Goal: Task Accomplishment & Management: Use online tool/utility

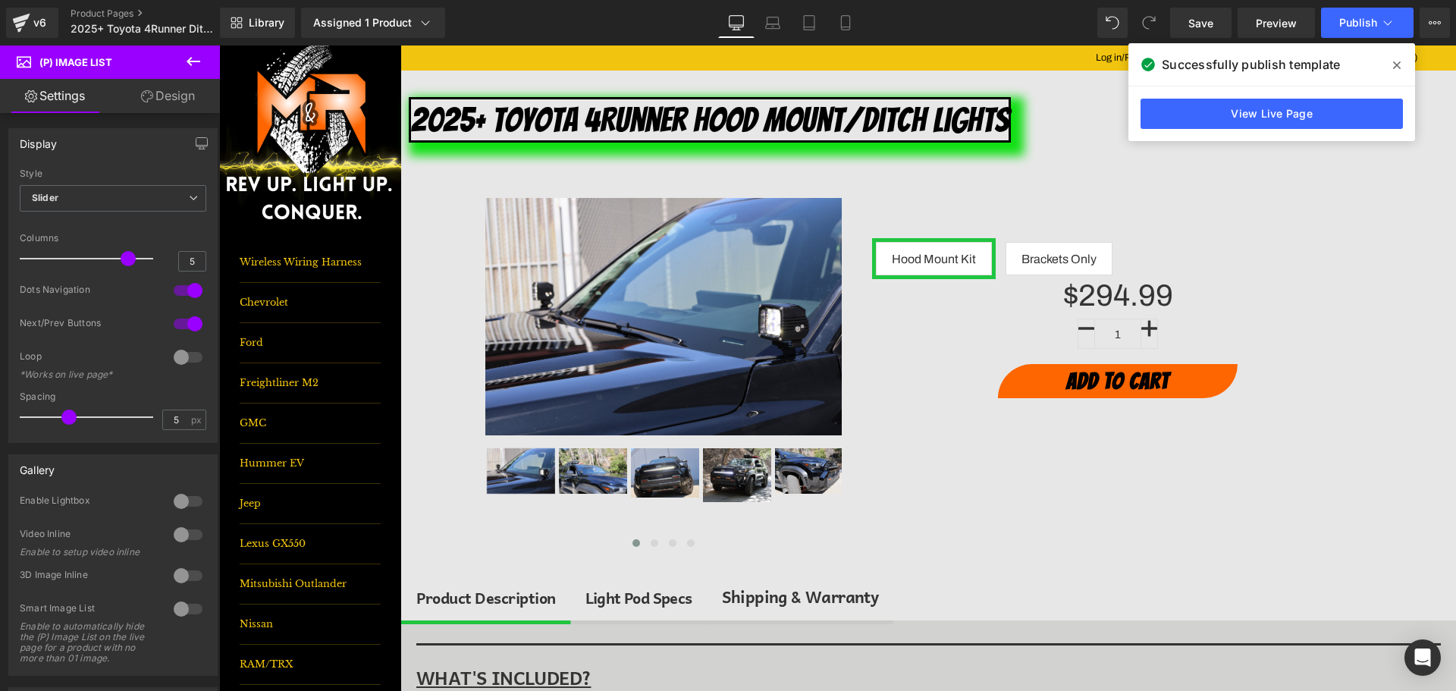
click at [1401, 64] on span at bounding box center [1397, 65] width 24 height 24
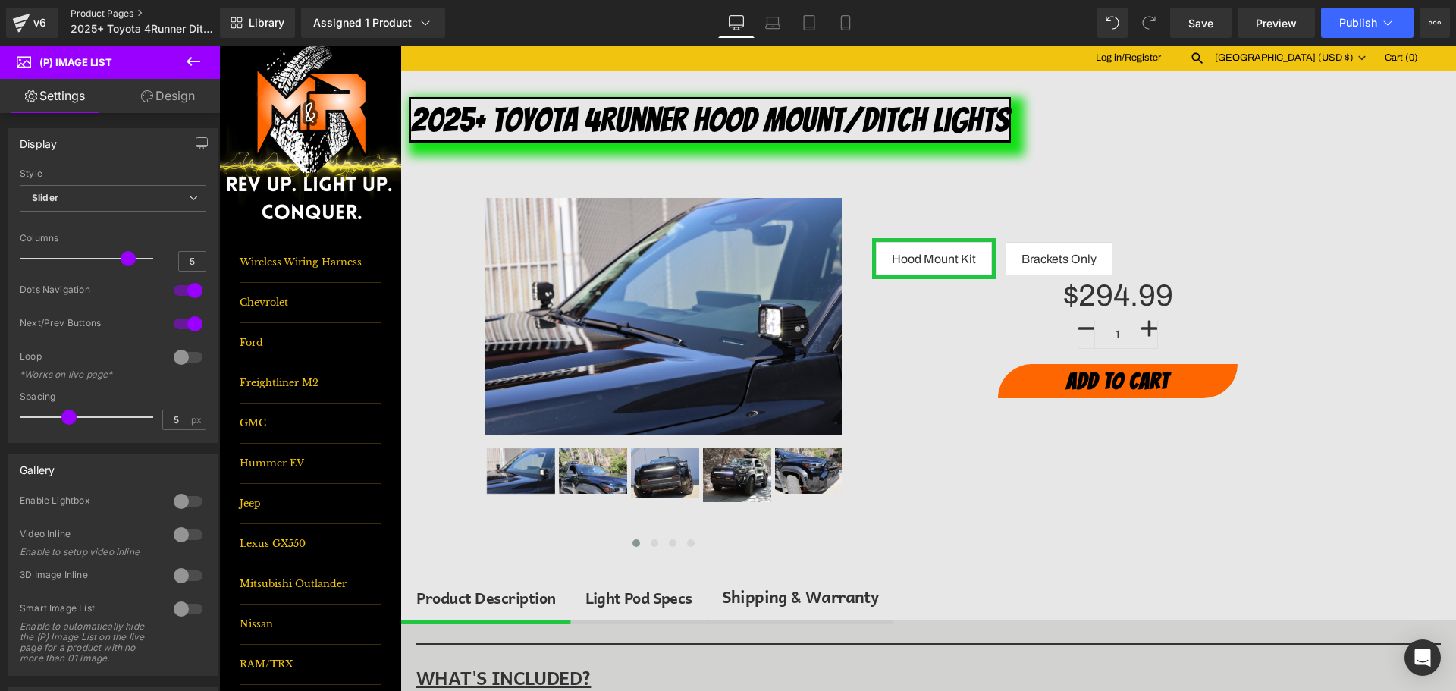
click at [108, 11] on link "Product Pages" at bounding box center [158, 14] width 174 height 12
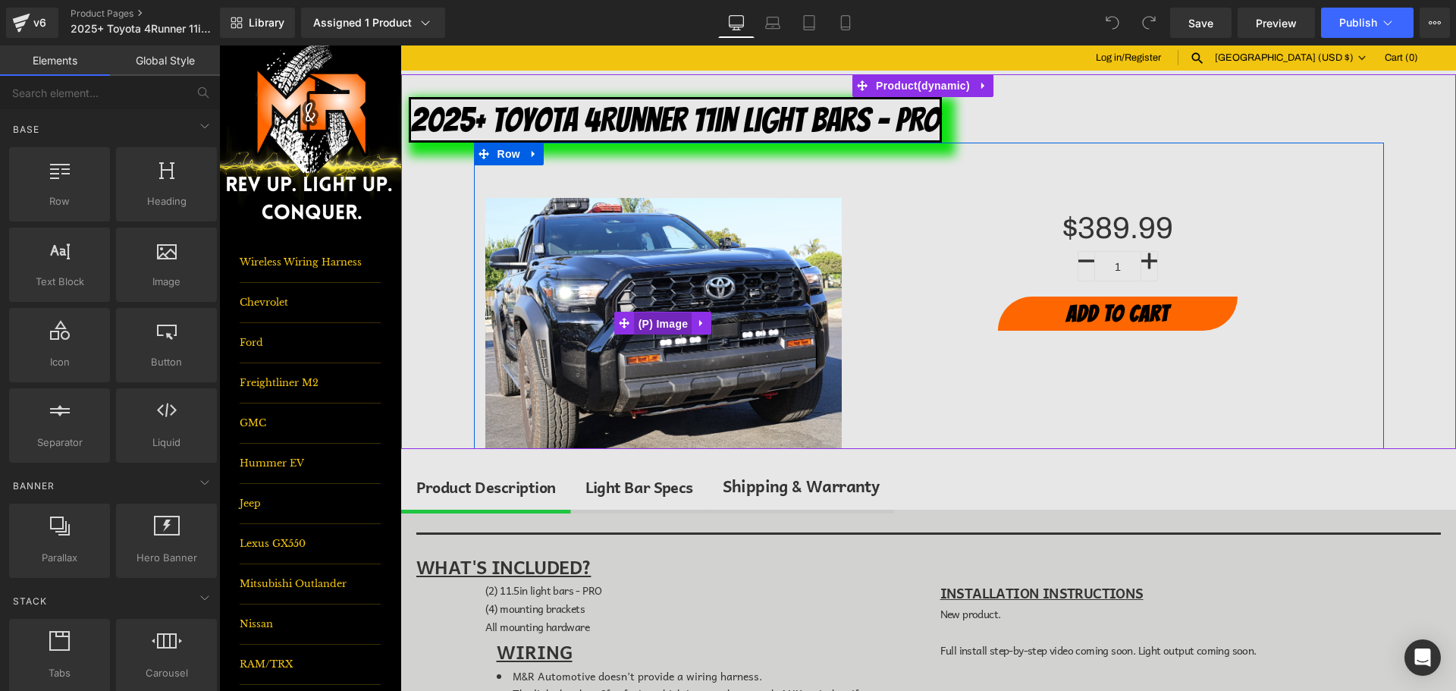
click at [651, 322] on span "(P) Image" at bounding box center [664, 323] width 58 height 23
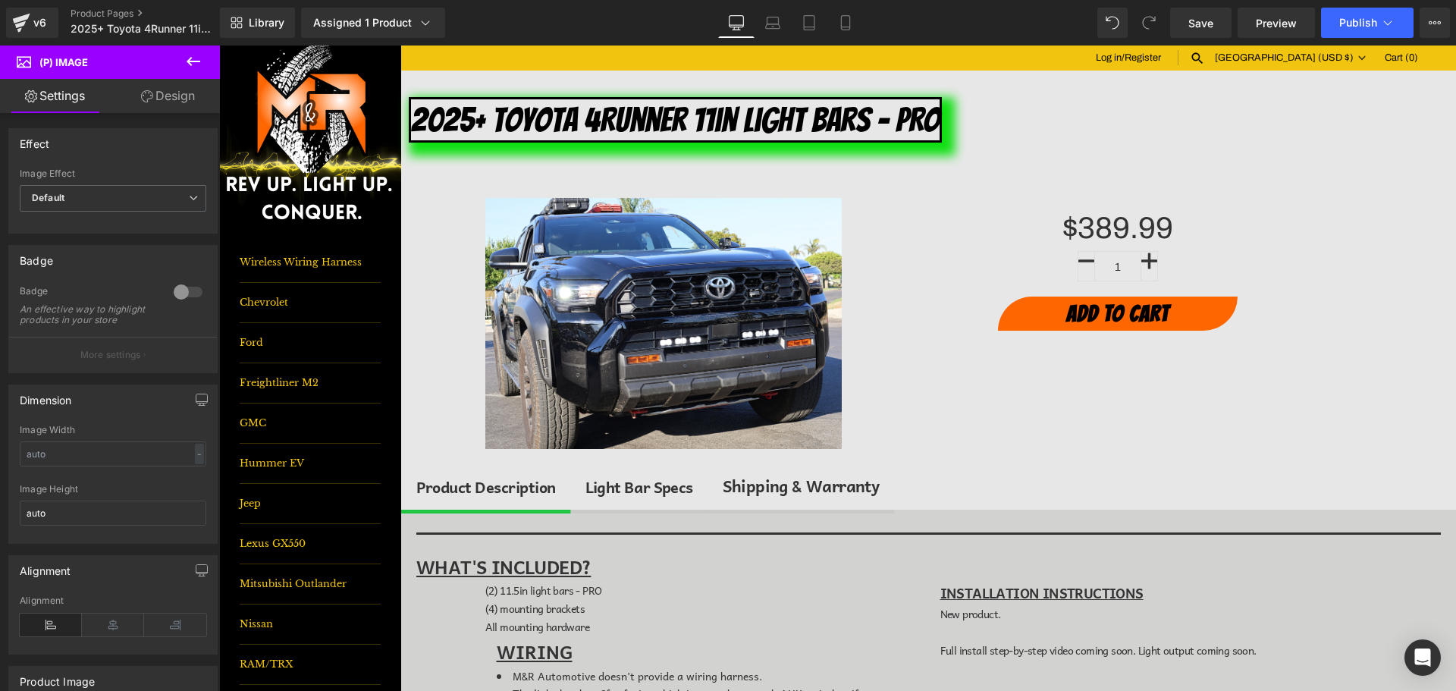
click at [195, 61] on icon at bounding box center [194, 61] width 14 height 9
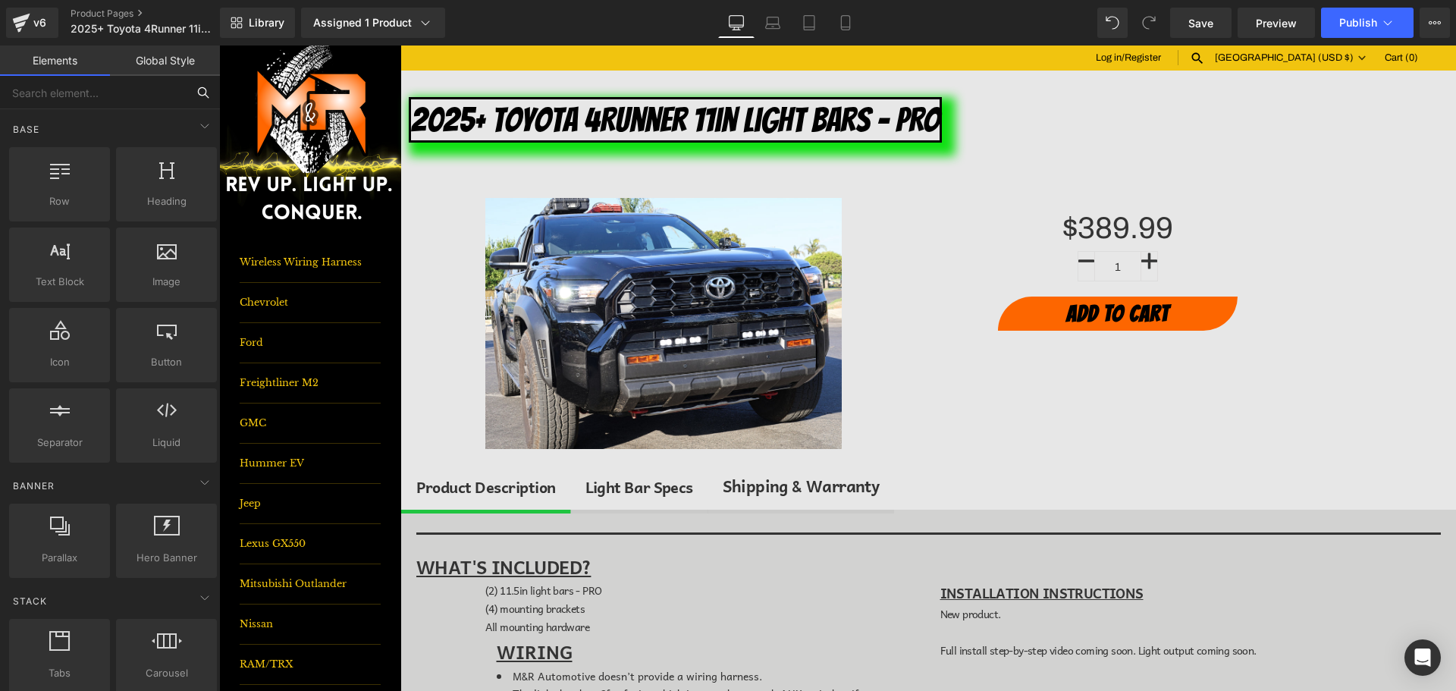
click at [128, 83] on input "text" at bounding box center [93, 92] width 187 height 33
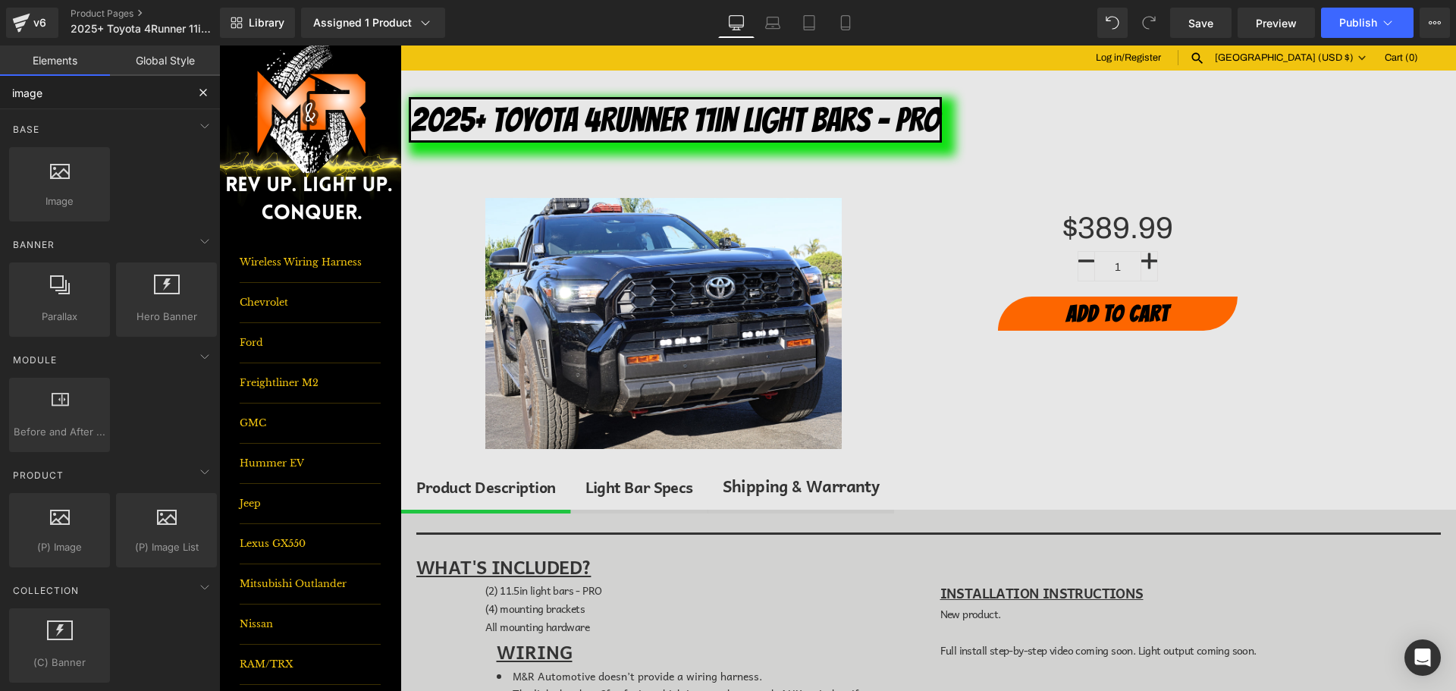
type input "image"
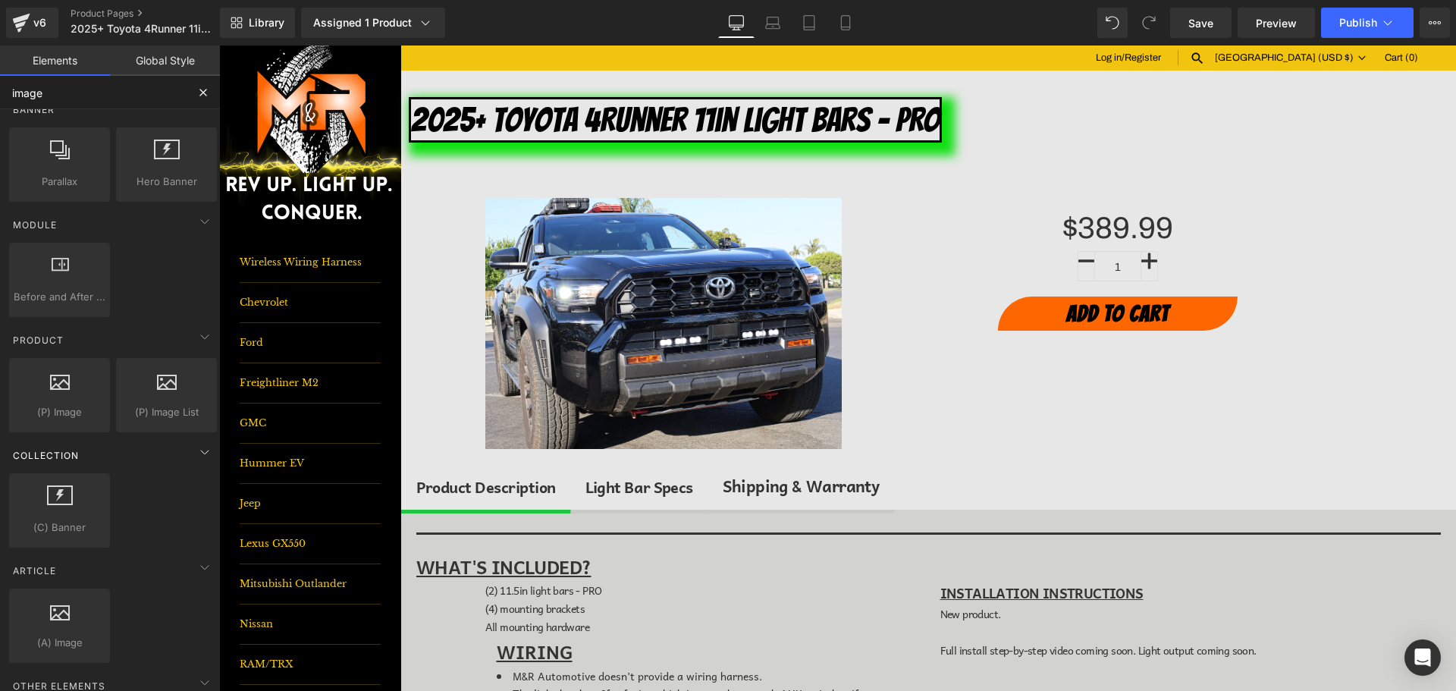
scroll to position [152, 0]
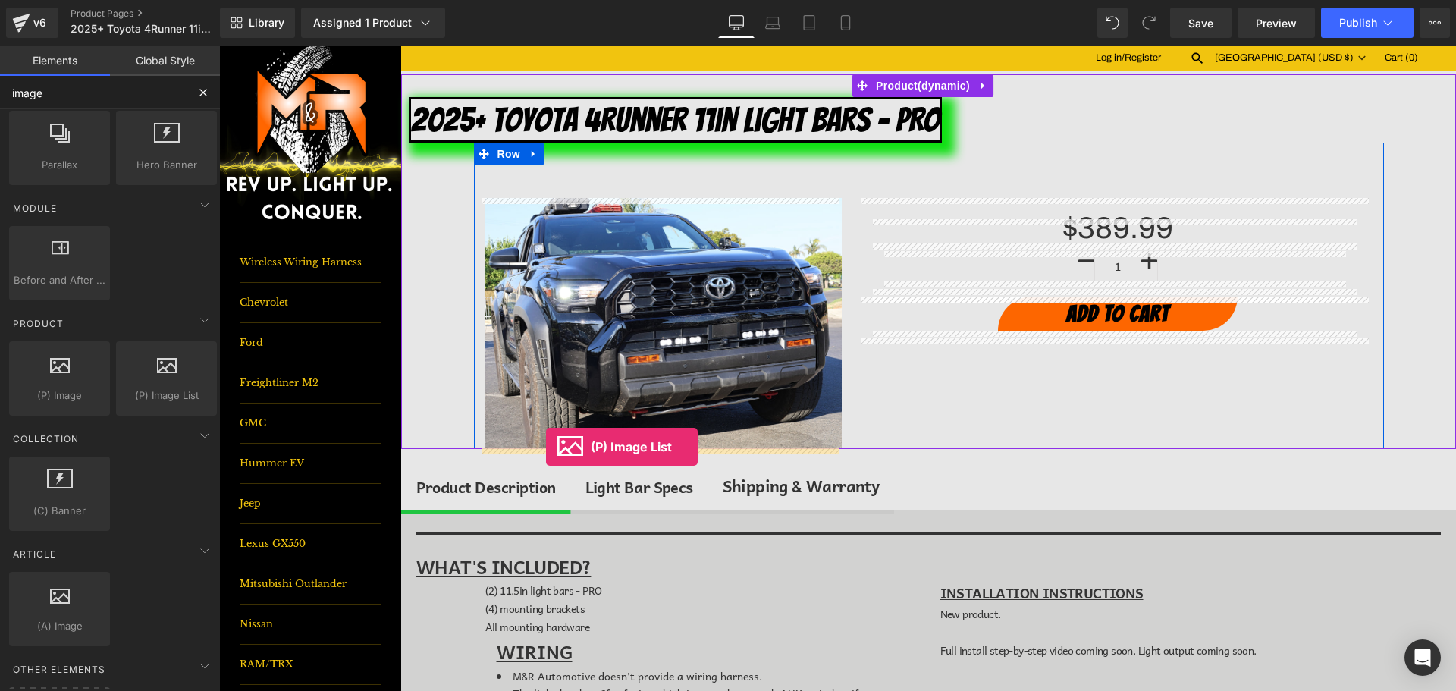
drag, startPoint x: 397, startPoint y: 446, endPoint x: 546, endPoint y: 447, distance: 148.6
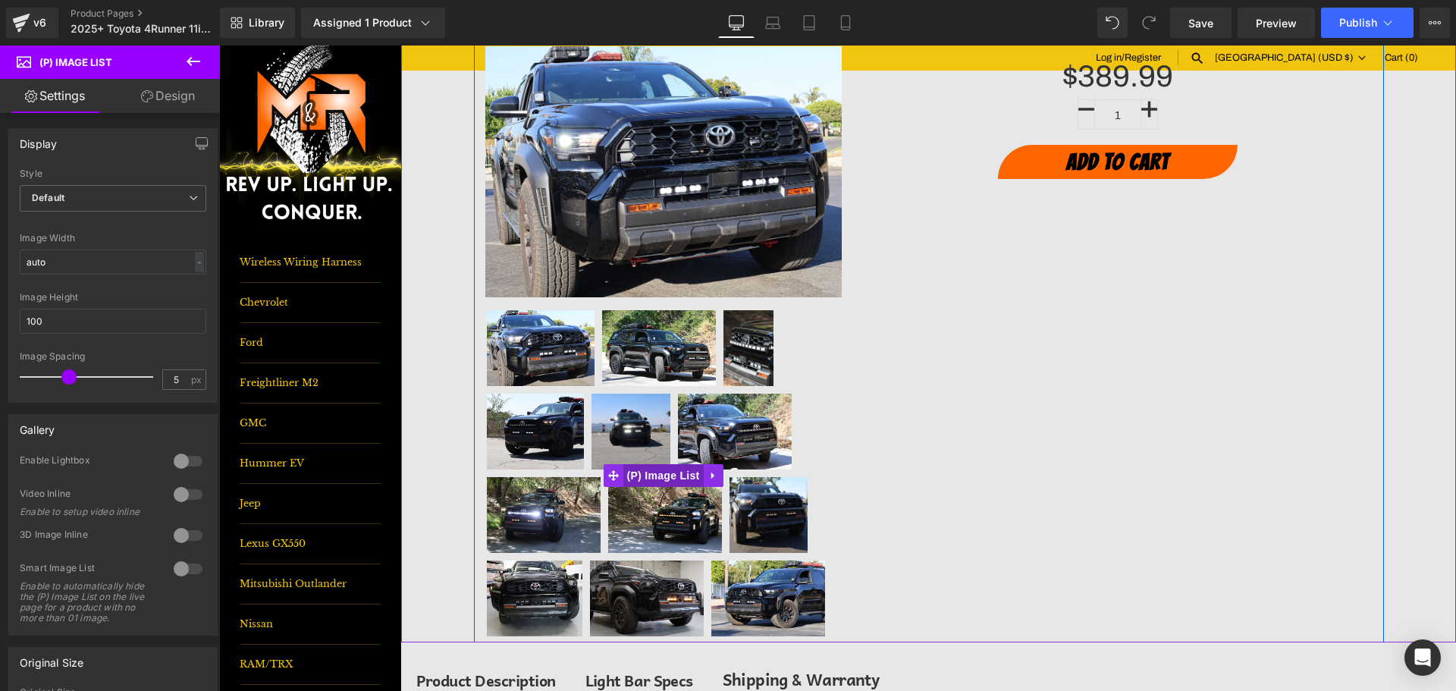
click at [664, 480] on span "(P) Image List" at bounding box center [663, 475] width 80 height 23
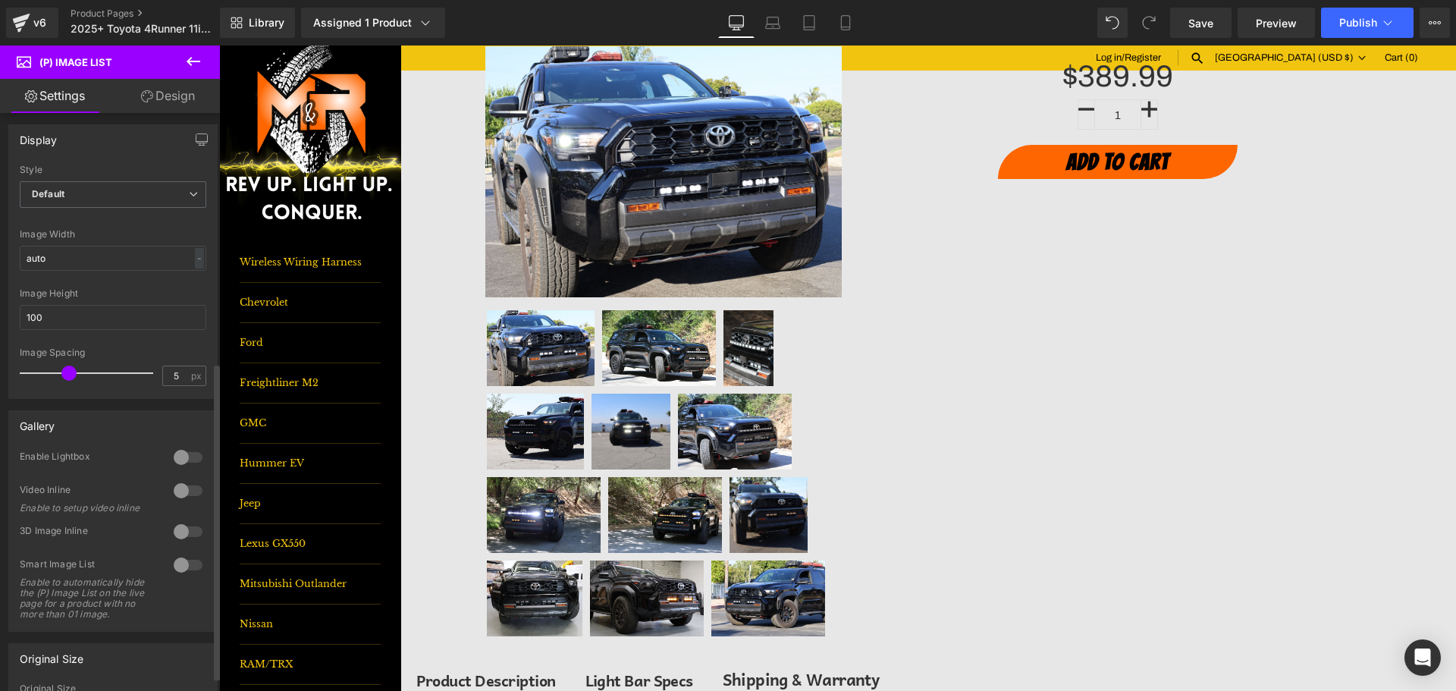
scroll to position [0, 0]
click at [67, 196] on span "Default" at bounding box center [113, 198] width 187 height 27
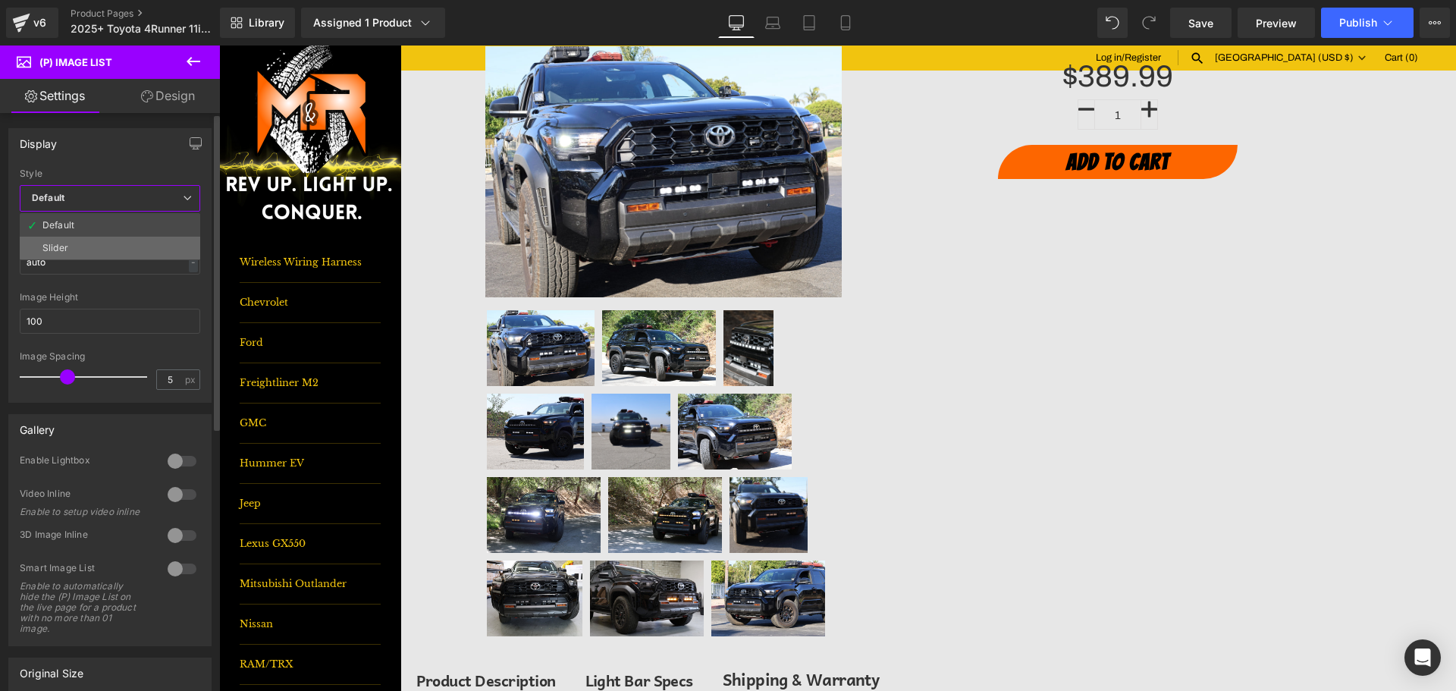
click at [74, 248] on li "Slider" at bounding box center [110, 248] width 180 height 23
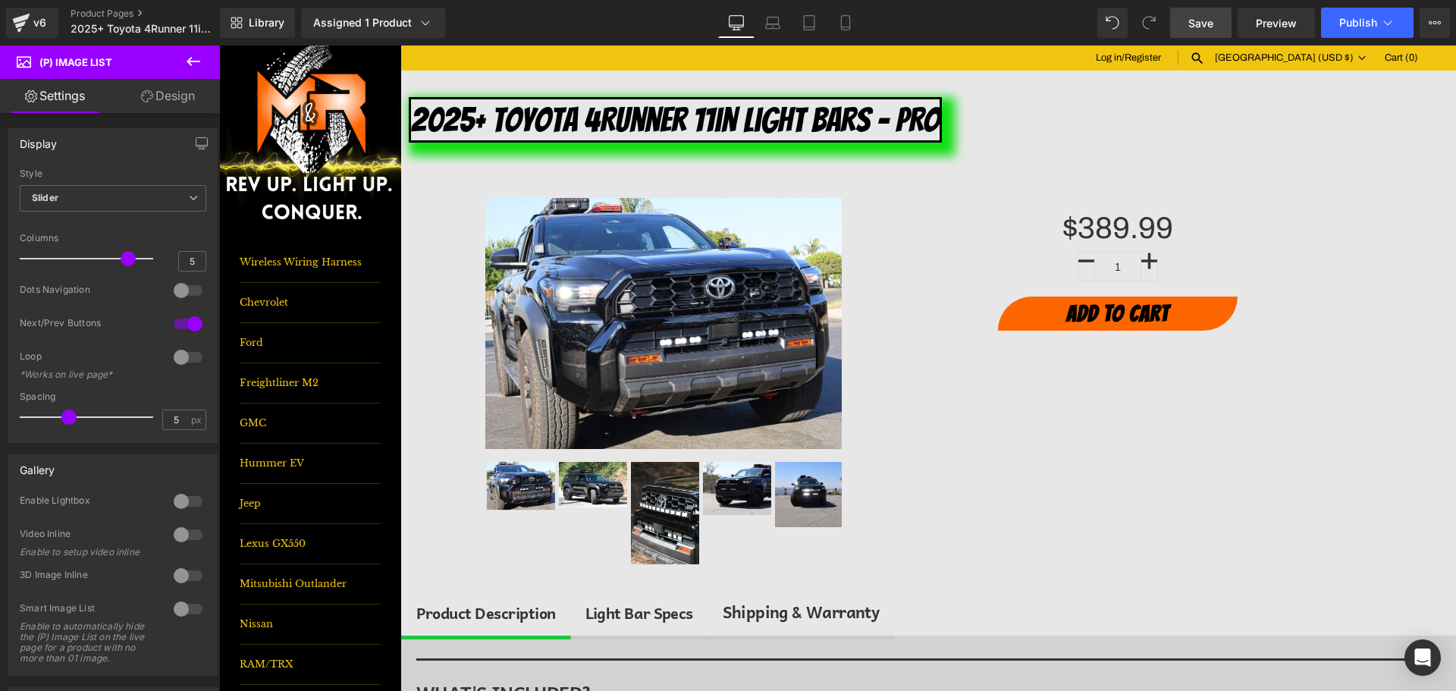
click at [1200, 17] on span "Save" at bounding box center [1200, 23] width 25 height 16
click at [1381, 27] on icon at bounding box center [1387, 22] width 15 height 15
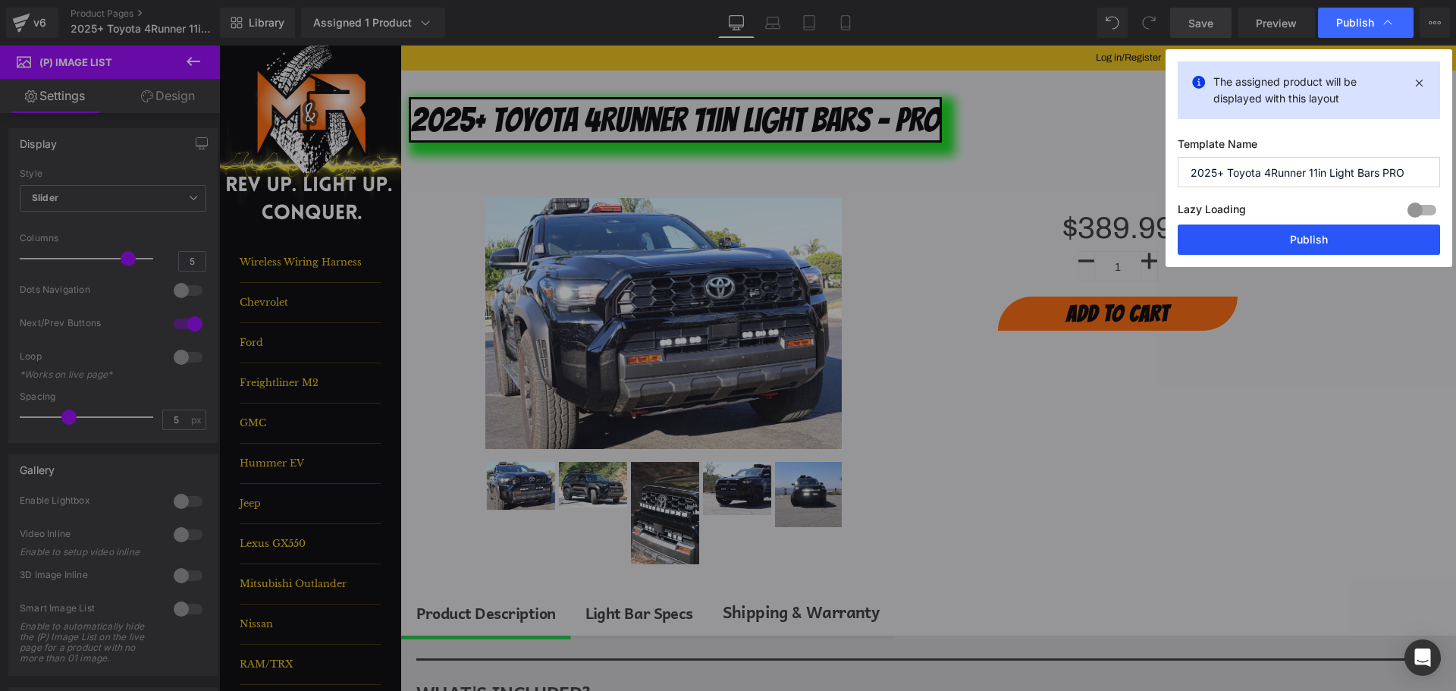
drag, startPoint x: 1367, startPoint y: 238, endPoint x: 1143, endPoint y: 182, distance: 230.6
click at [1367, 238] on button "Publish" at bounding box center [1309, 239] width 262 height 30
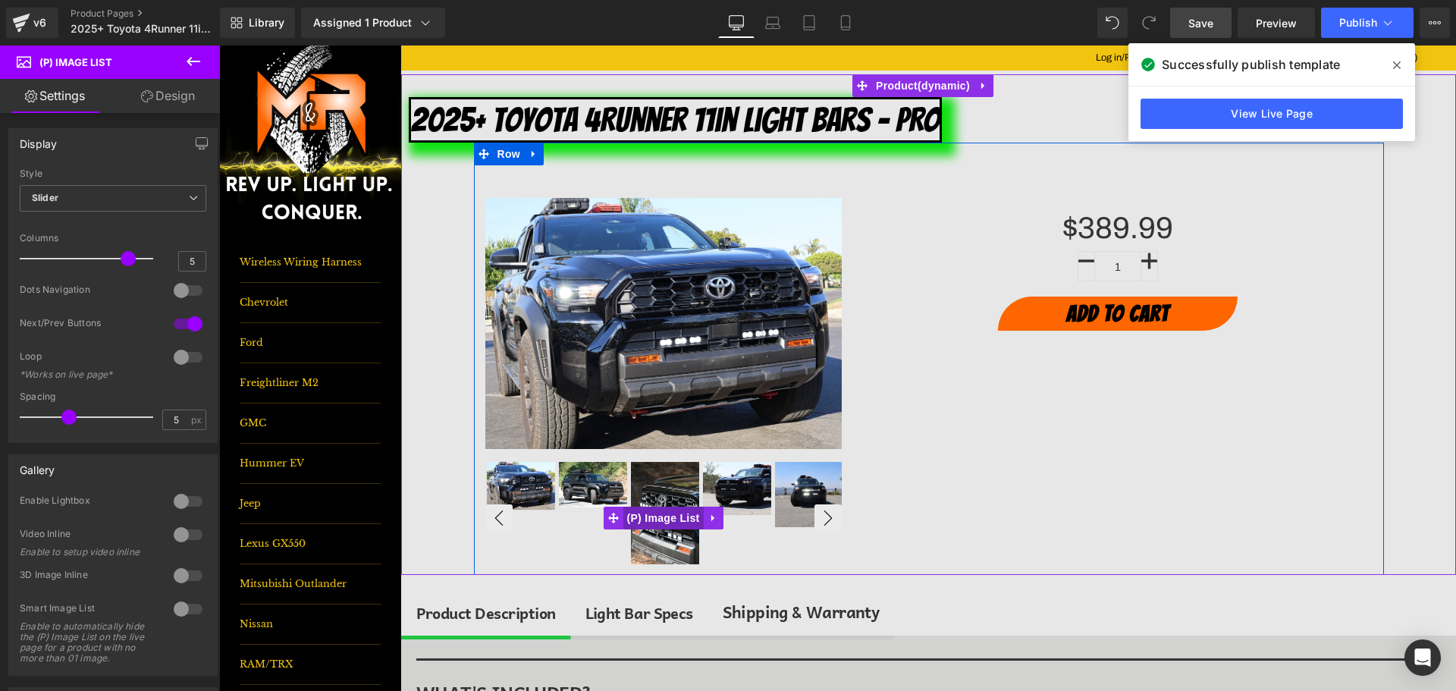
click at [679, 517] on span "(P) Image List" at bounding box center [663, 518] width 80 height 23
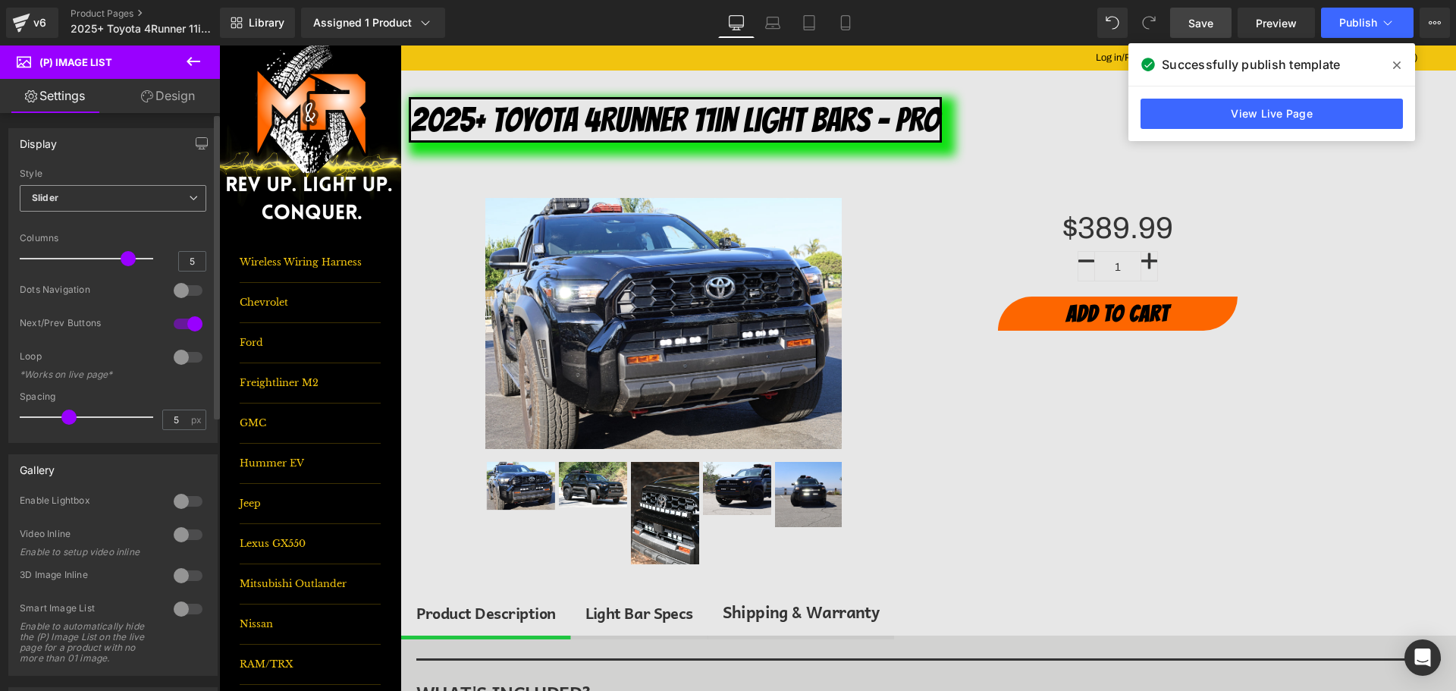
click at [47, 196] on b "Slider" at bounding box center [45, 197] width 27 height 11
click at [90, 225] on li "Default" at bounding box center [110, 225] width 180 height 23
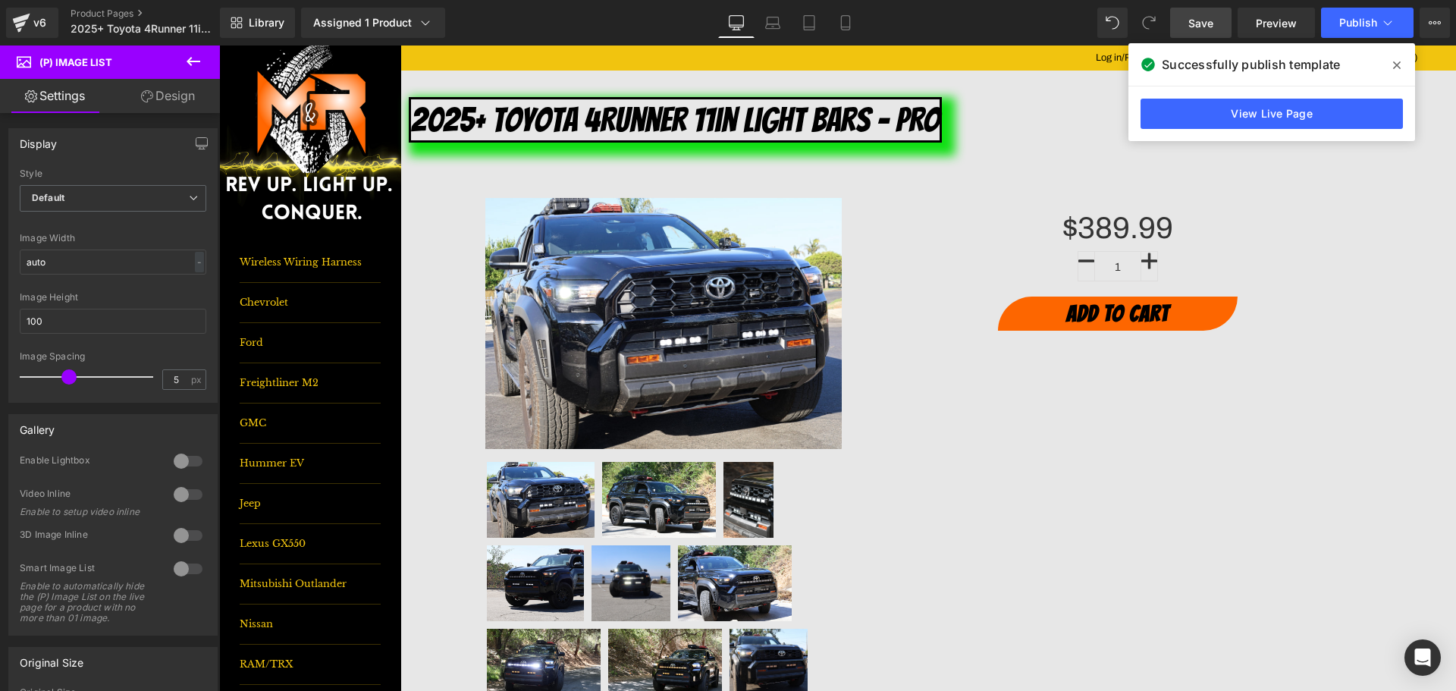
click at [1197, 20] on span "Save" at bounding box center [1200, 23] width 25 height 16
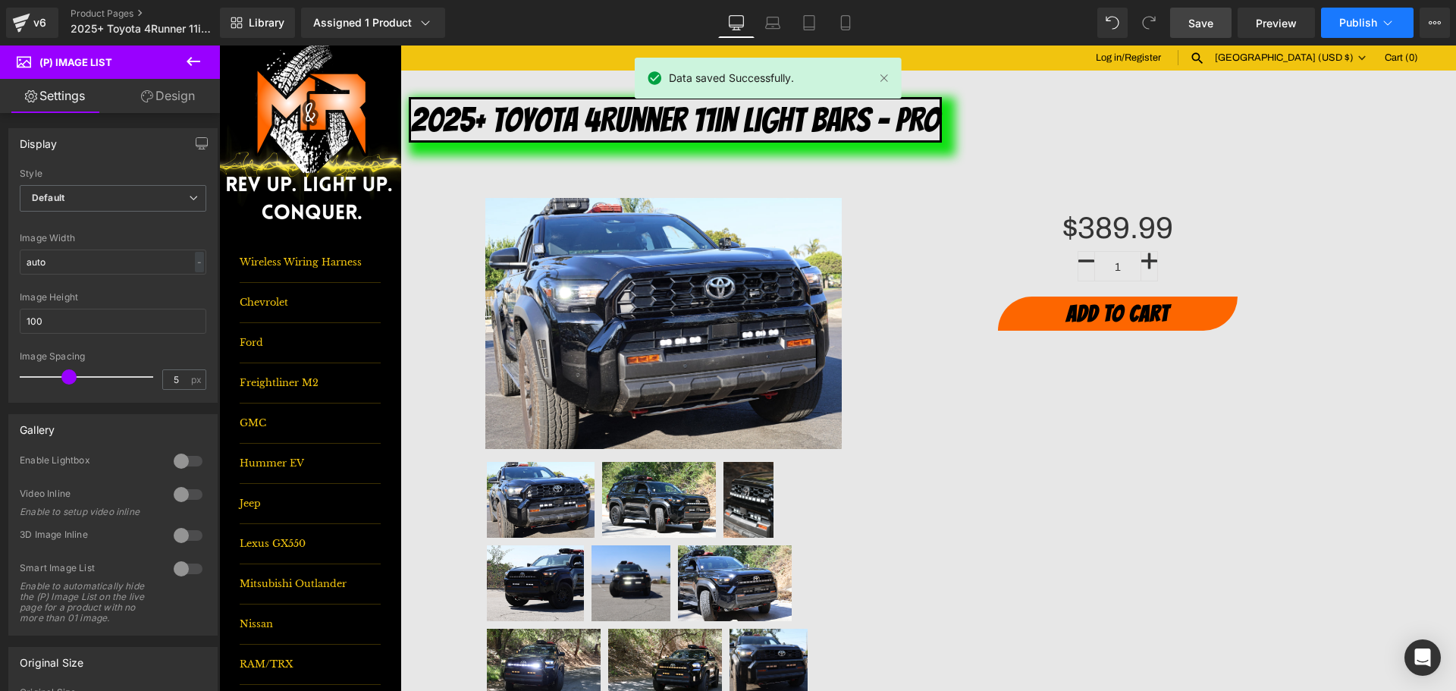
click at [1371, 31] on button "Publish" at bounding box center [1367, 23] width 93 height 30
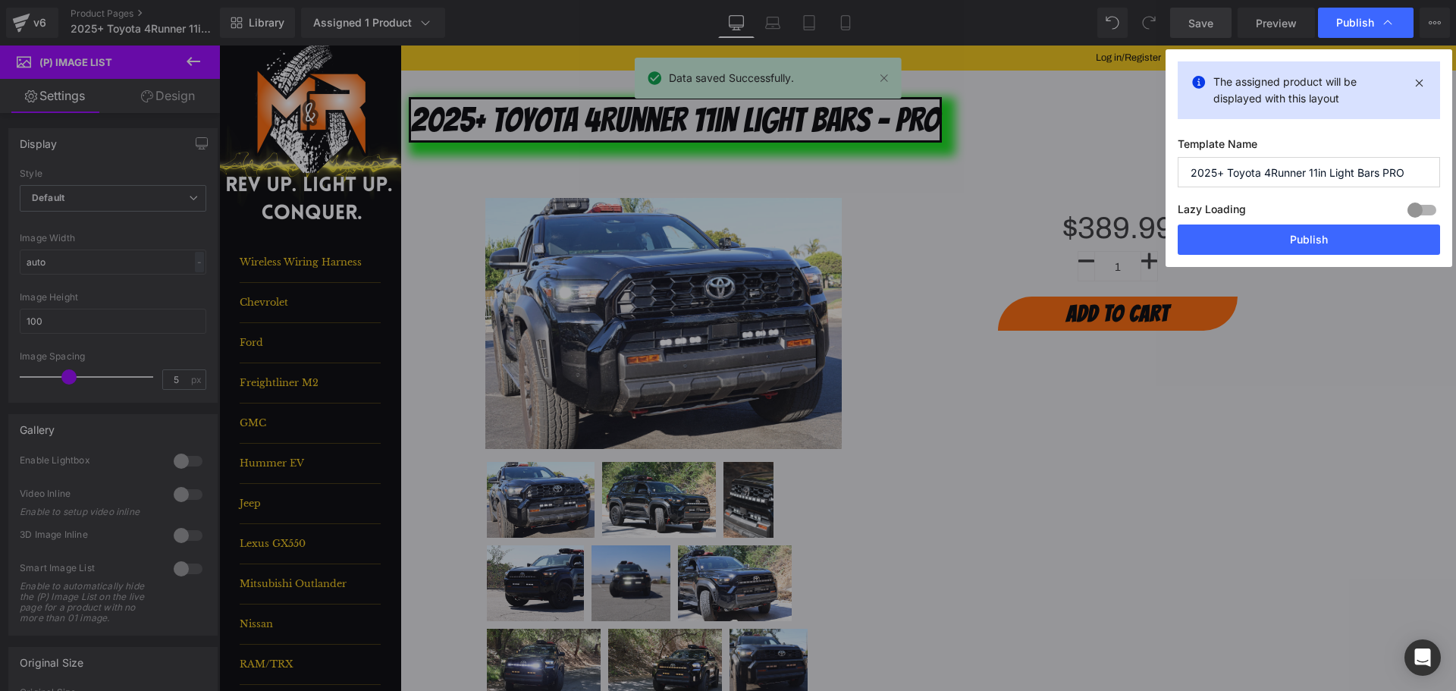
click at [1333, 224] on div "Lazy Loading Build Upgrade plan to unlock" at bounding box center [1309, 211] width 262 height 25
click at [1333, 231] on button "Publish" at bounding box center [1309, 239] width 262 height 30
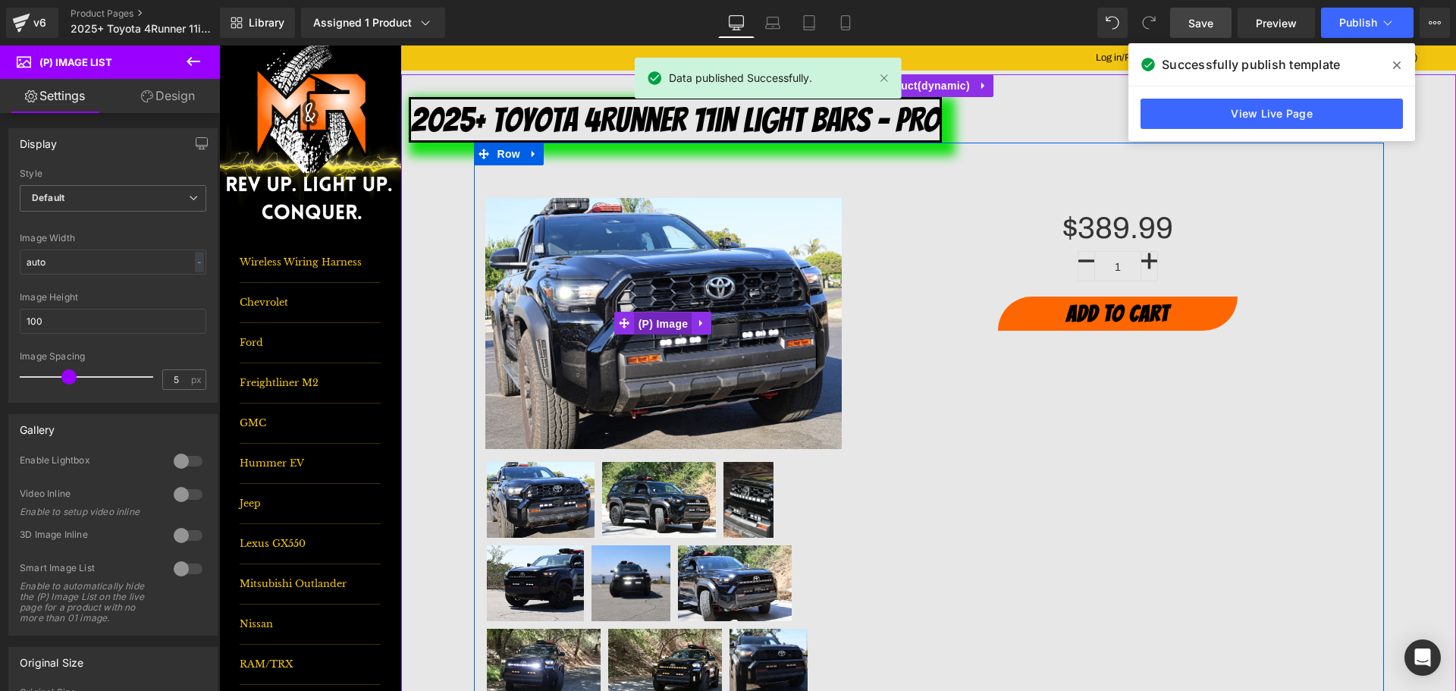
click at [652, 325] on span "(P) Image" at bounding box center [664, 323] width 58 height 23
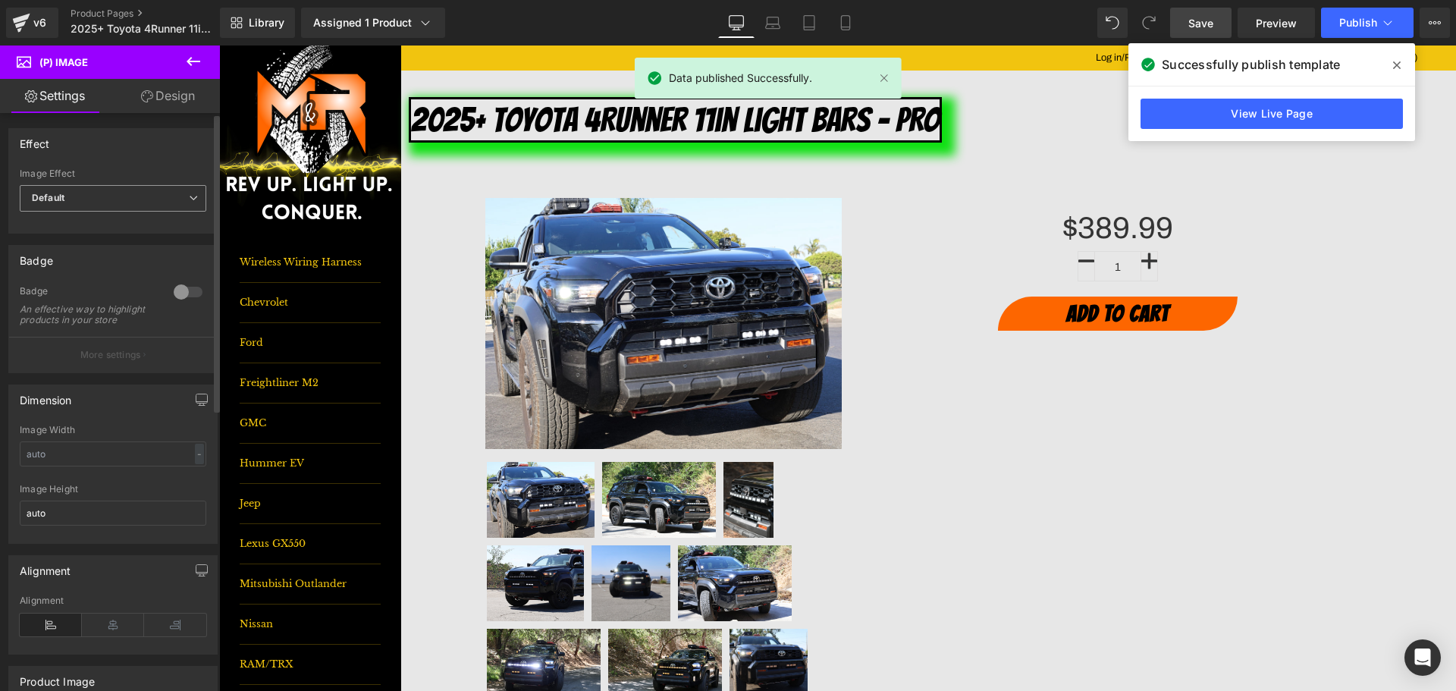
click at [46, 187] on span "Default" at bounding box center [113, 198] width 187 height 27
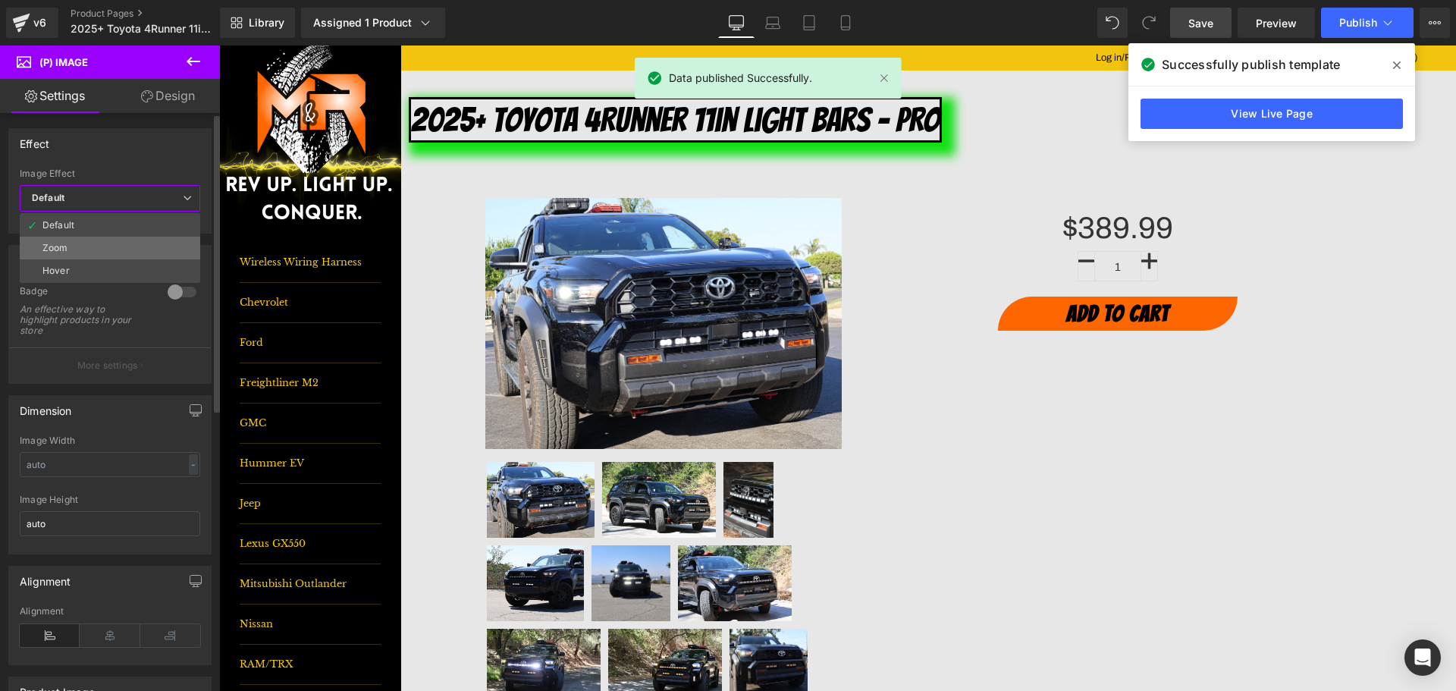
click at [96, 240] on li "Zoom" at bounding box center [110, 248] width 180 height 23
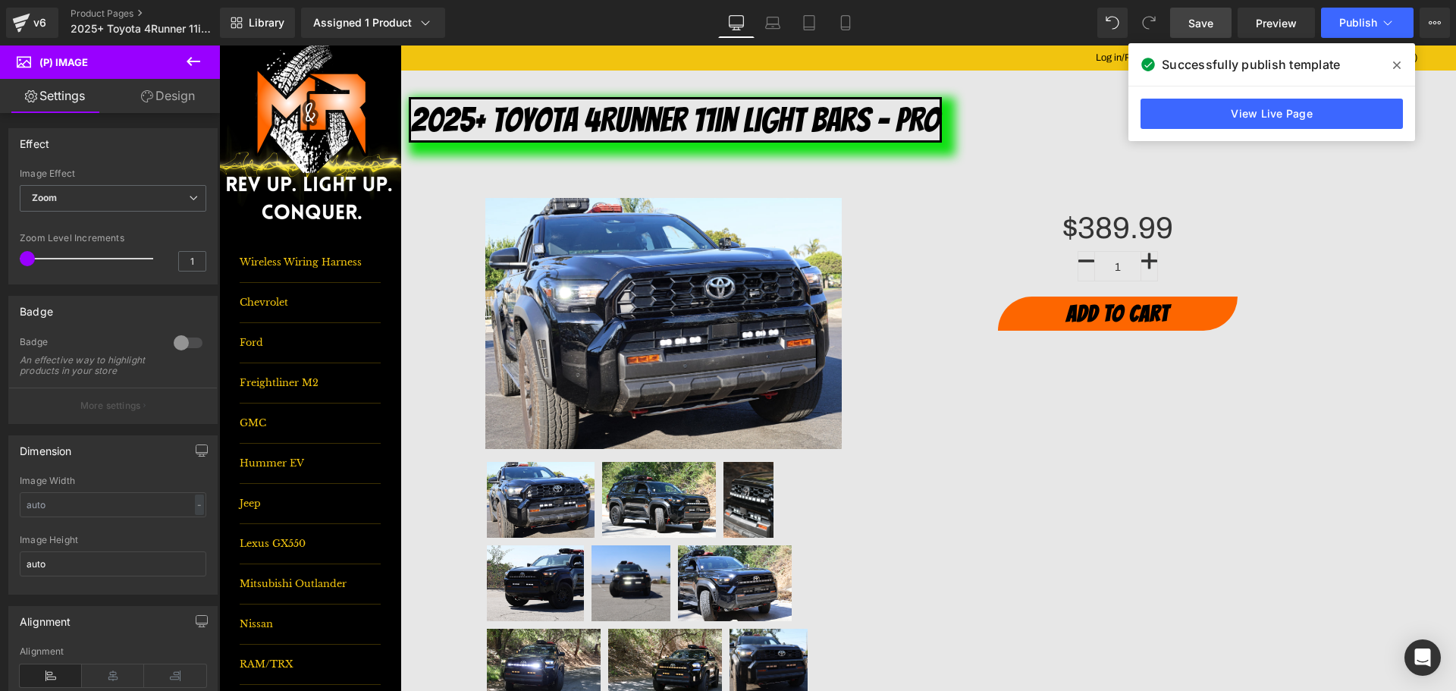
click at [1189, 28] on span "Save" at bounding box center [1200, 23] width 25 height 16
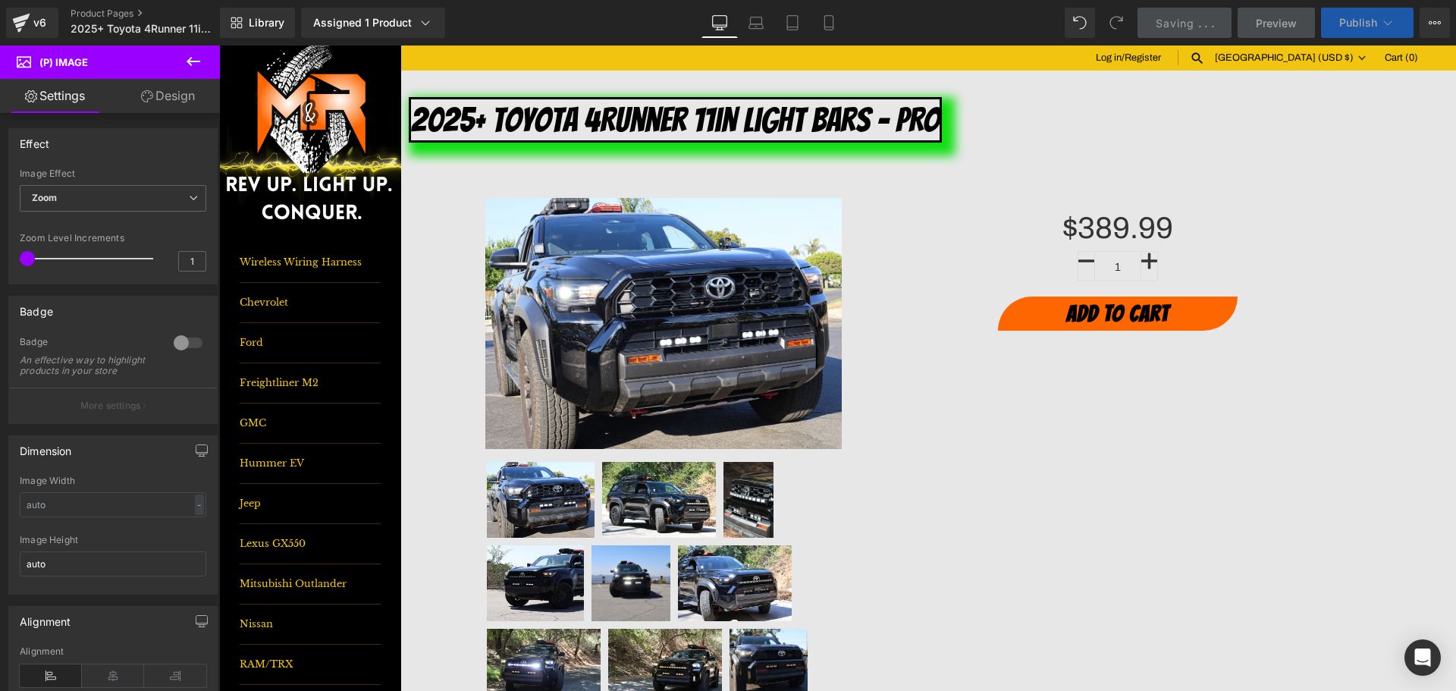
click at [1364, 19] on span "Publish" at bounding box center [1358, 23] width 38 height 12
click at [1364, 22] on span "Publish" at bounding box center [1358, 23] width 38 height 12
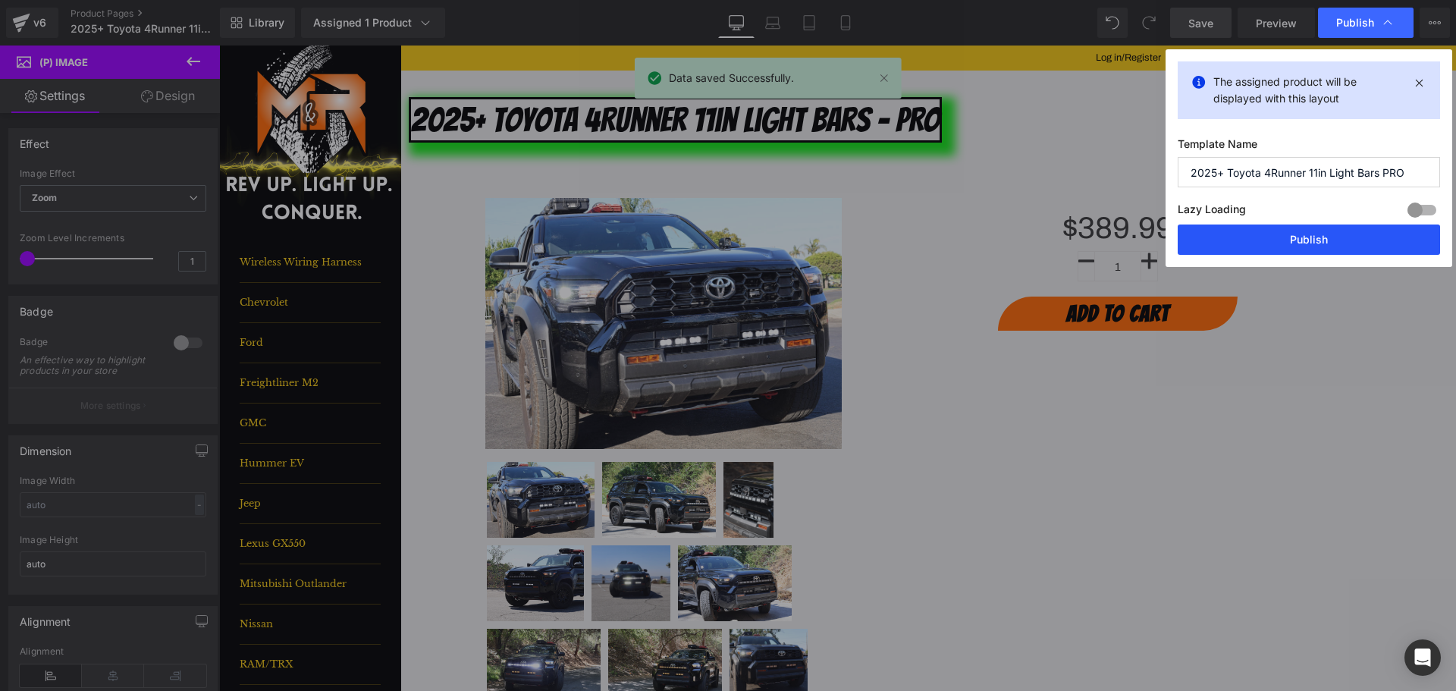
click at [1369, 244] on button "Publish" at bounding box center [1309, 239] width 262 height 30
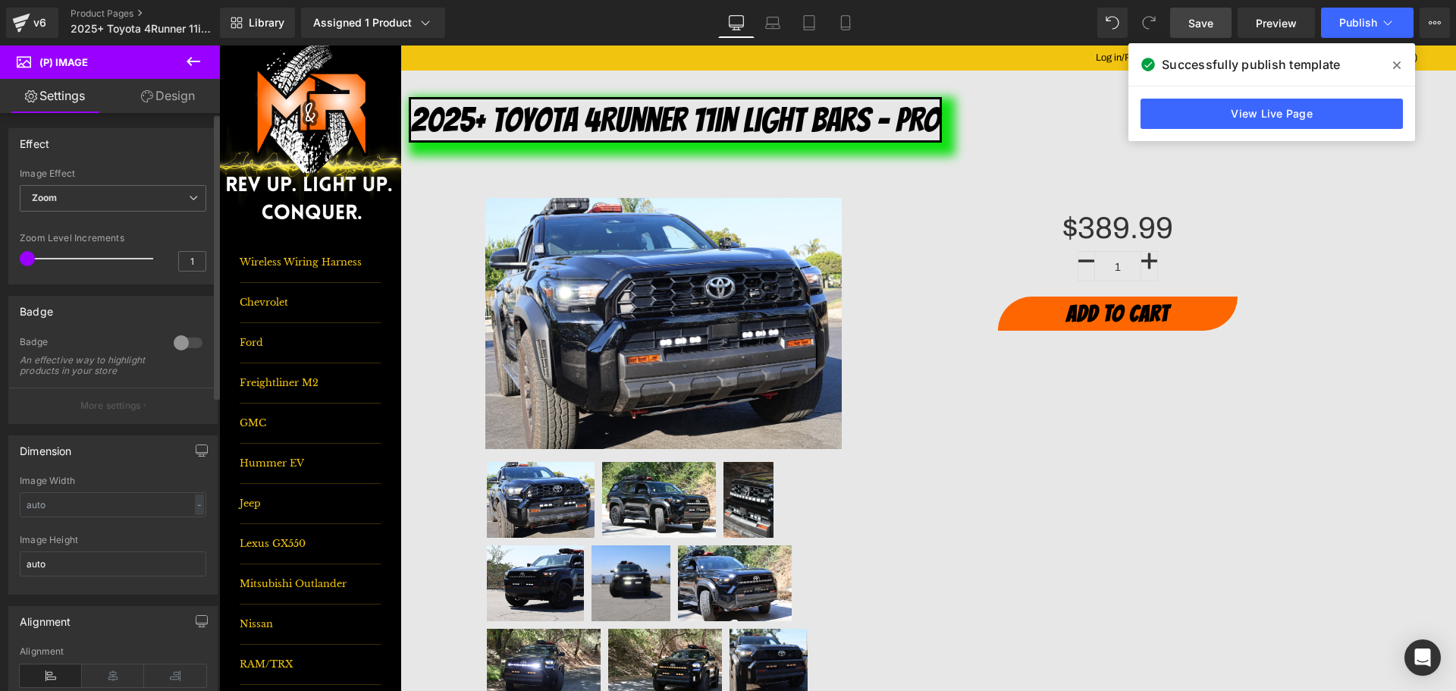
click at [113, 180] on div "Image Effect Zoom Default Zoom Hover" at bounding box center [113, 198] width 187 height 61
click at [115, 191] on span "Zoom" at bounding box center [113, 198] width 187 height 27
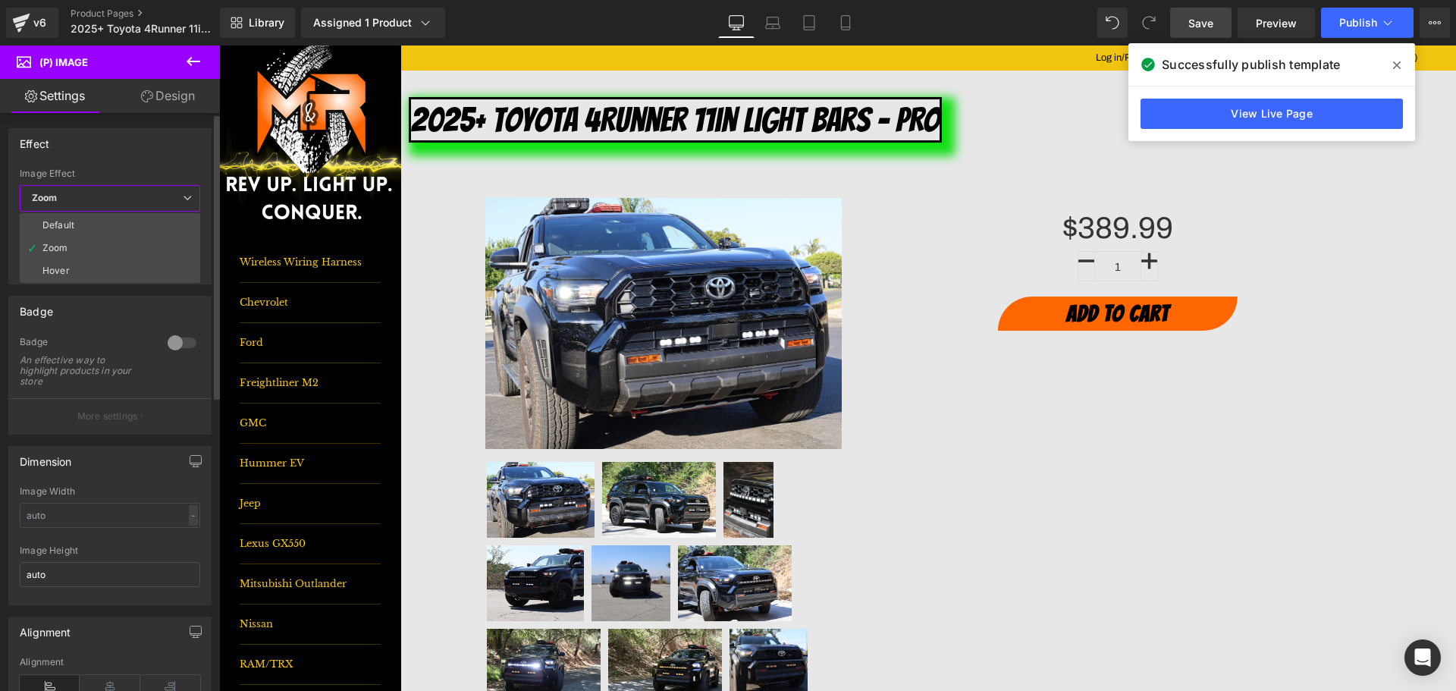
click at [119, 331] on div "Badge 0 Badge An effective way to highlight products in your store More settings" at bounding box center [109, 365] width 203 height 139
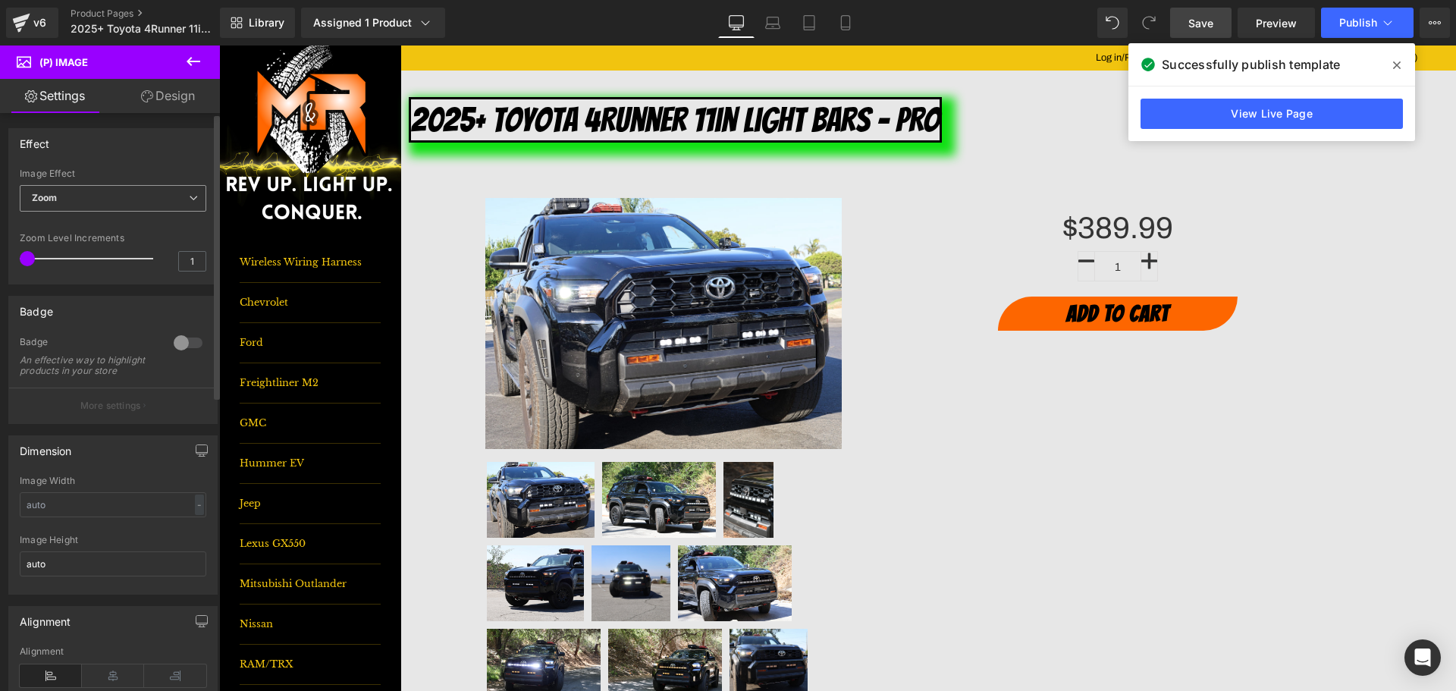
click at [113, 202] on span "Zoom" at bounding box center [113, 198] width 187 height 27
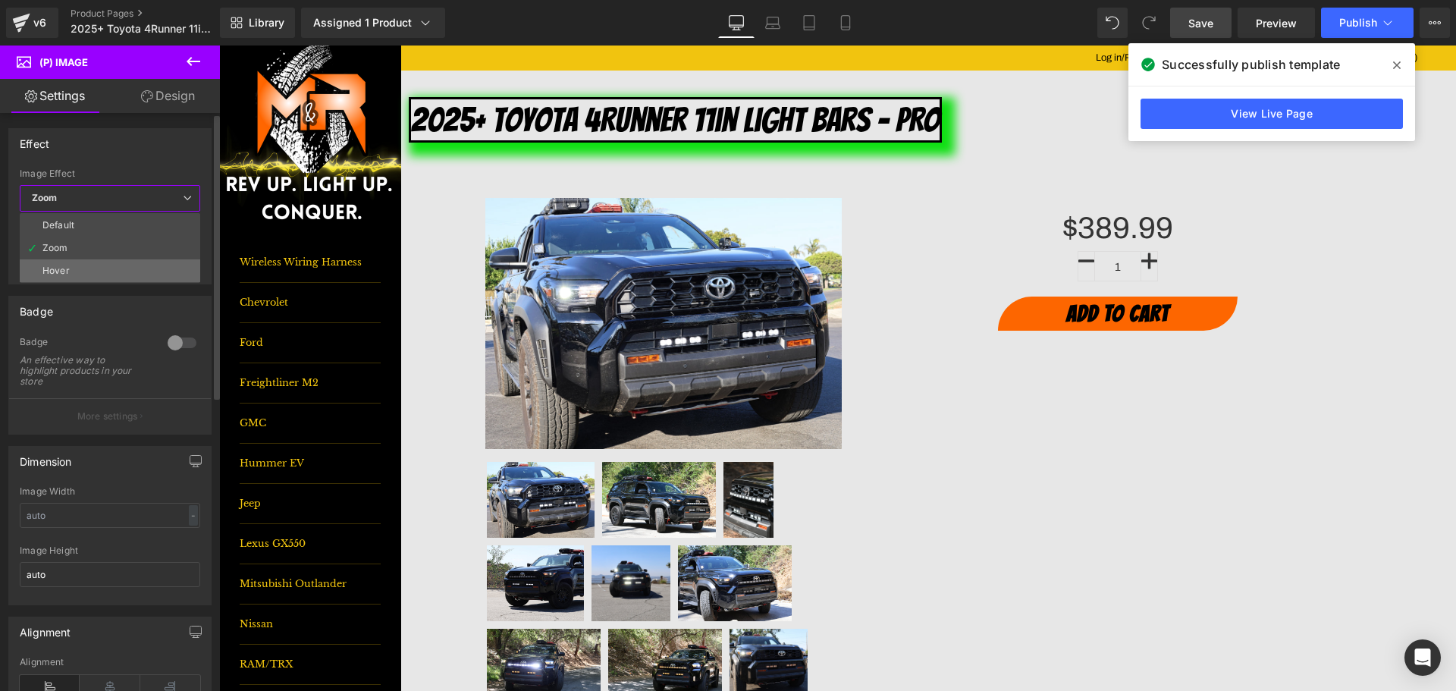
click at [93, 261] on li "Hover" at bounding box center [110, 270] width 180 height 23
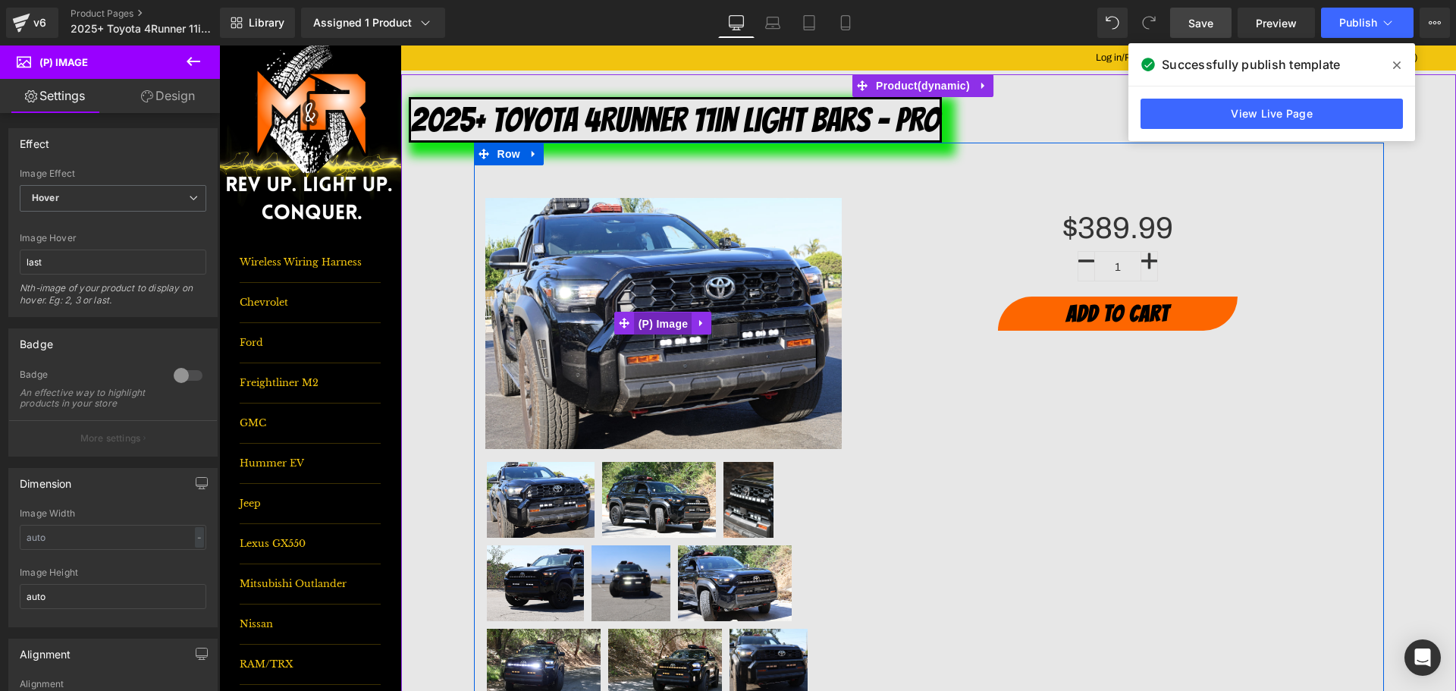
click at [654, 320] on span "(P) Image" at bounding box center [664, 323] width 58 height 23
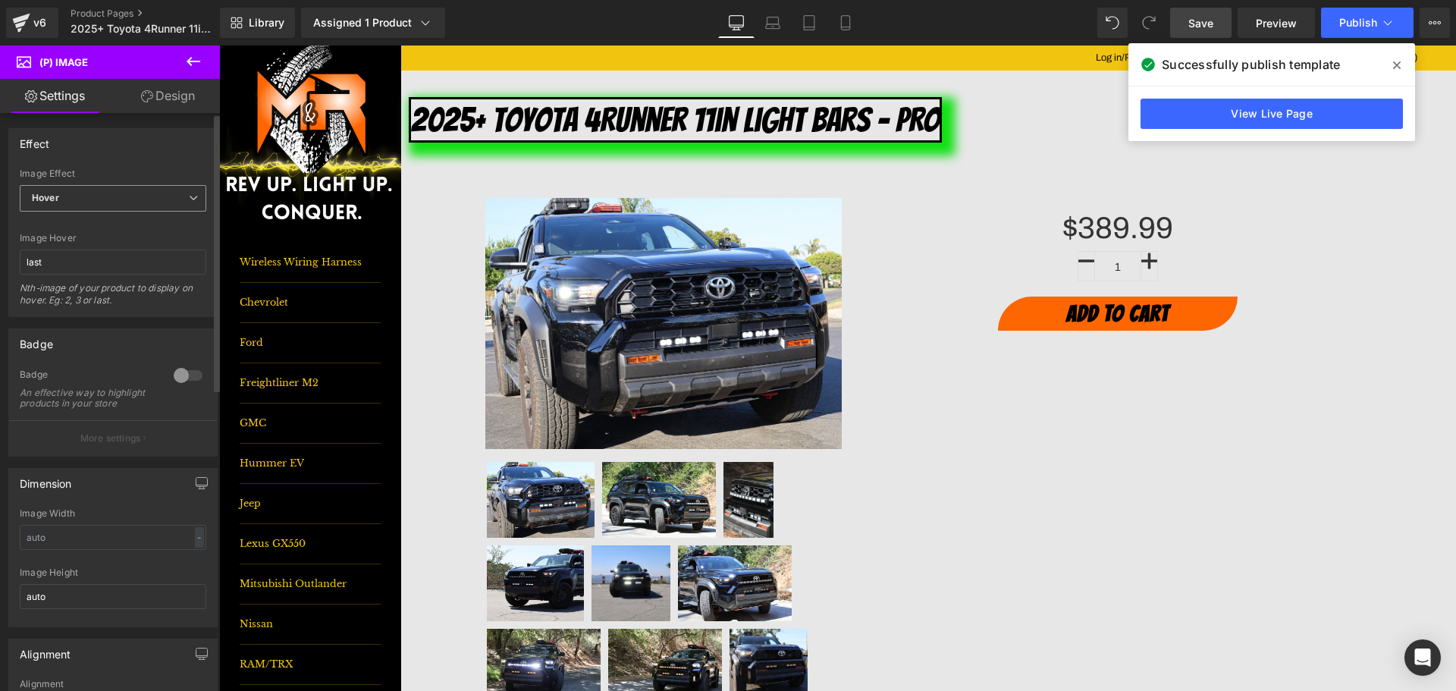
click at [84, 187] on span "Hover" at bounding box center [113, 198] width 187 height 27
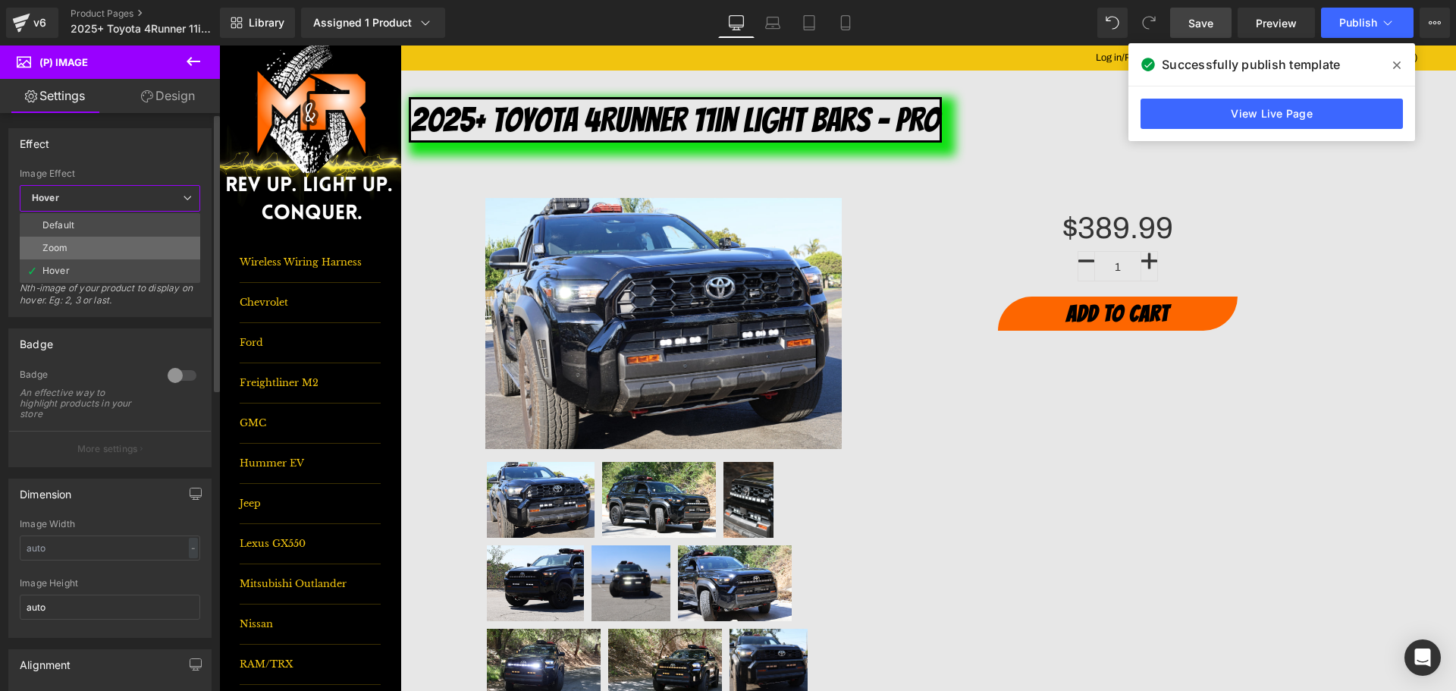
drag, startPoint x: 75, startPoint y: 242, endPoint x: 429, endPoint y: 67, distance: 395.1
click at [75, 242] on li "Zoom" at bounding box center [110, 248] width 180 height 23
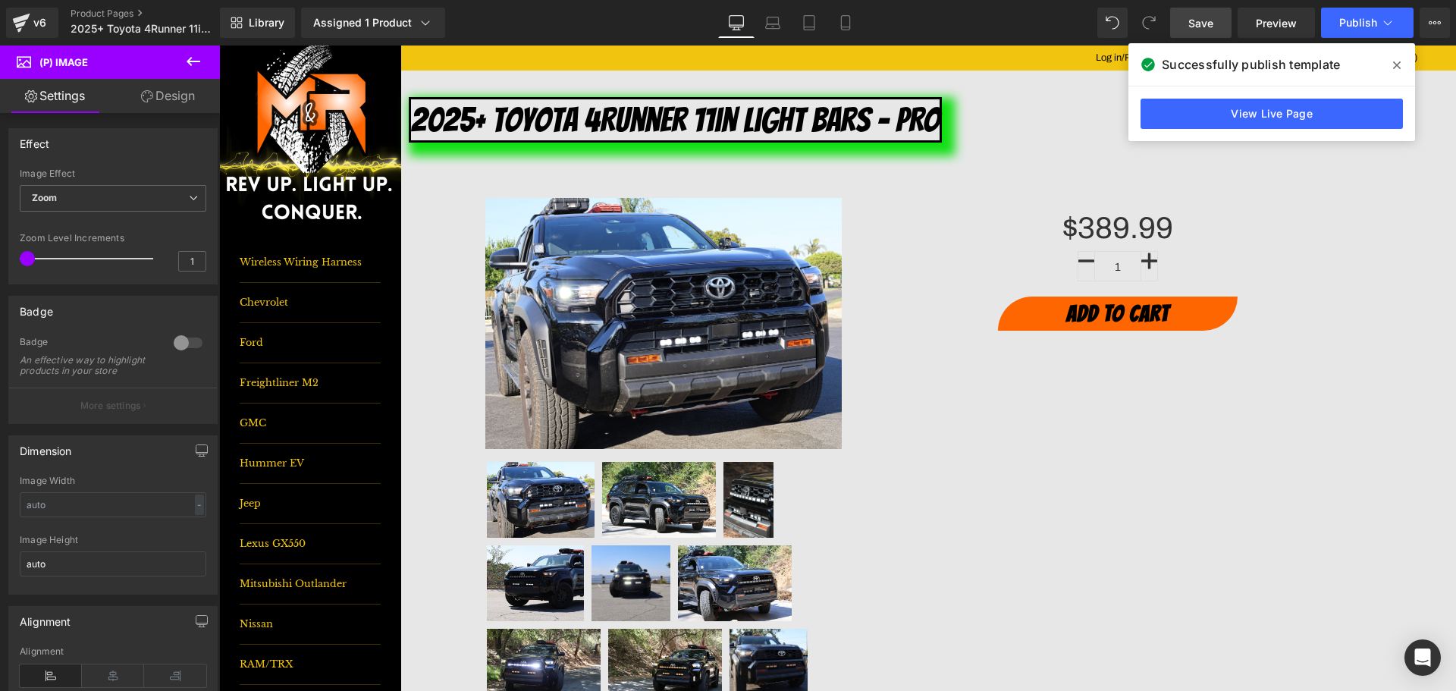
click at [1207, 23] on span "Save" at bounding box center [1200, 23] width 25 height 16
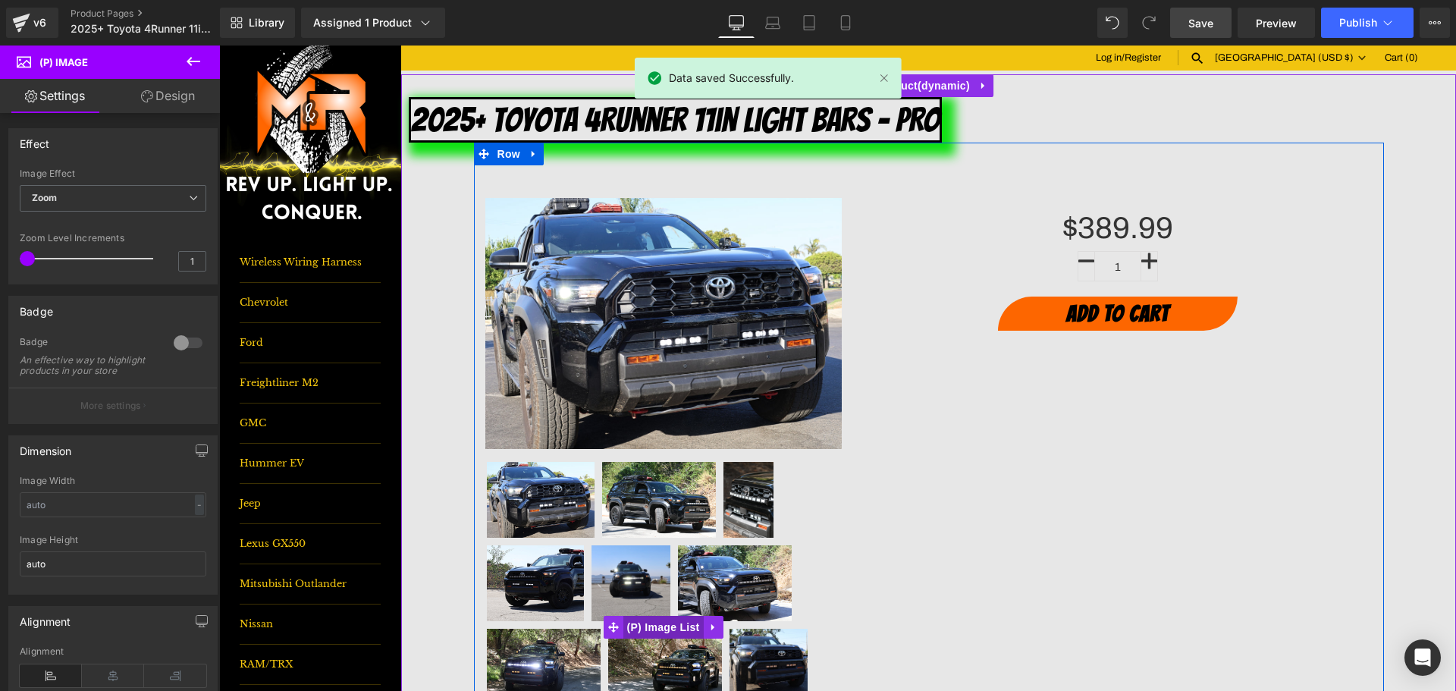
click at [658, 626] on span "(P) Image List" at bounding box center [663, 627] width 80 height 23
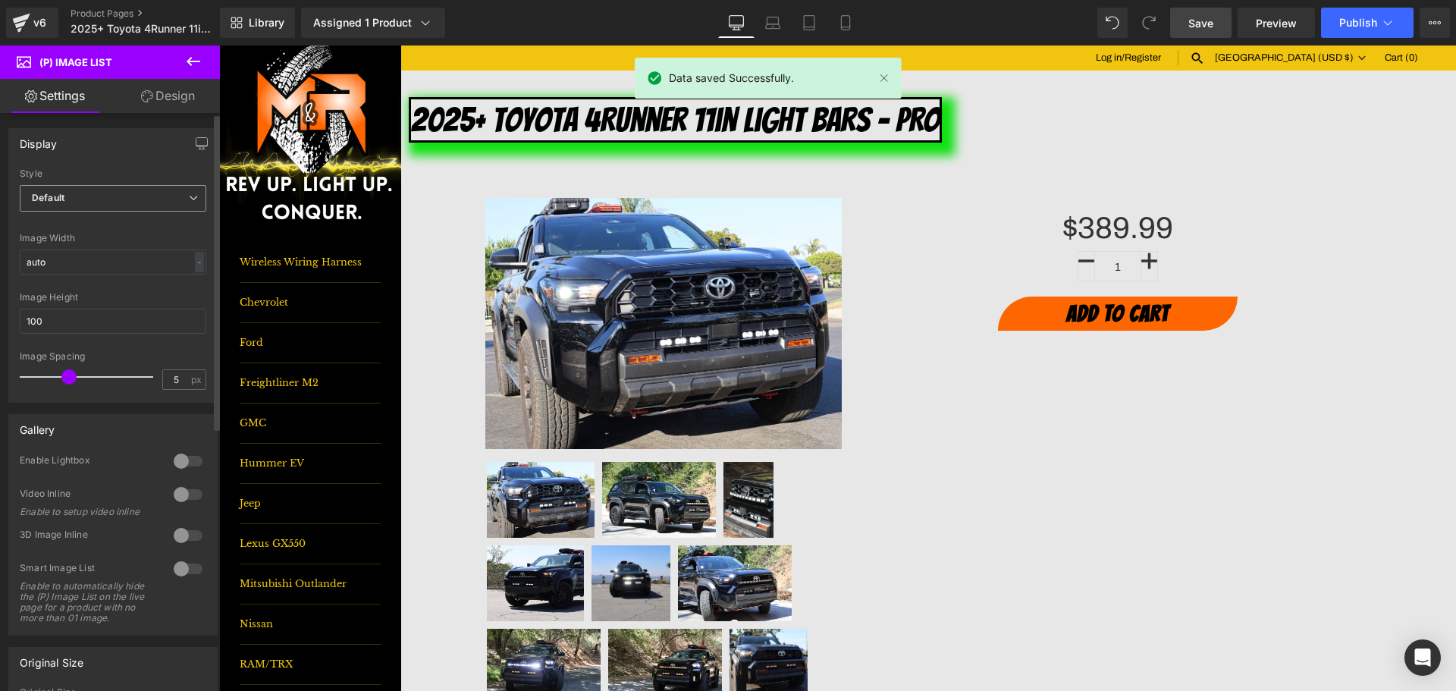
click at [115, 209] on span "Default" at bounding box center [113, 198] width 187 height 27
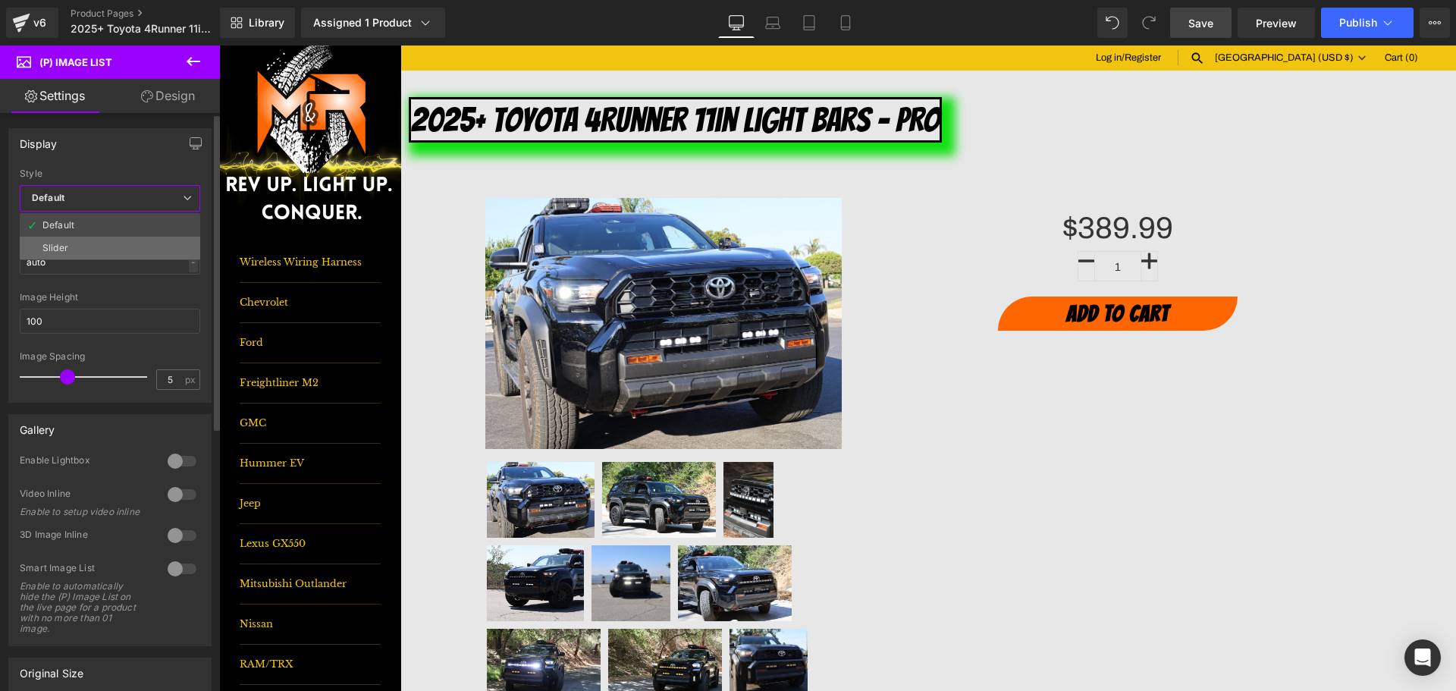
click at [106, 239] on li "Slider" at bounding box center [110, 248] width 180 height 23
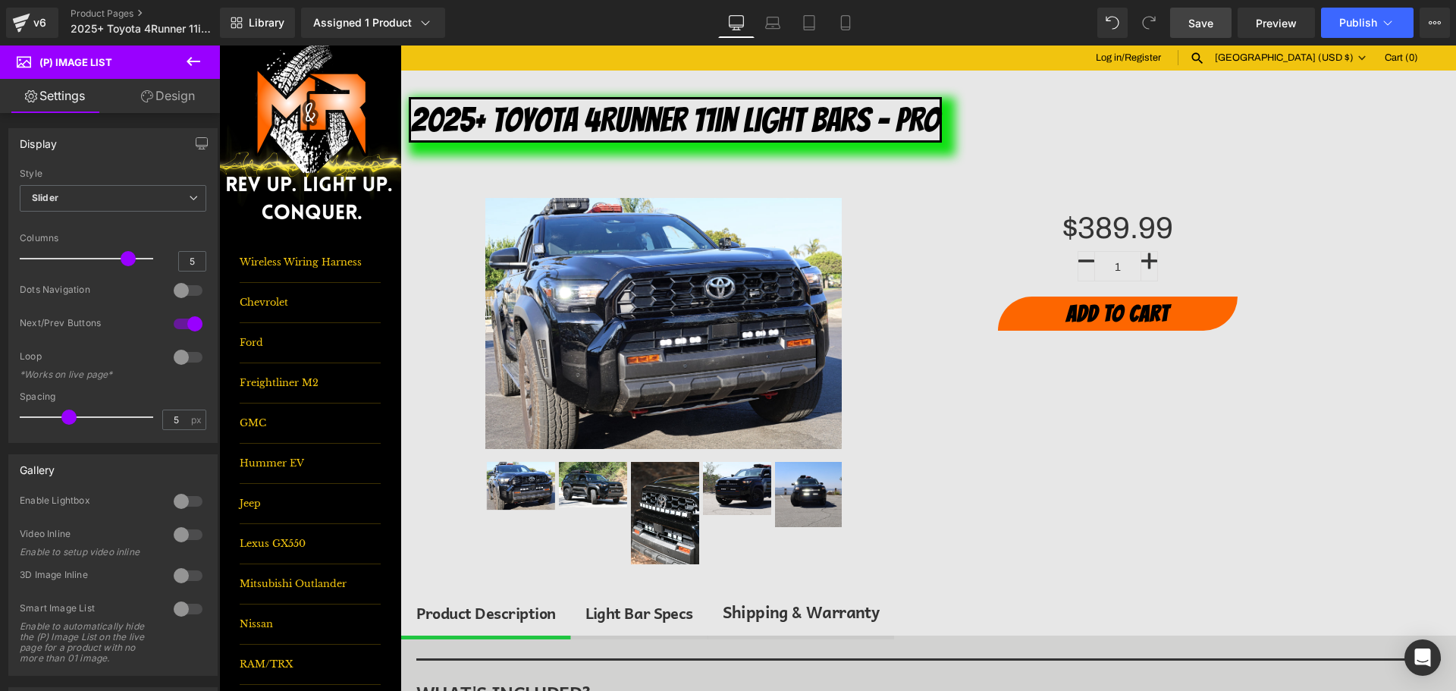
click at [1216, 22] on link "Save" at bounding box center [1200, 23] width 61 height 30
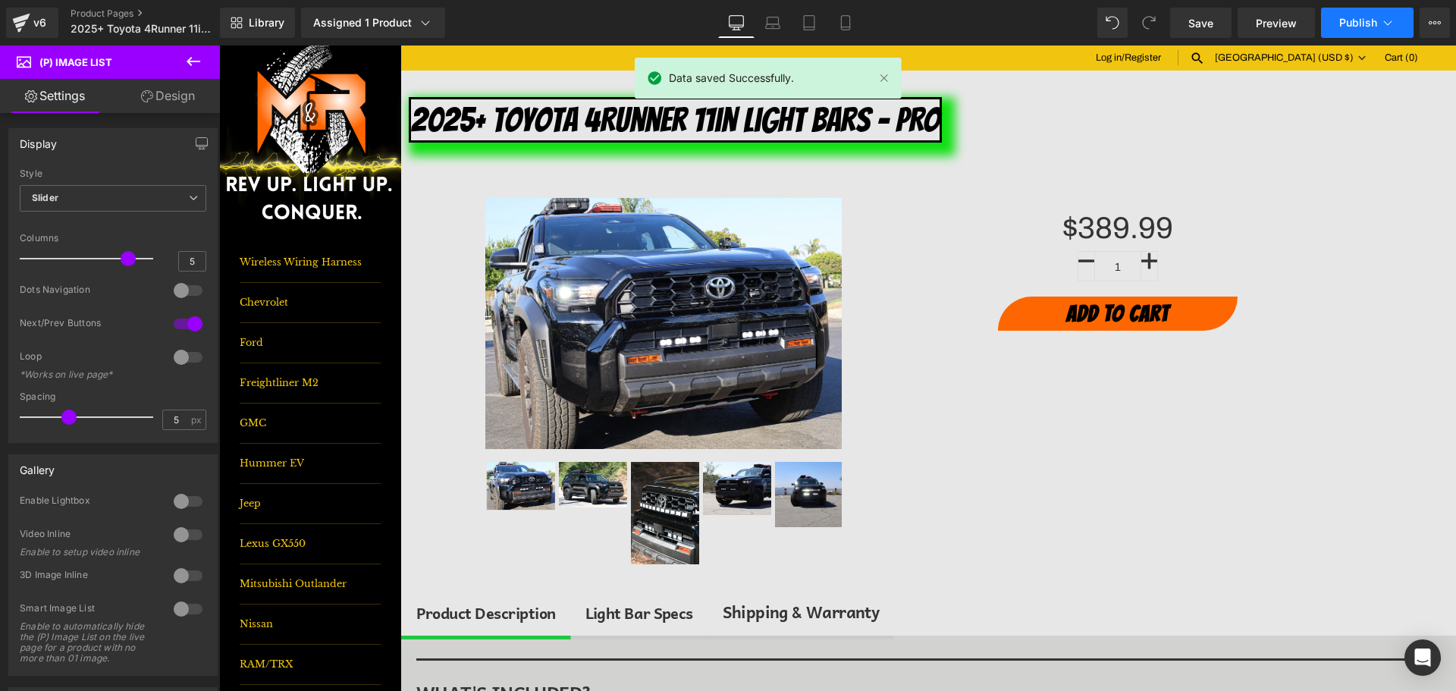
click at [1367, 22] on span "Publish" at bounding box center [1358, 23] width 38 height 12
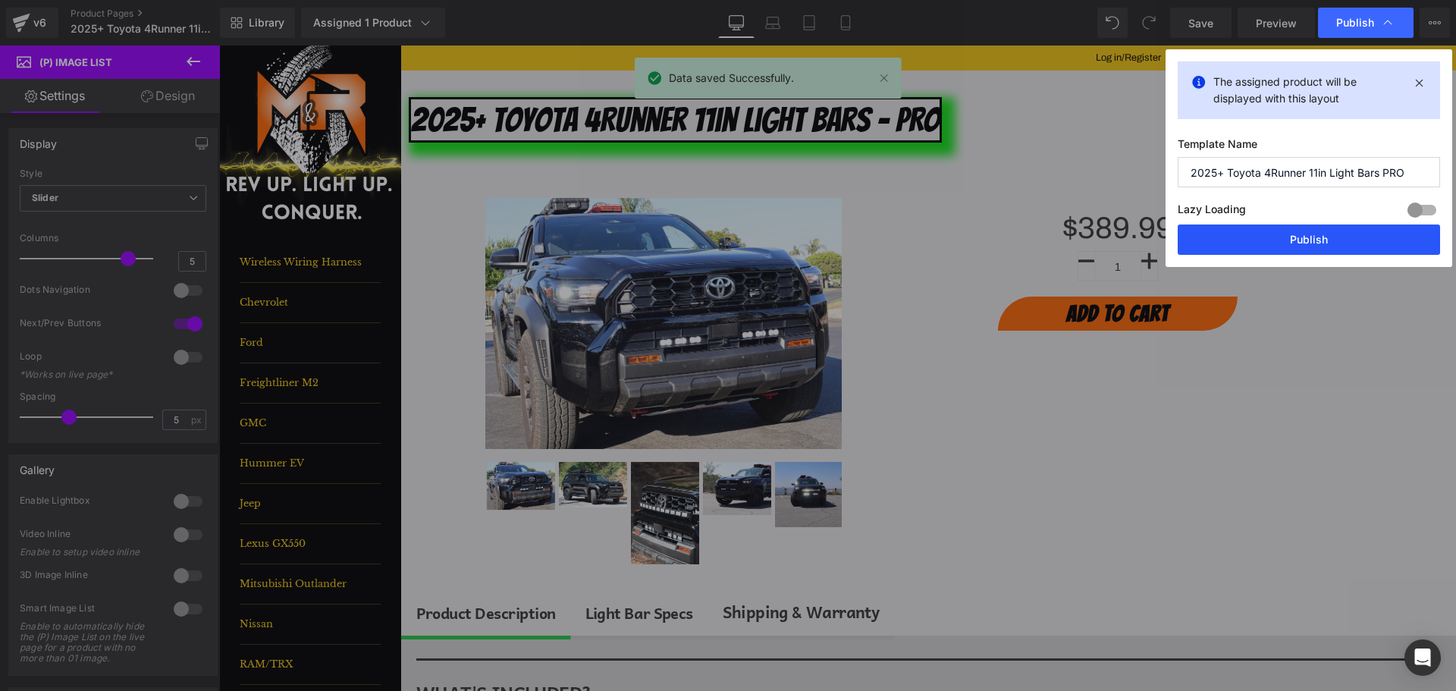
click at [1341, 236] on button "Publish" at bounding box center [1309, 239] width 262 height 30
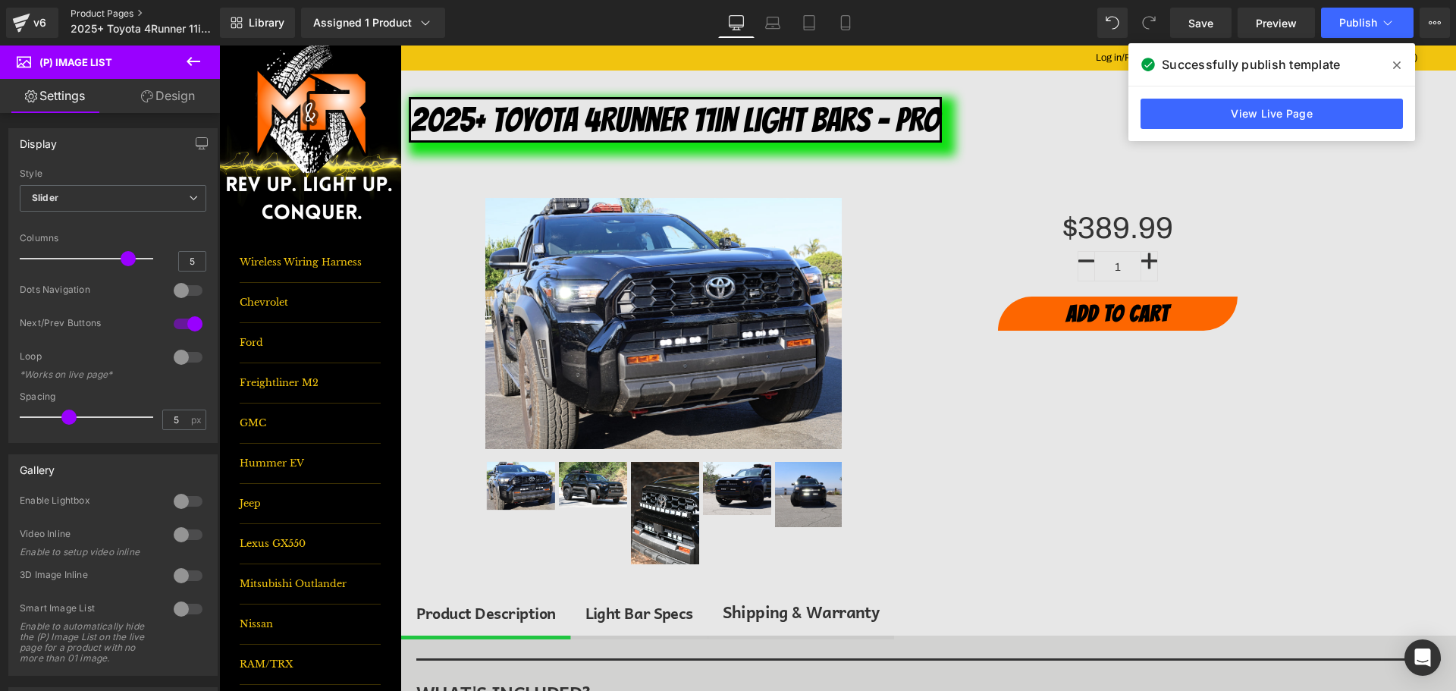
click at [92, 14] on link "Product Pages" at bounding box center [158, 14] width 174 height 12
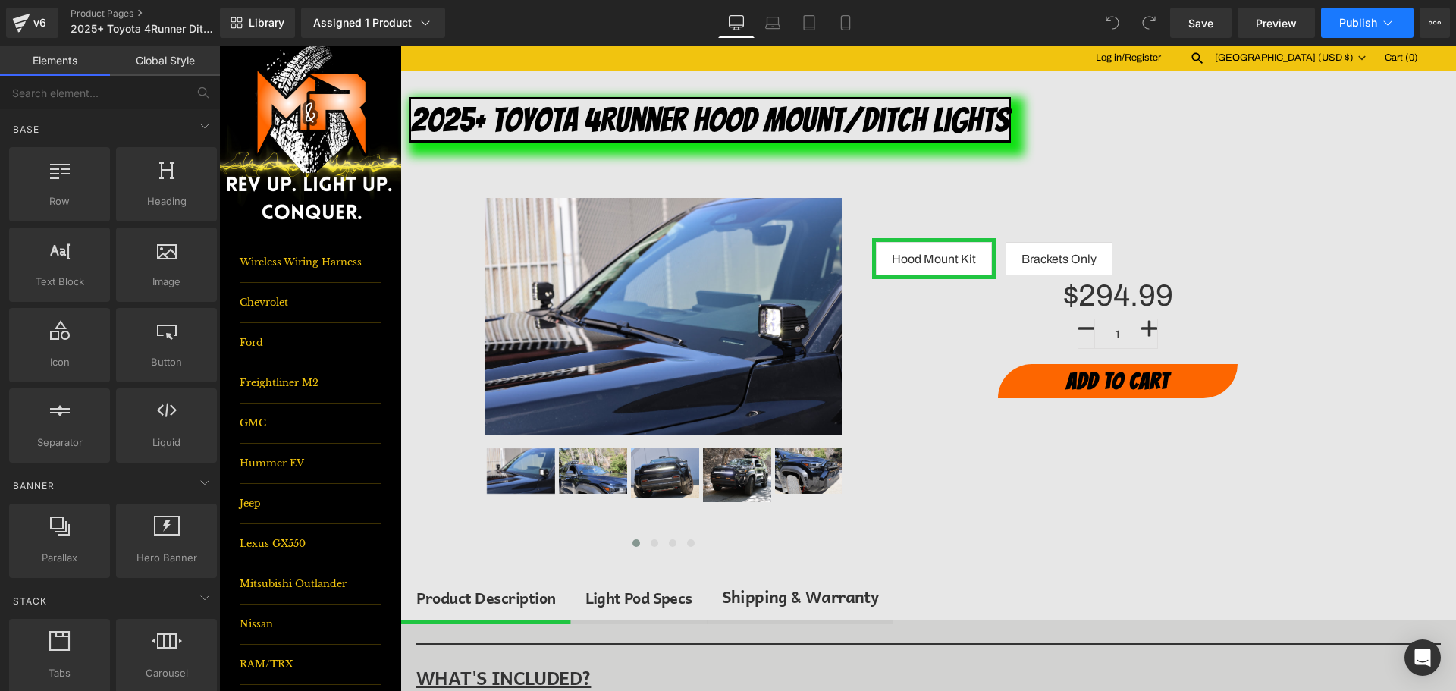
click at [1364, 19] on span "Publish" at bounding box center [1358, 23] width 38 height 12
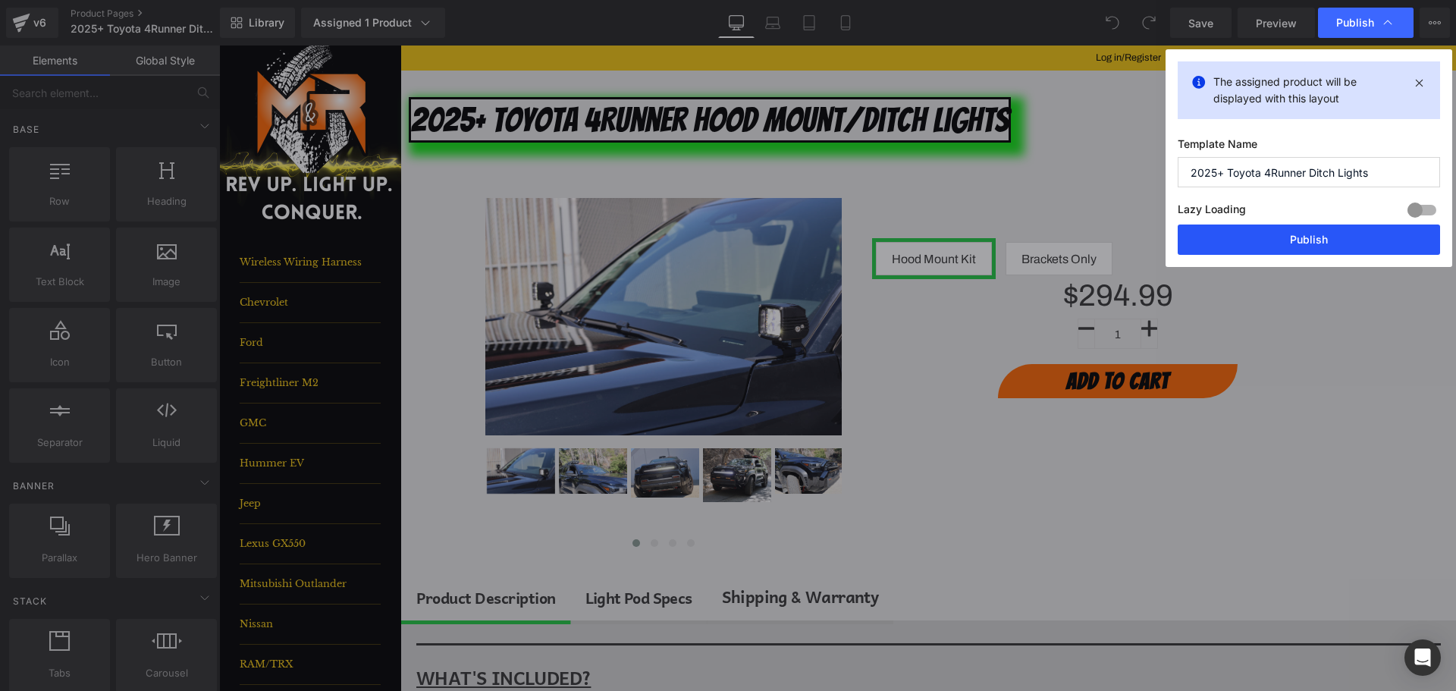
click at [1370, 249] on button "Publish" at bounding box center [1309, 239] width 262 height 30
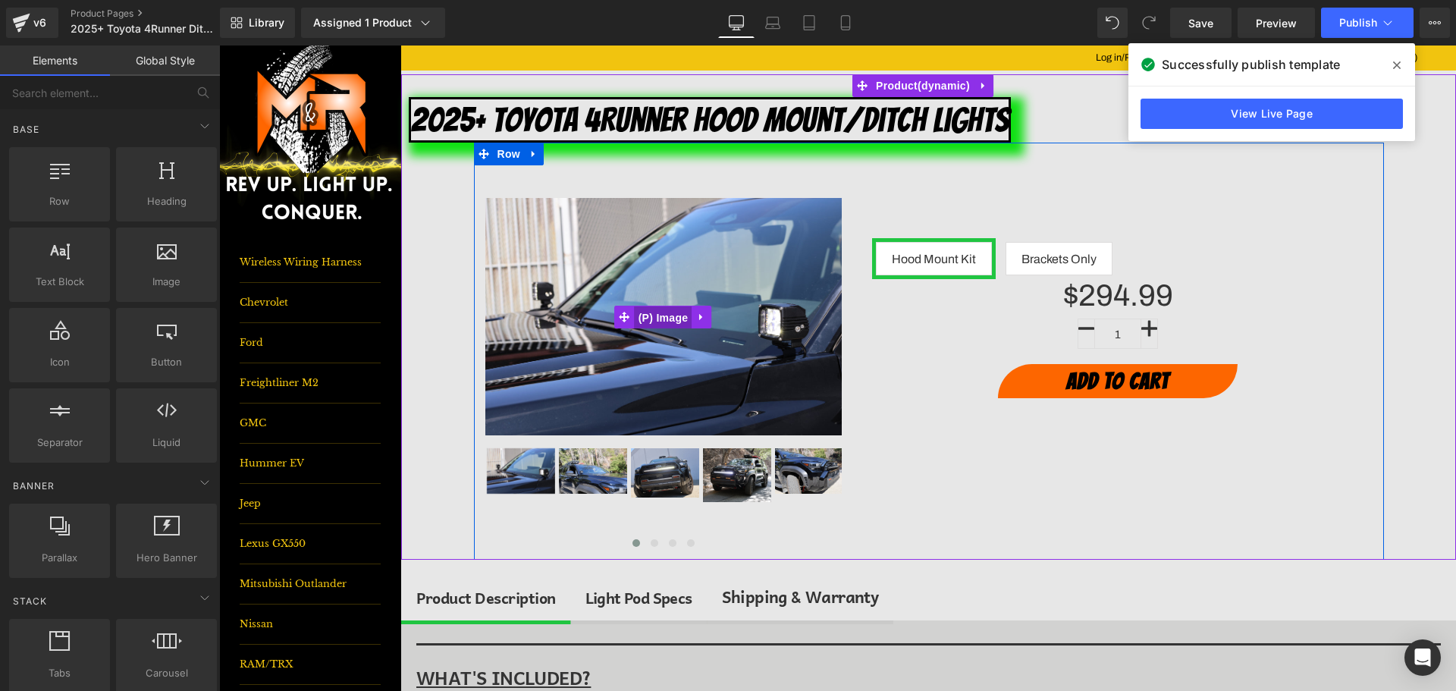
click at [656, 317] on span "(P) Image" at bounding box center [664, 317] width 58 height 23
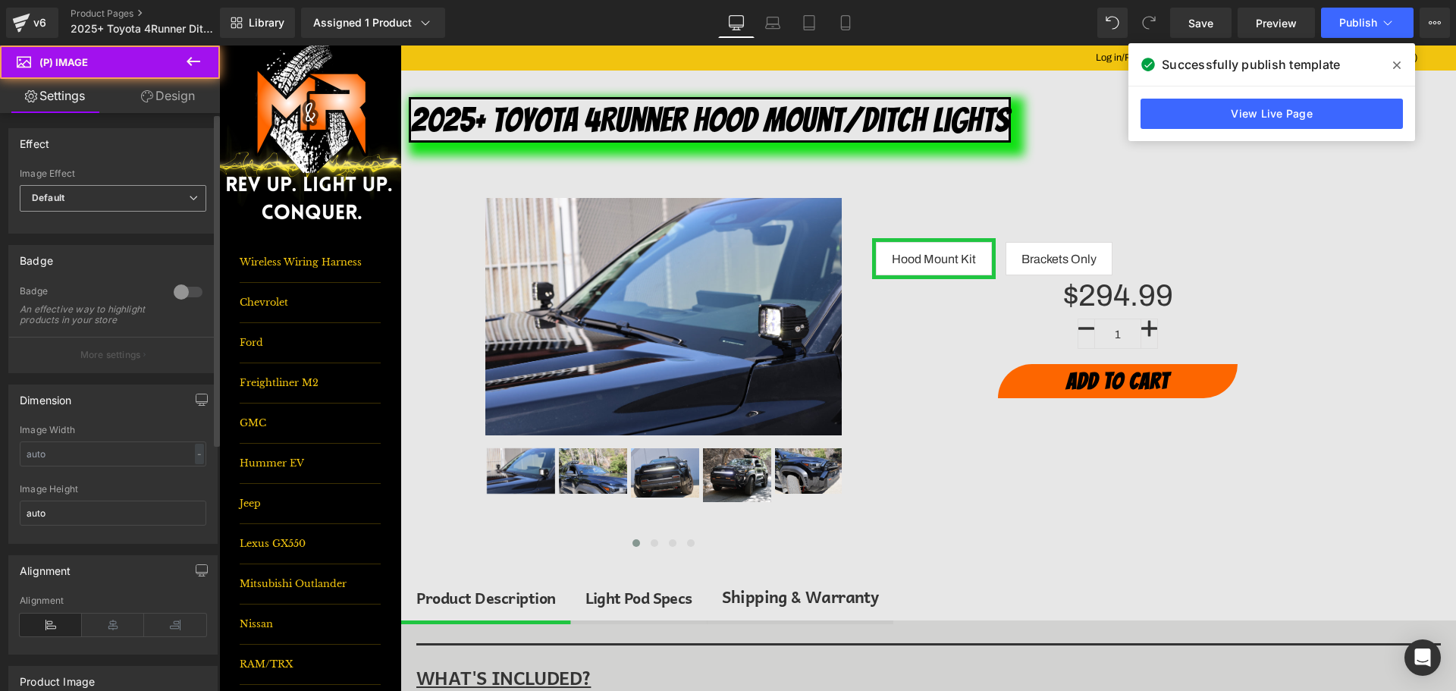
drag, startPoint x: 90, startPoint y: 191, endPoint x: 85, endPoint y: 223, distance: 32.3
click at [90, 195] on span "Default" at bounding box center [113, 198] width 187 height 27
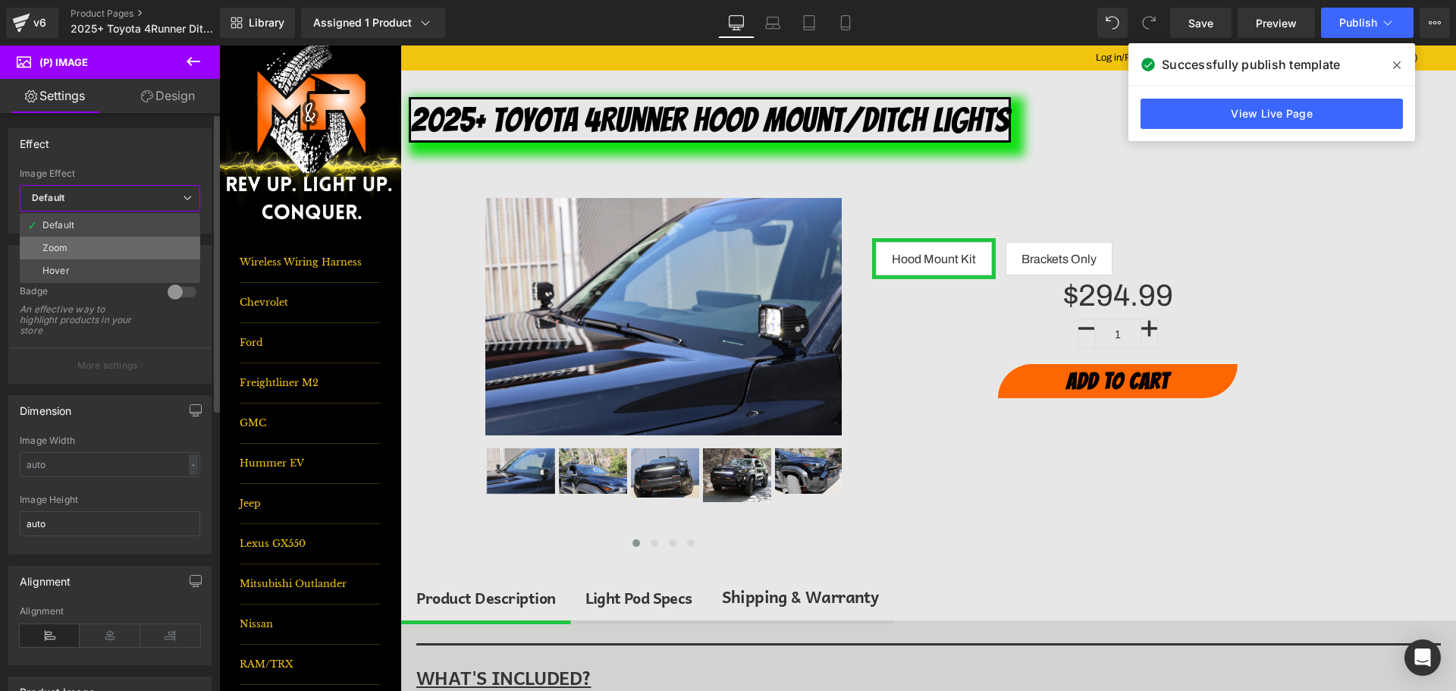
drag, startPoint x: 83, startPoint y: 244, endPoint x: 881, endPoint y: 27, distance: 827.0
click at [83, 244] on li "Zoom" at bounding box center [110, 248] width 180 height 23
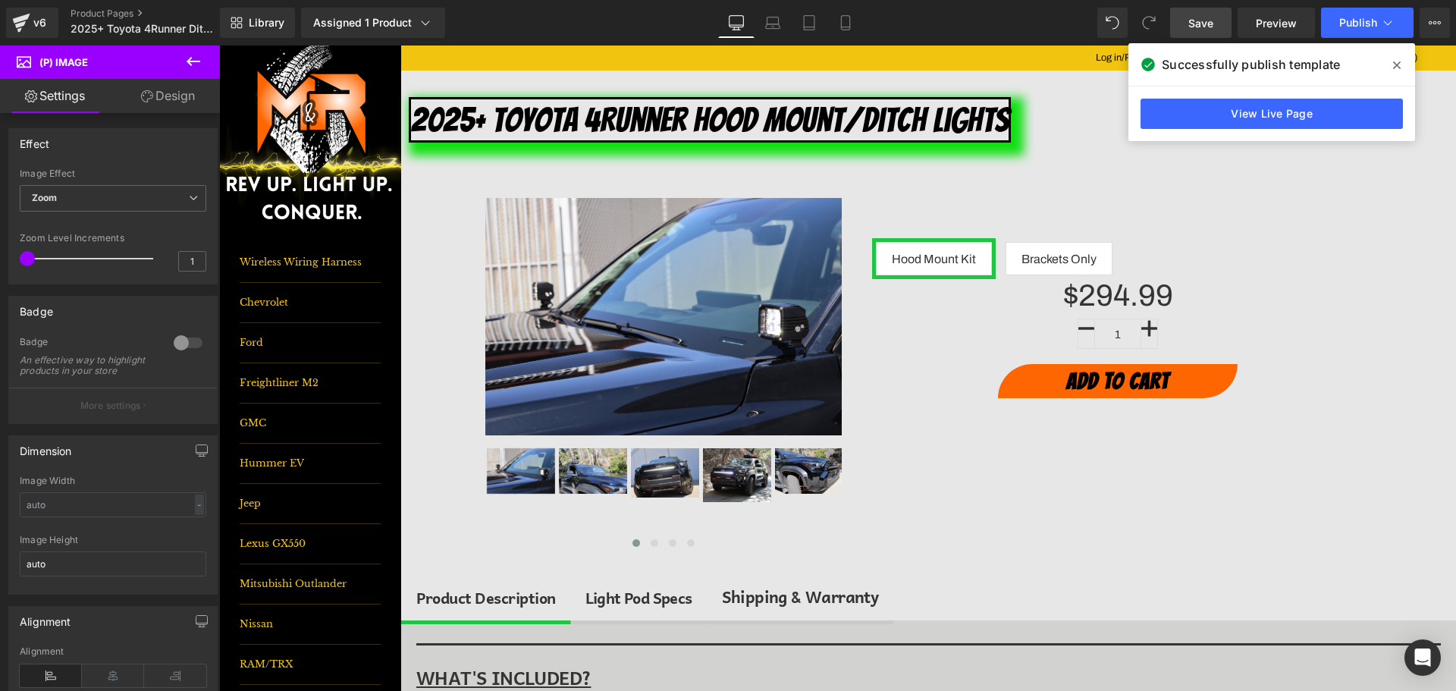
click at [1219, 24] on link "Save" at bounding box center [1200, 23] width 61 height 30
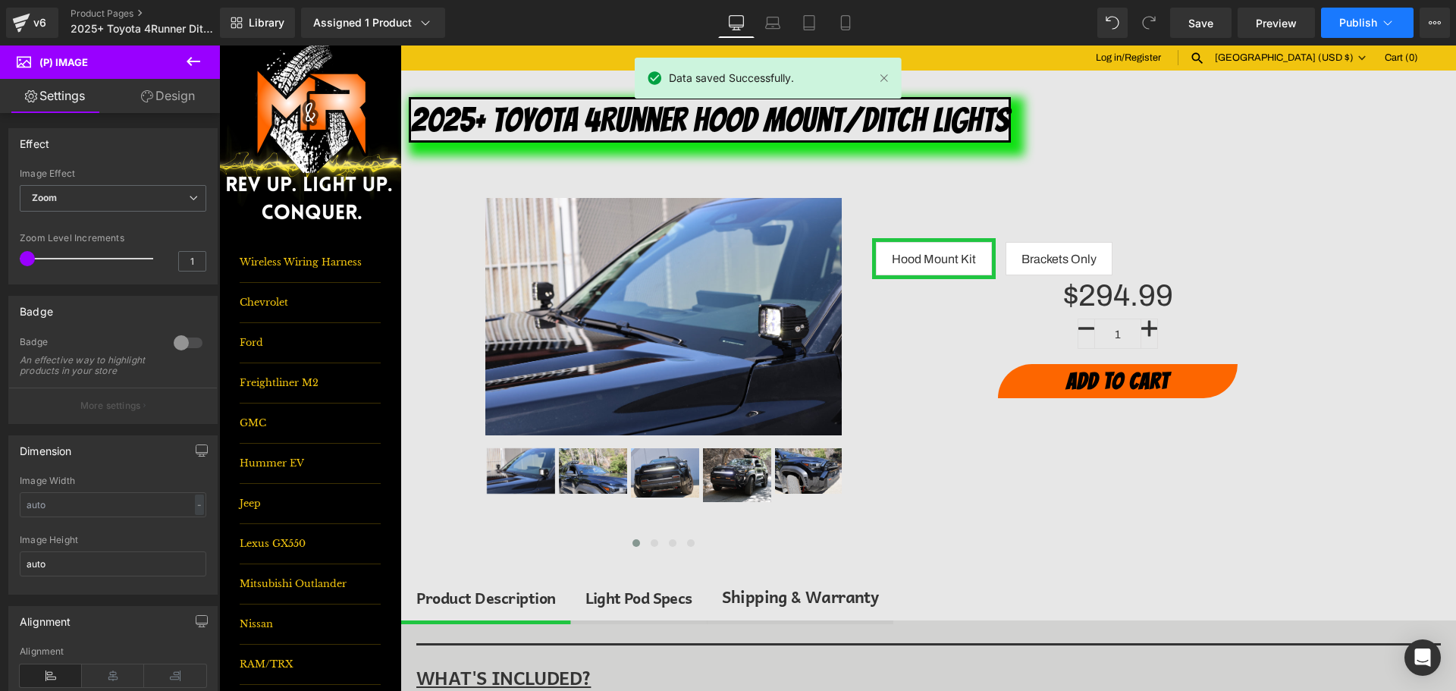
click at [1348, 24] on span "Publish" at bounding box center [1358, 23] width 38 height 12
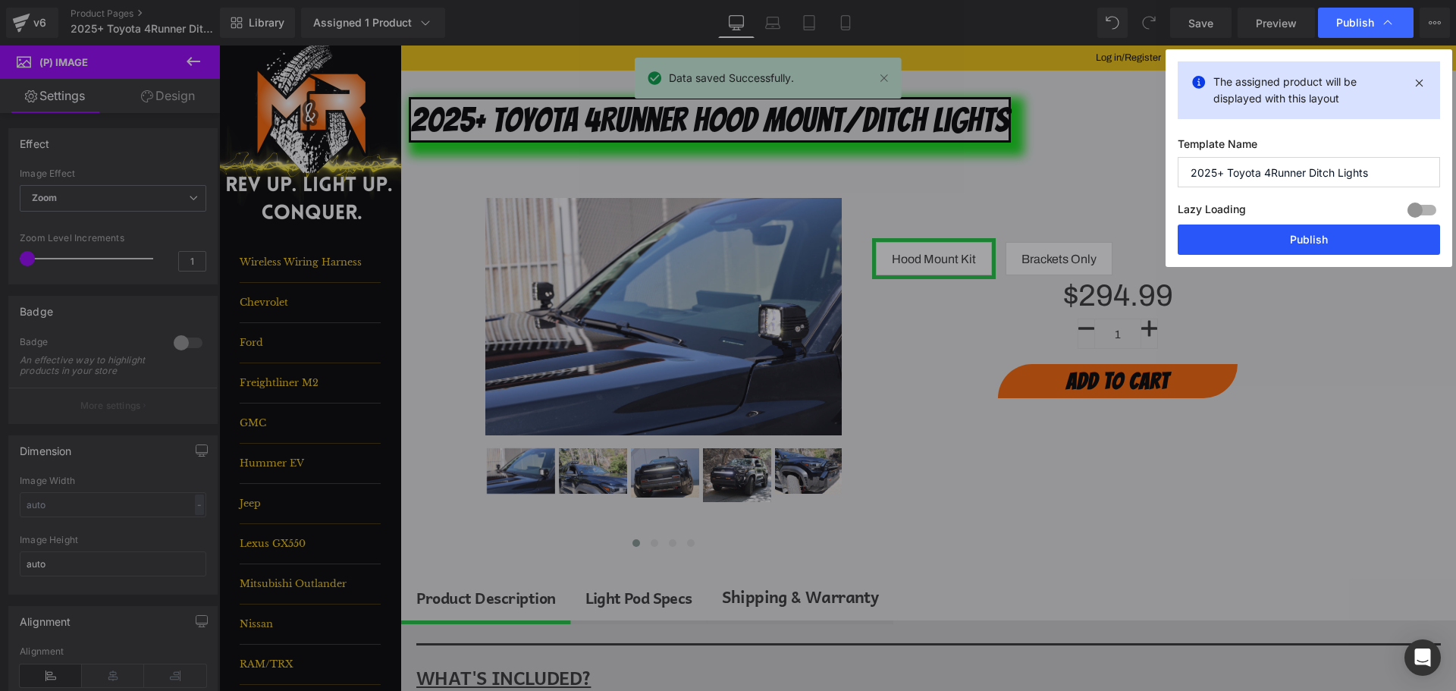
click at [1326, 234] on button "Publish" at bounding box center [1309, 239] width 262 height 30
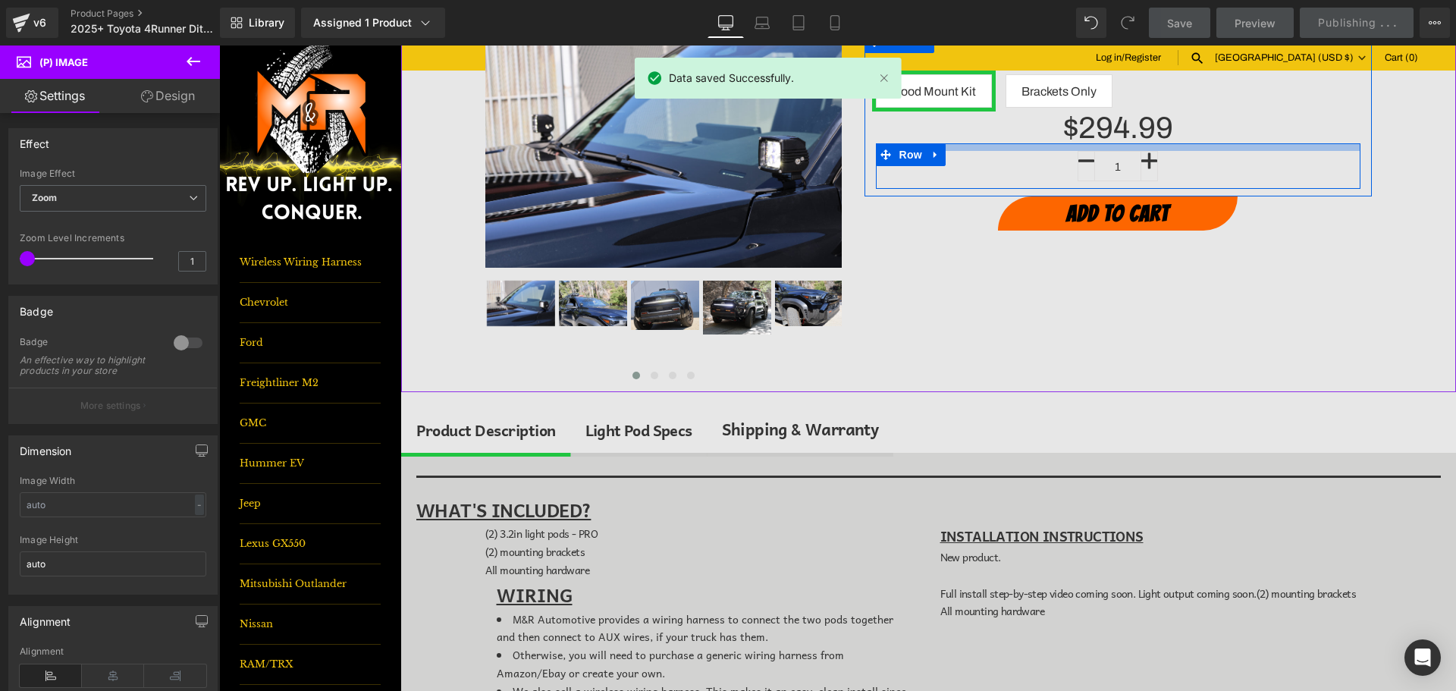
scroll to position [228, 0]
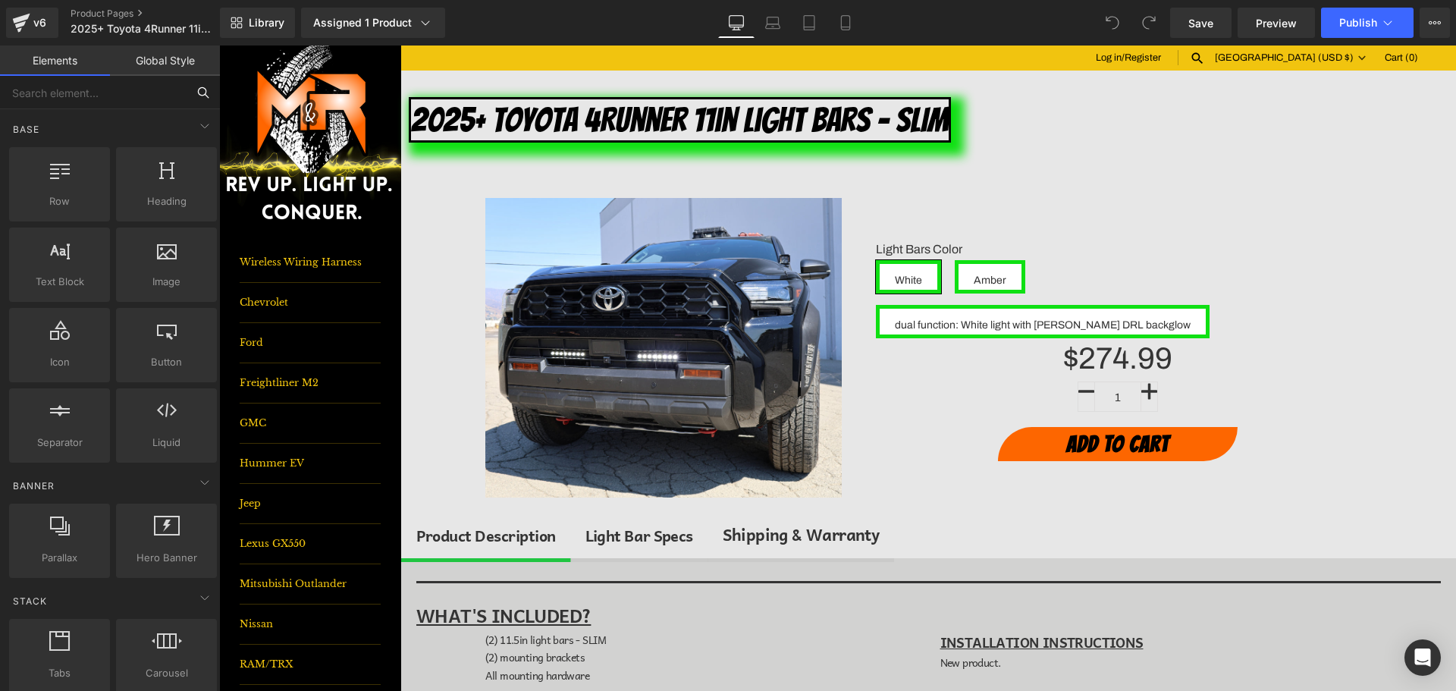
click at [120, 101] on input "text" at bounding box center [93, 92] width 187 height 33
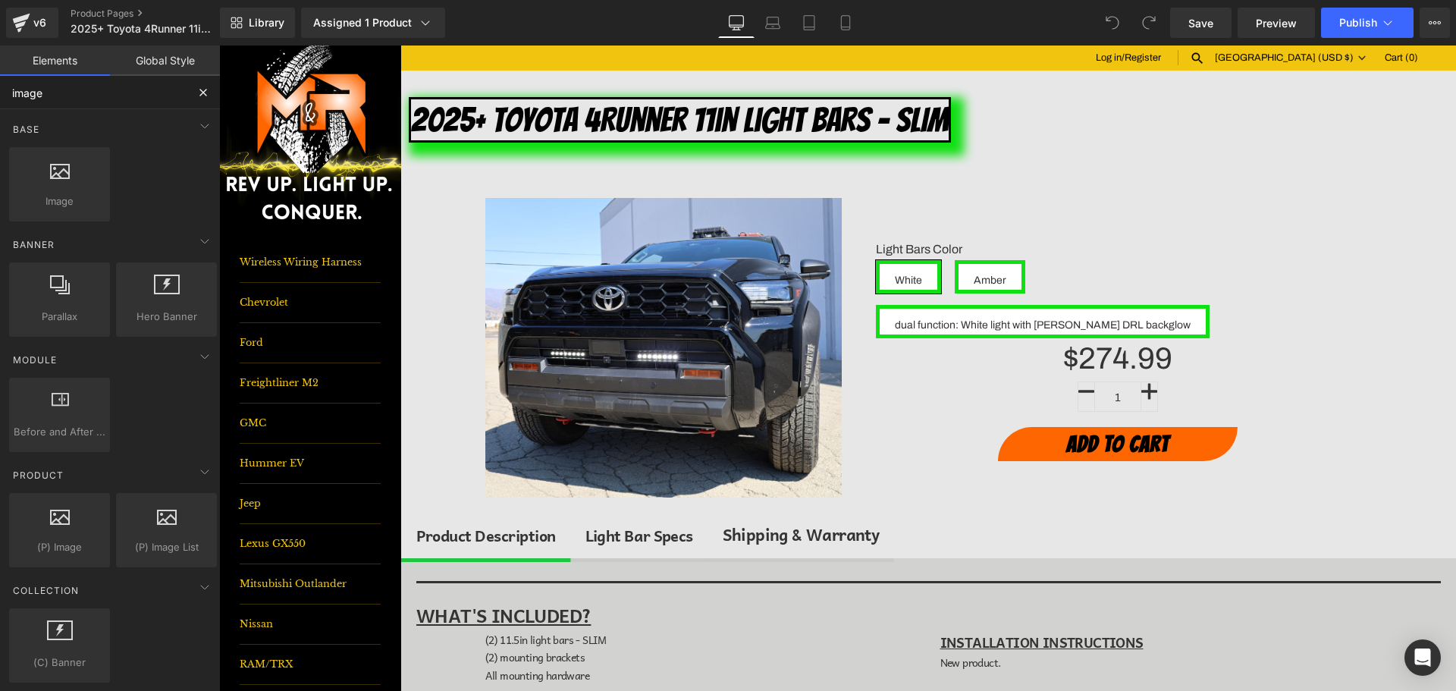
type input "image"
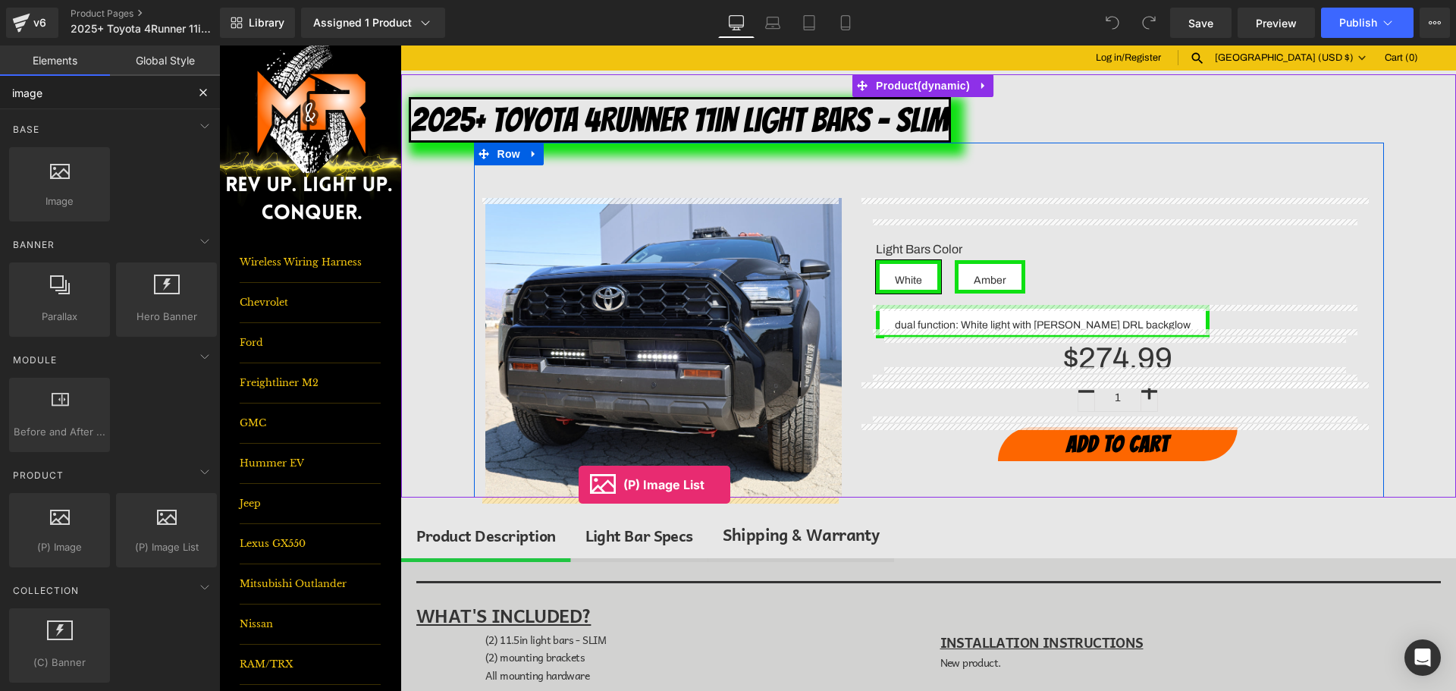
drag, startPoint x: 392, startPoint y: 582, endPoint x: 579, endPoint y: 485, distance: 210.3
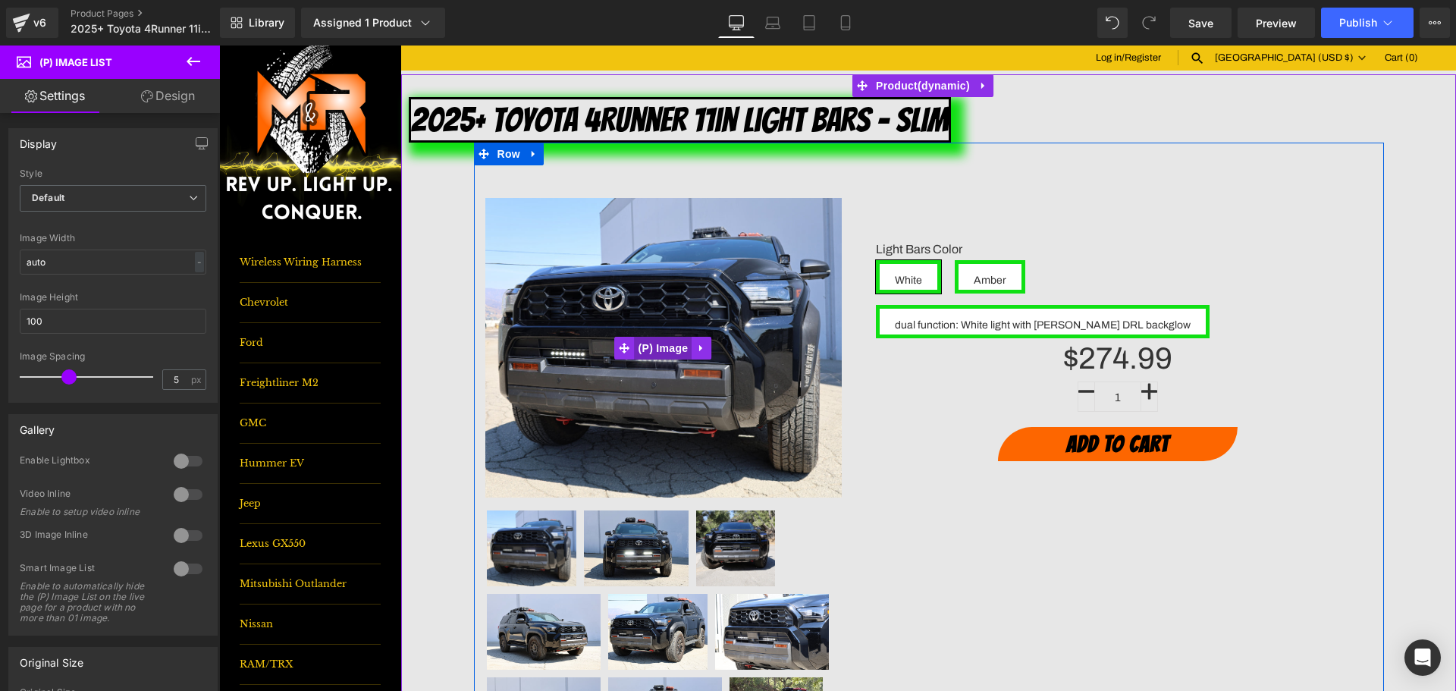
click at [659, 344] on span "(P) Image" at bounding box center [664, 348] width 58 height 23
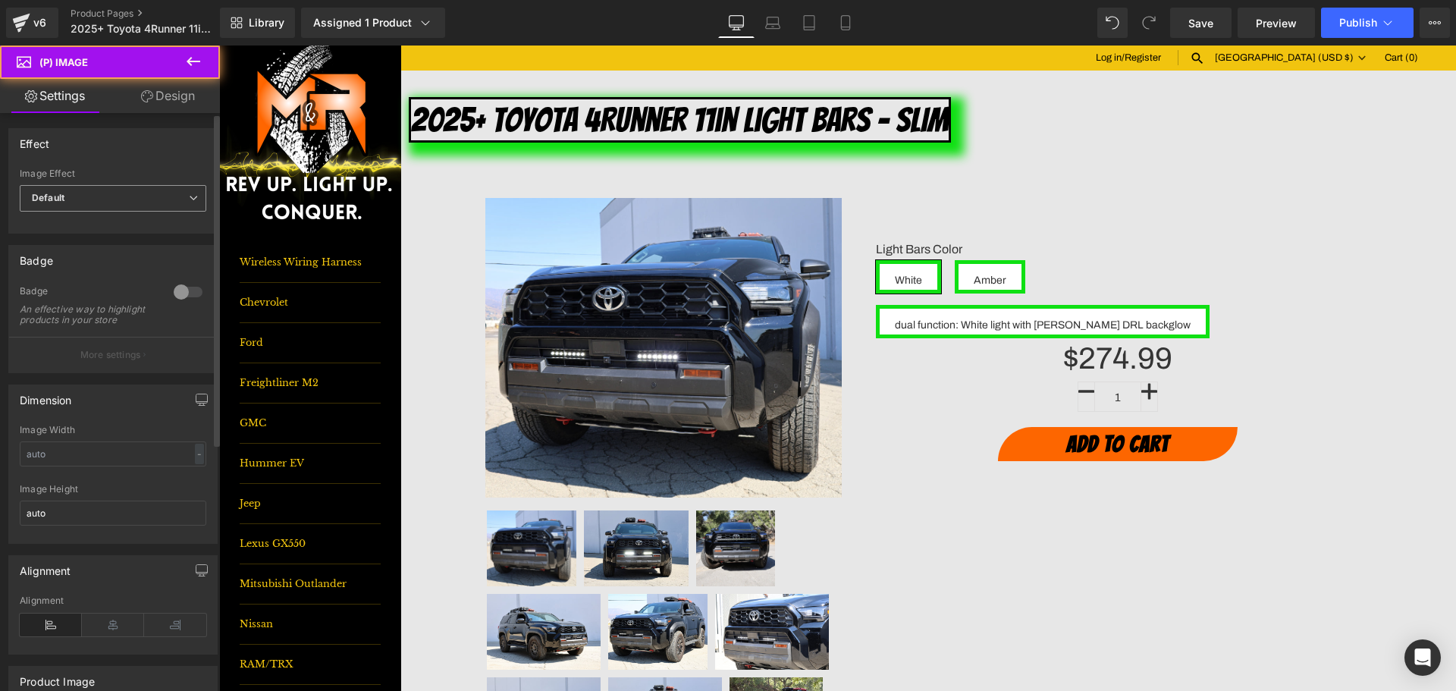
click at [126, 195] on span "Default" at bounding box center [113, 198] width 187 height 27
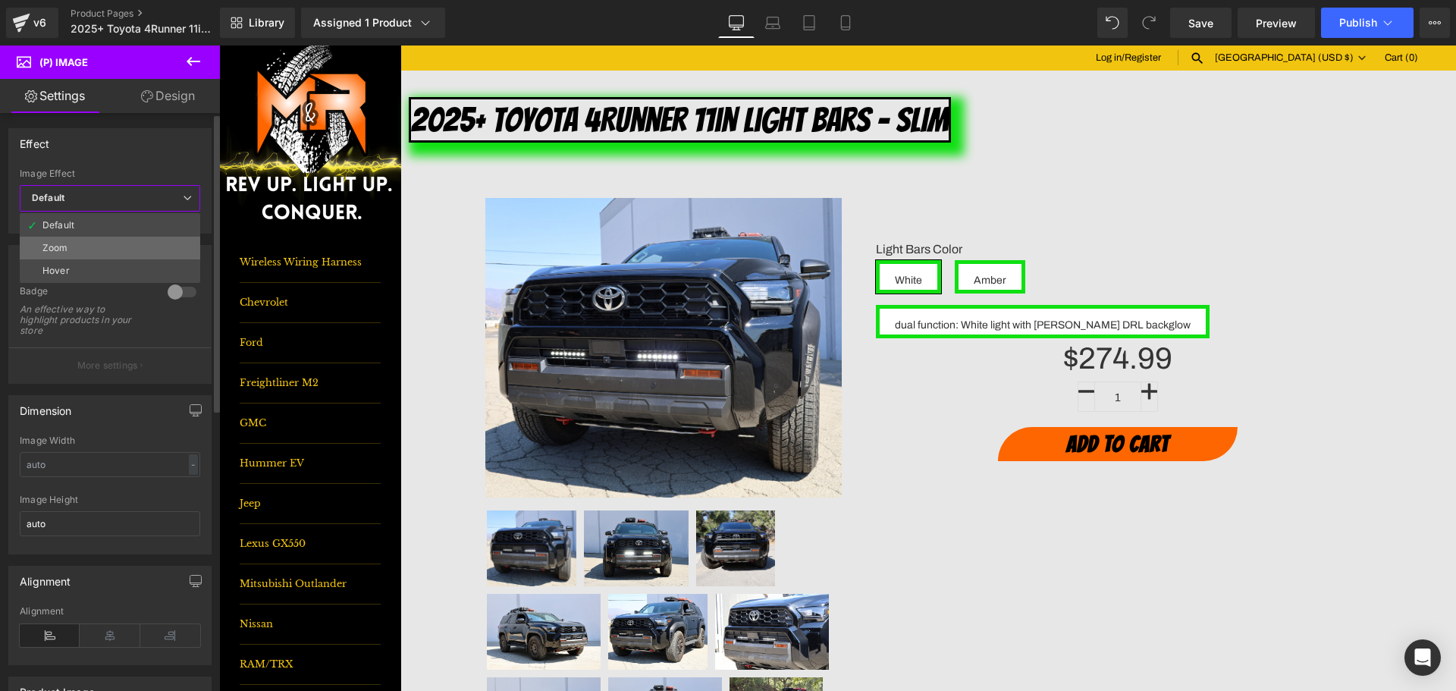
click at [96, 246] on li "Zoom" at bounding box center [110, 248] width 180 height 23
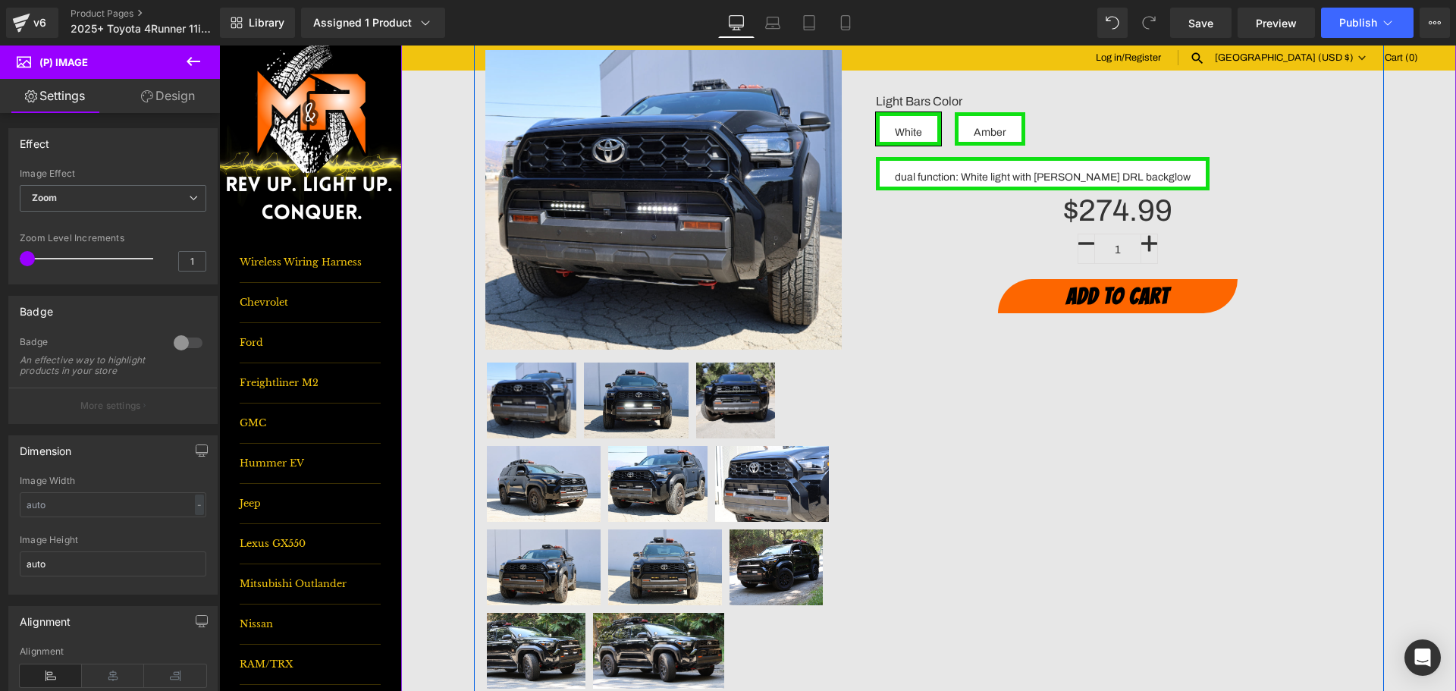
scroll to position [152, 0]
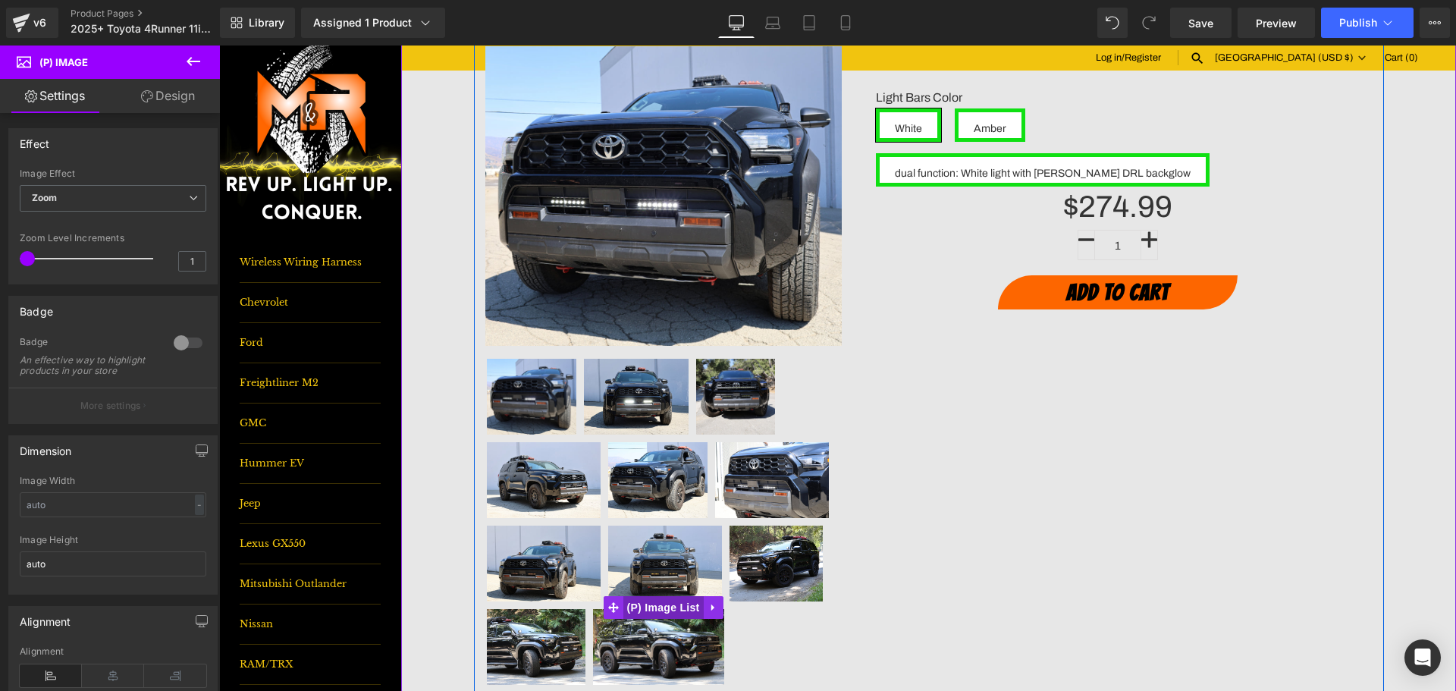
click at [669, 609] on span "(P) Image List" at bounding box center [663, 607] width 80 height 23
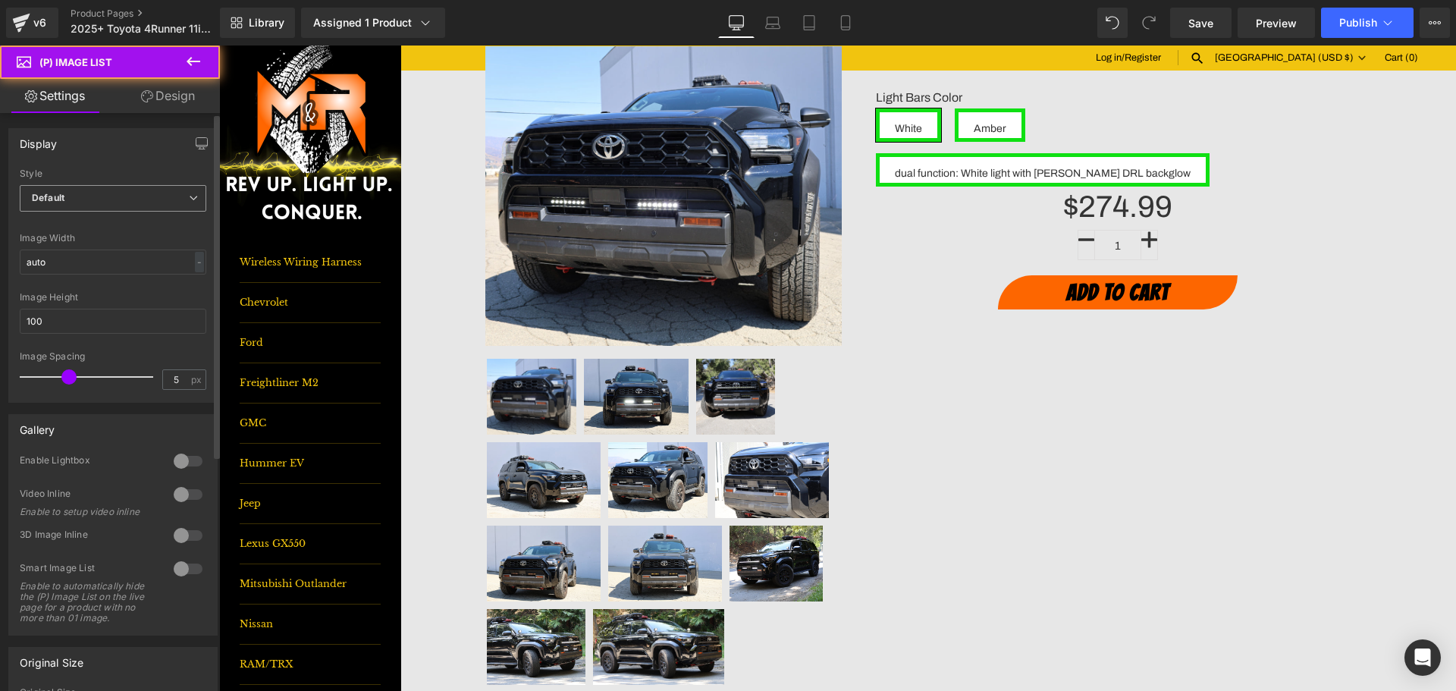
click at [92, 199] on span "Default" at bounding box center [113, 198] width 187 height 27
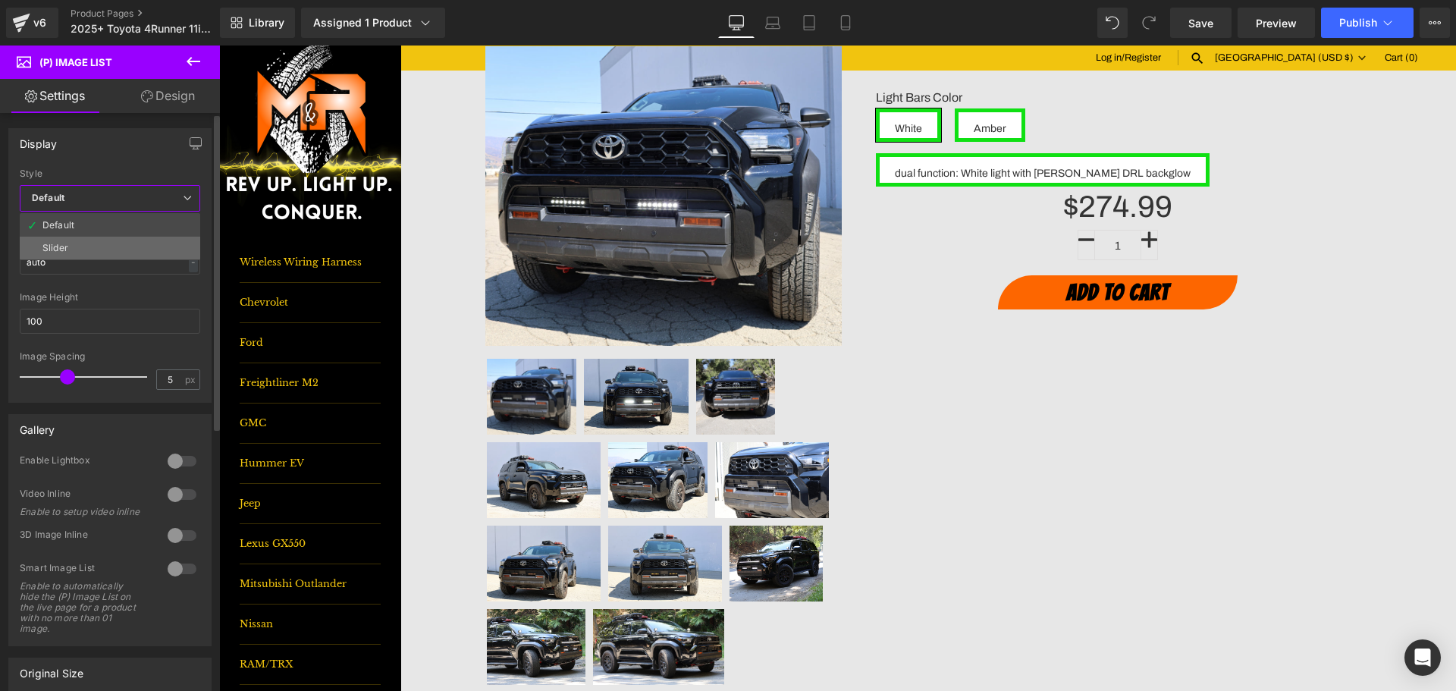
click at [80, 243] on li "Slider" at bounding box center [110, 248] width 180 height 23
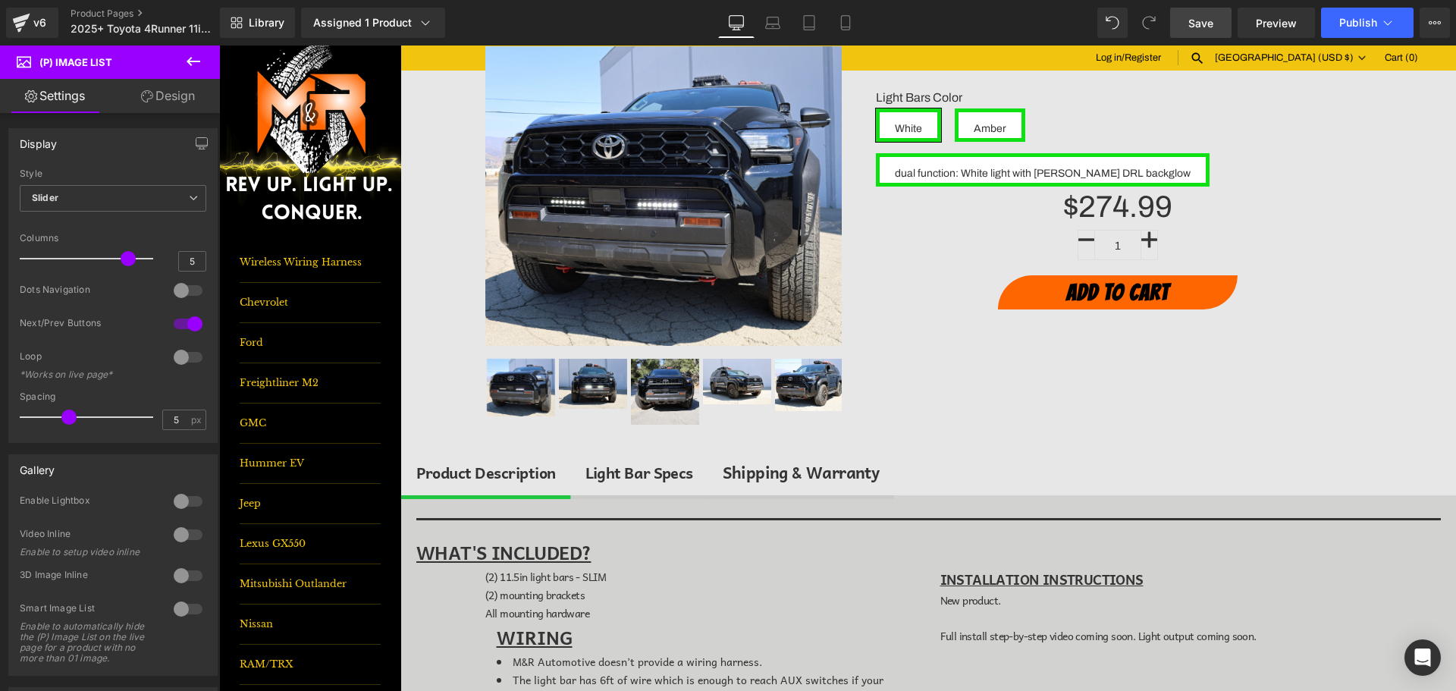
click at [1204, 27] on span "Save" at bounding box center [1200, 23] width 25 height 16
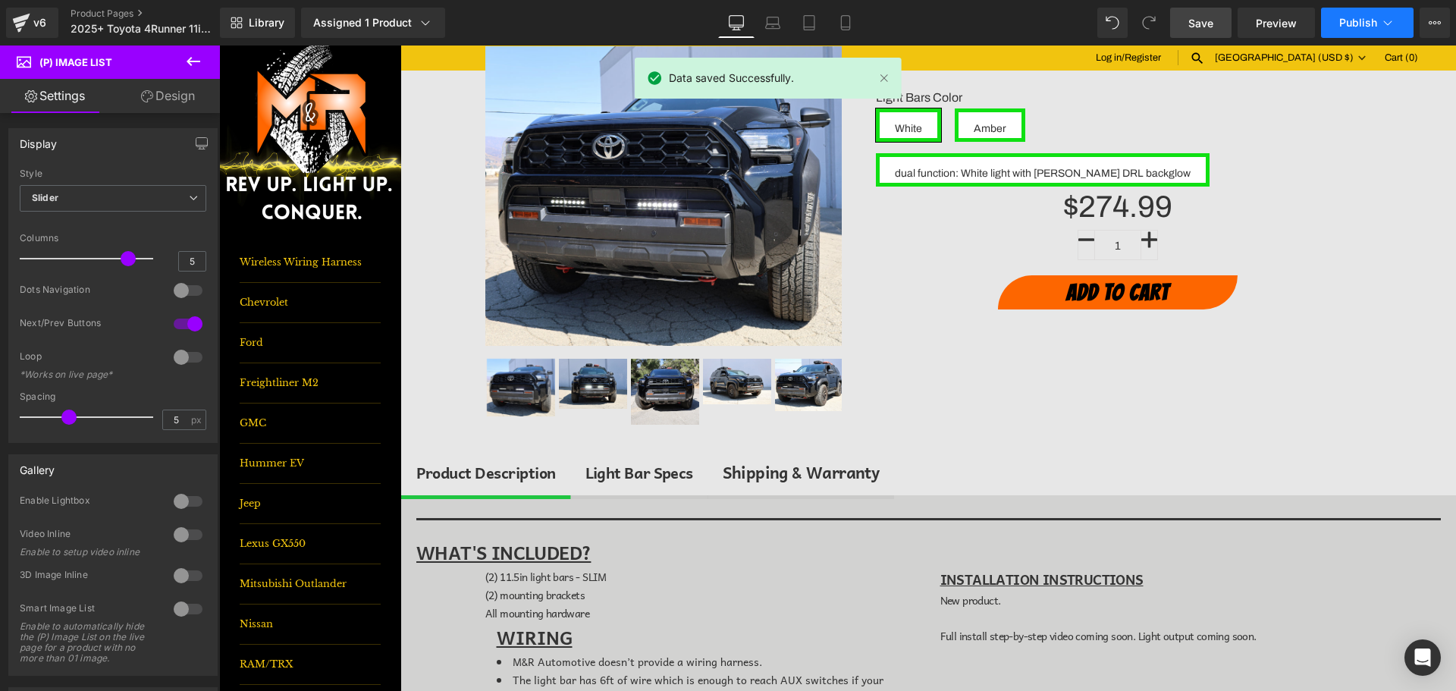
click at [1368, 29] on button "Publish" at bounding box center [1367, 23] width 93 height 30
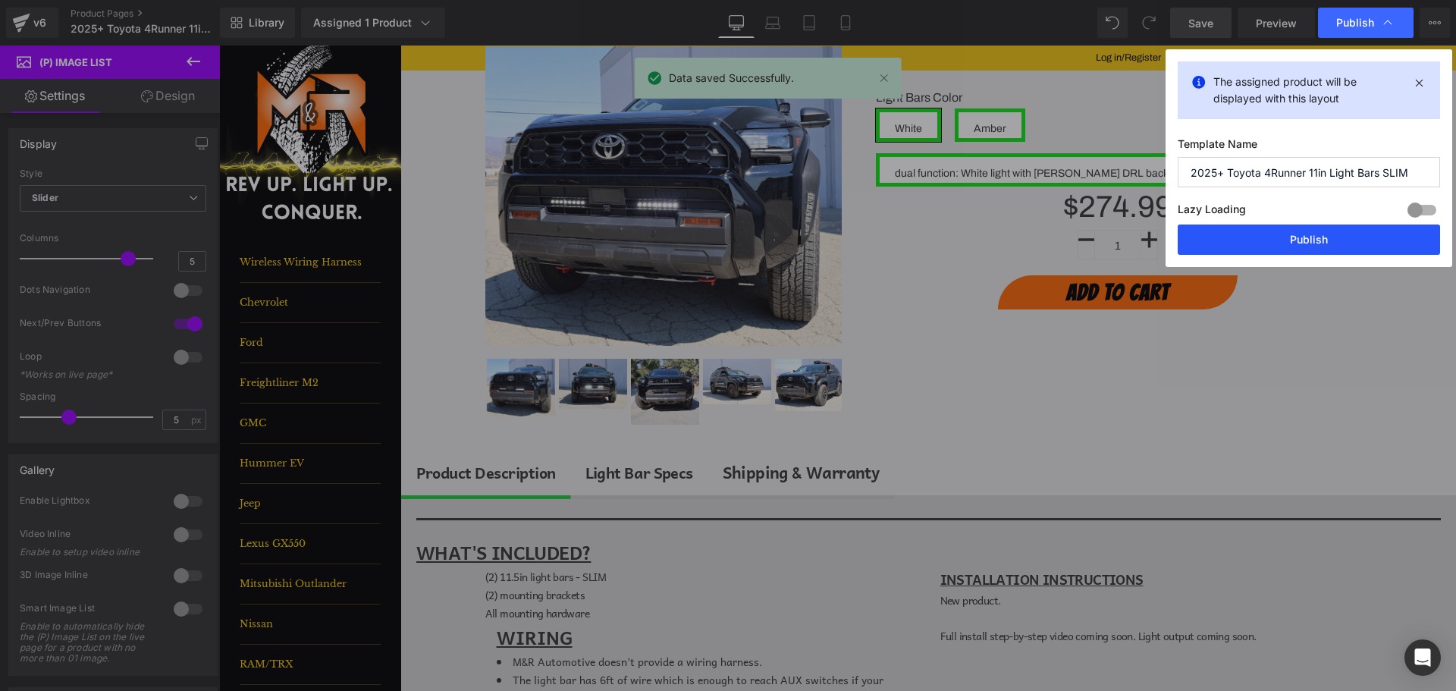
drag, startPoint x: 1361, startPoint y: 238, endPoint x: 1133, endPoint y: 183, distance: 234.1
click at [1361, 238] on button "Publish" at bounding box center [1309, 239] width 262 height 30
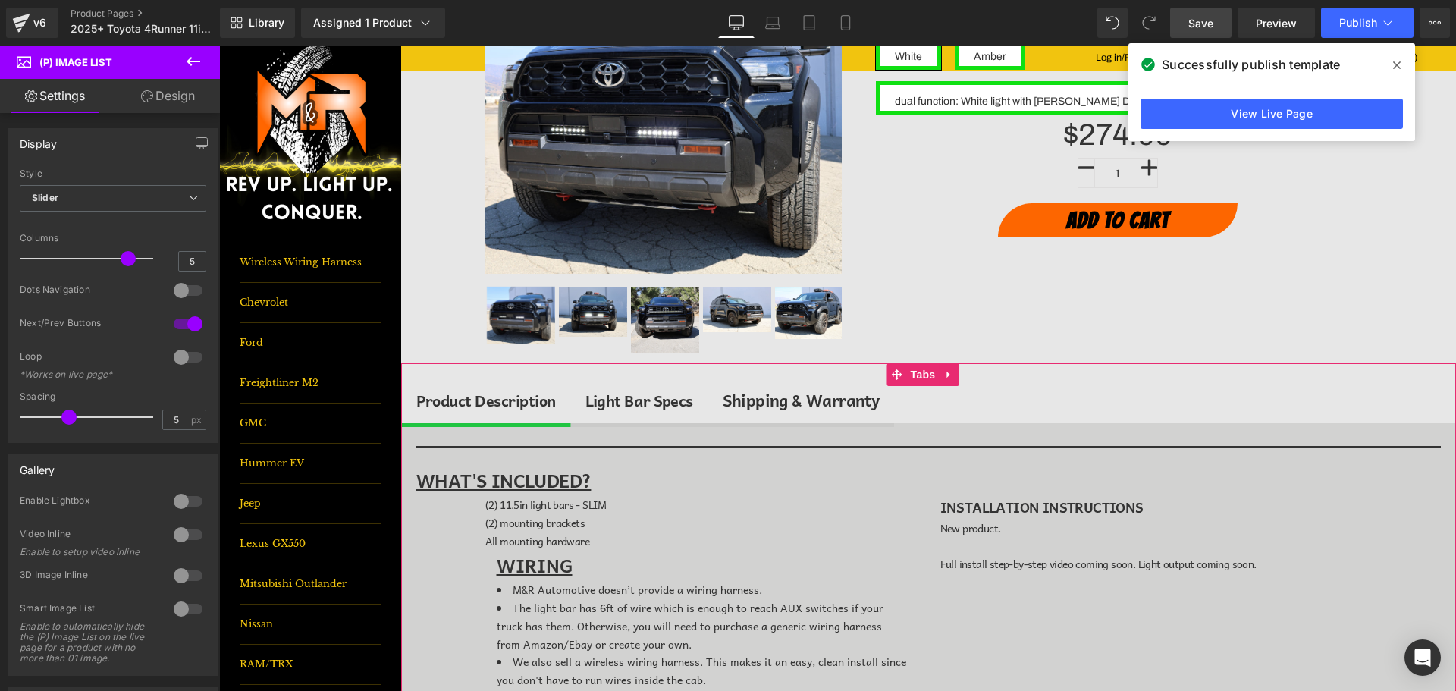
scroll to position [228, 0]
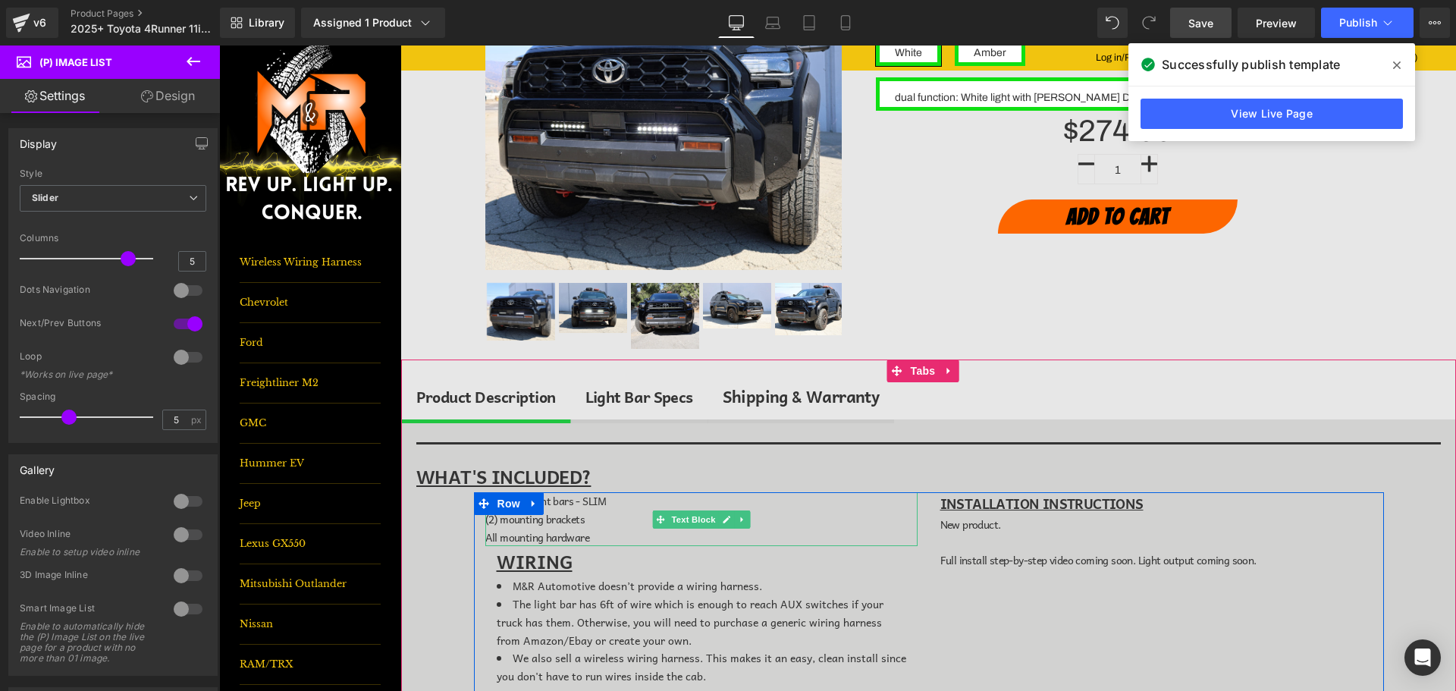
click at [486, 520] on span "(2) mounting brackets" at bounding box center [534, 518] width 99 height 17
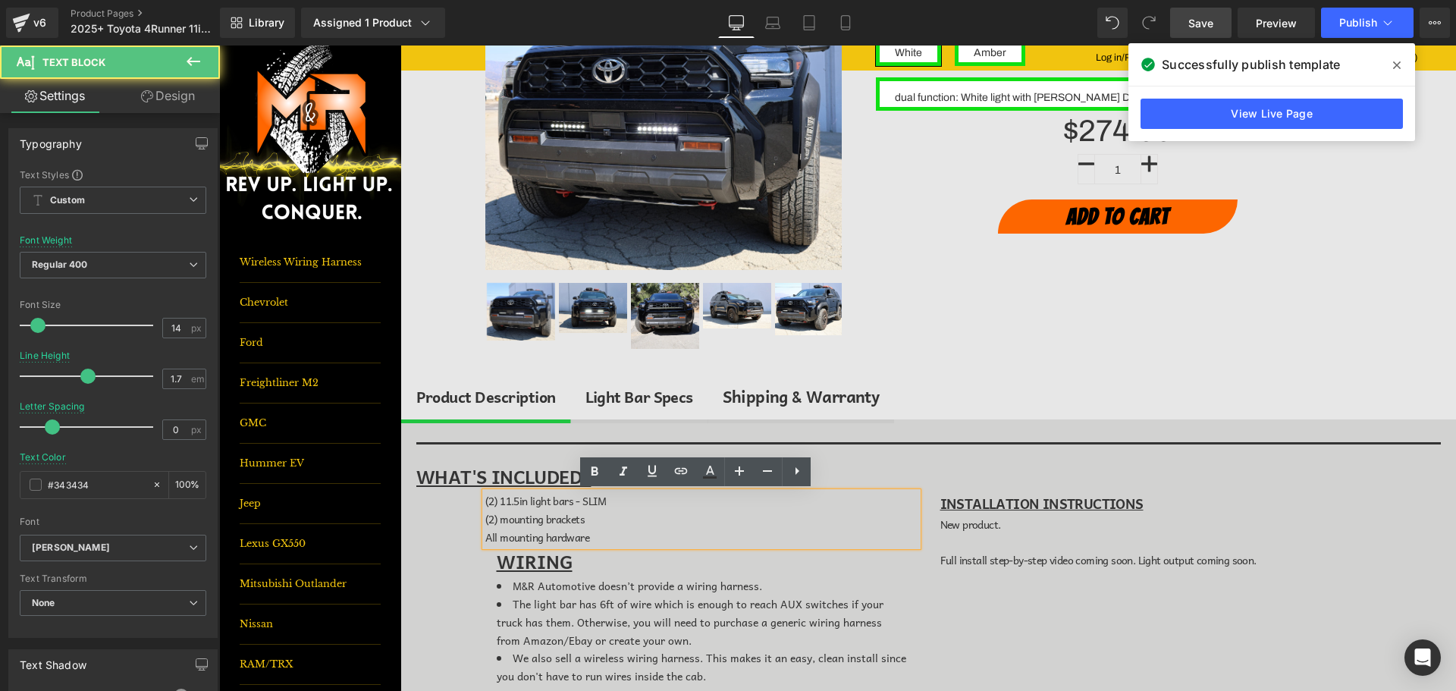
click at [491, 521] on span "(2) mounting brackets" at bounding box center [534, 518] width 99 height 17
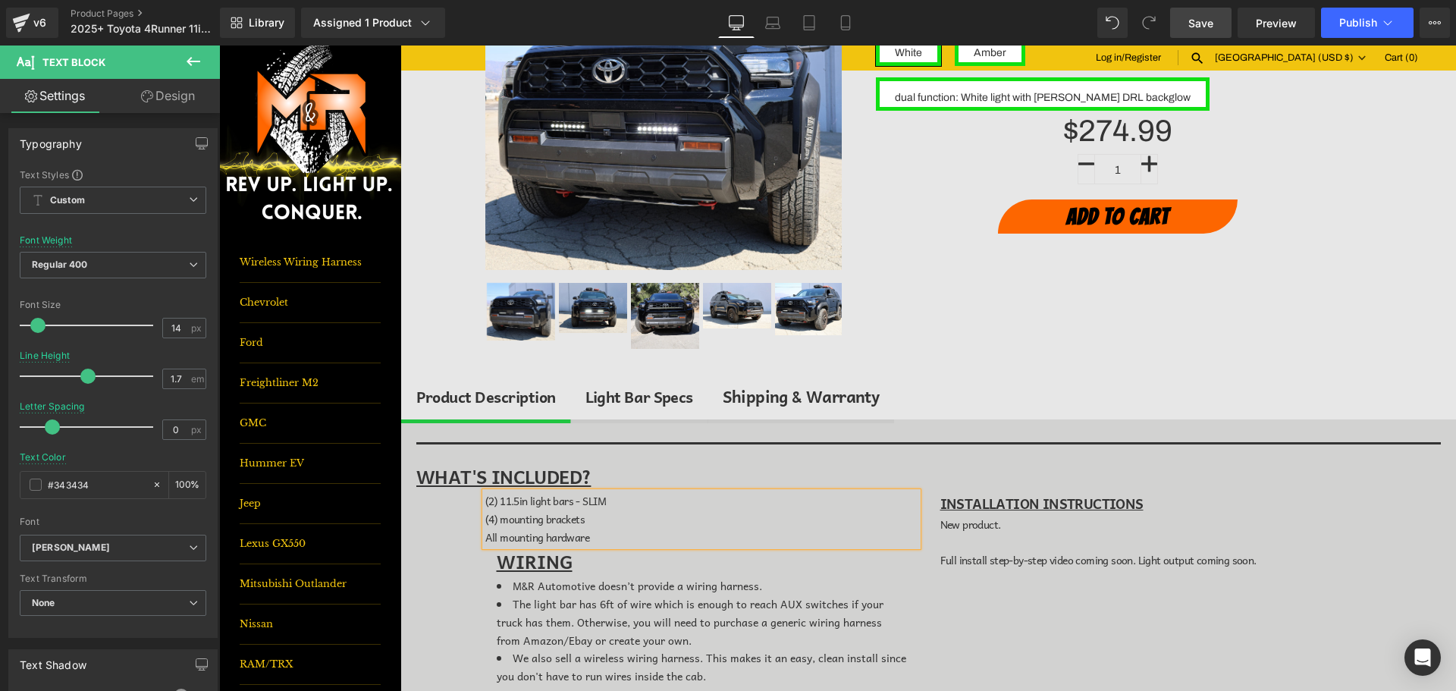
click at [1206, 27] on span "Save" at bounding box center [1200, 23] width 25 height 16
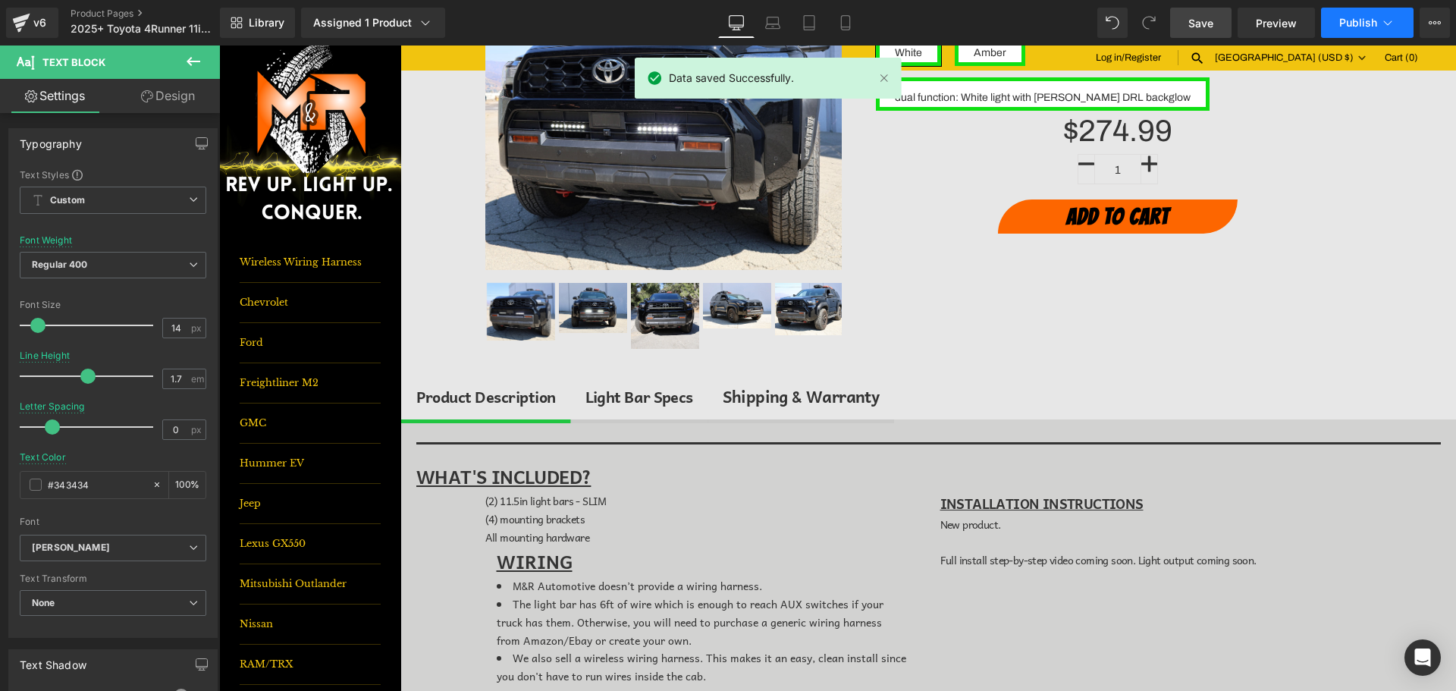
click at [1384, 17] on icon at bounding box center [1387, 22] width 15 height 15
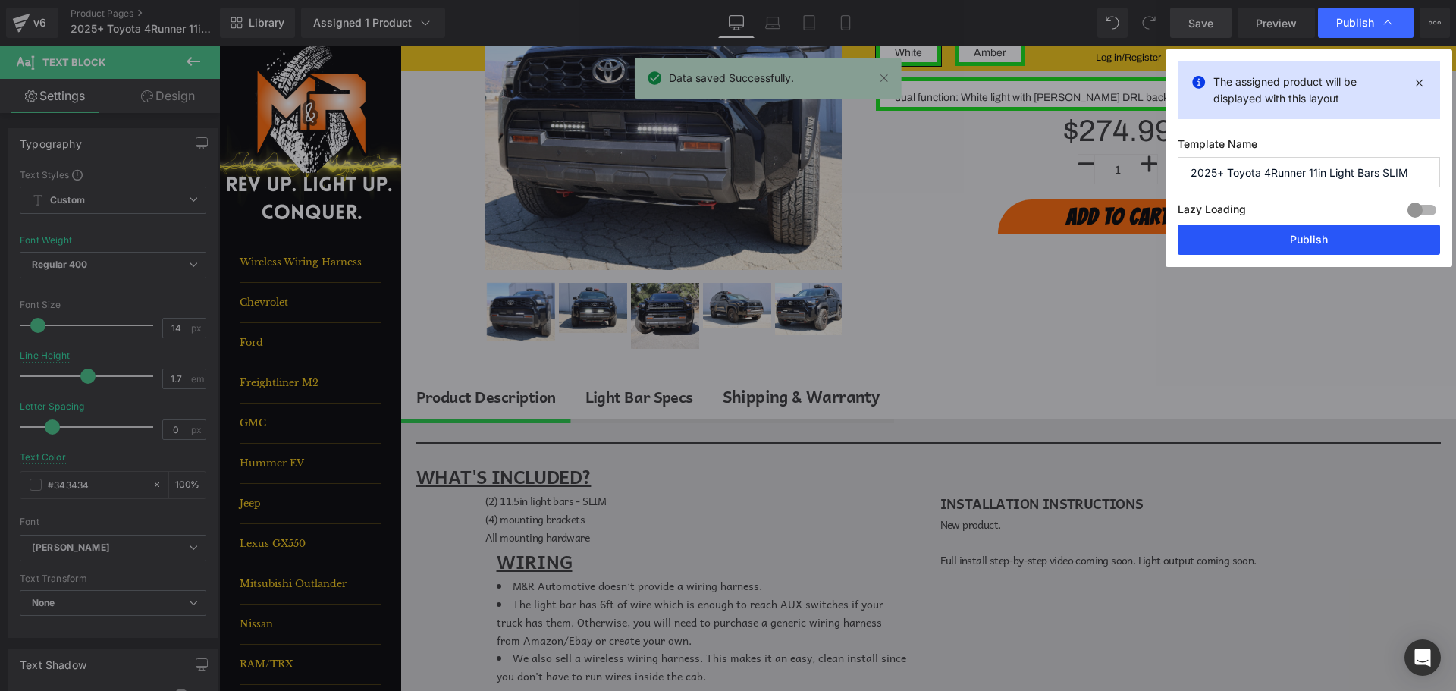
click at [1345, 237] on button "Publish" at bounding box center [1309, 239] width 262 height 30
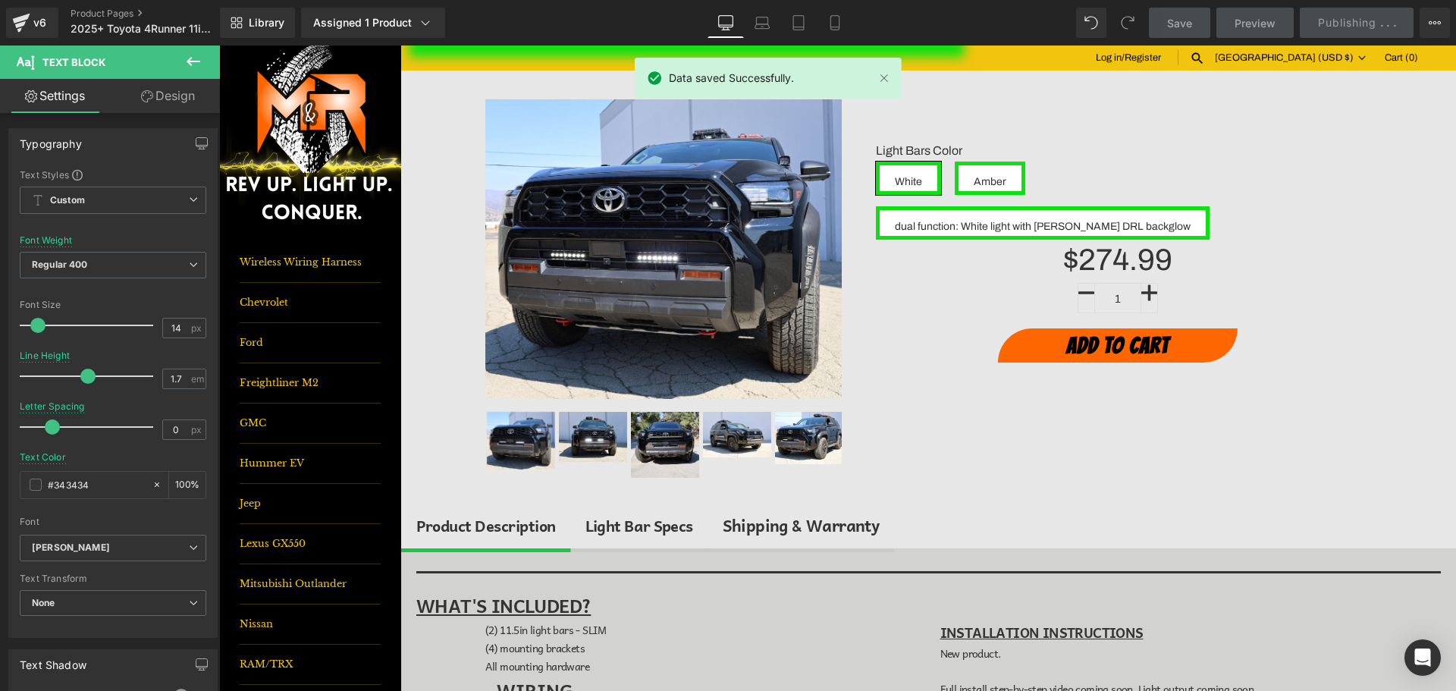
scroll to position [76, 0]
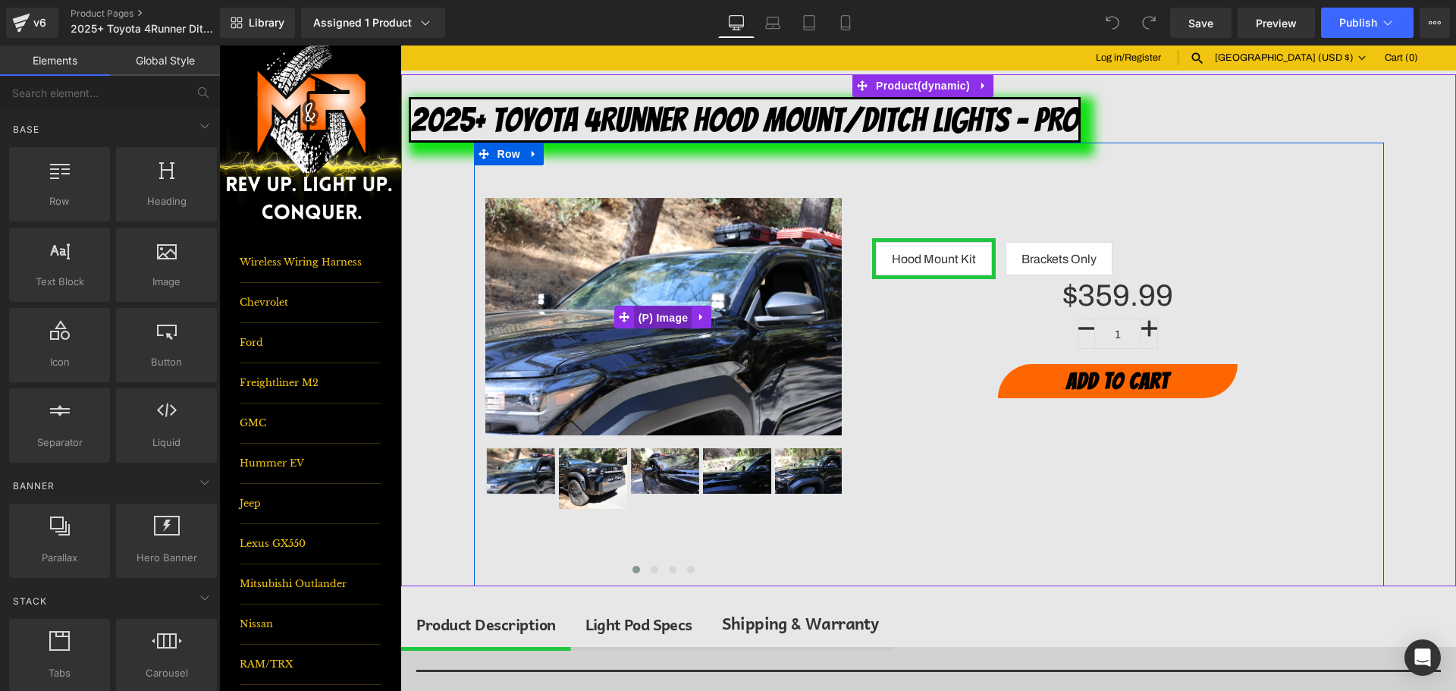
click at [661, 315] on span "(P) Image" at bounding box center [664, 317] width 58 height 23
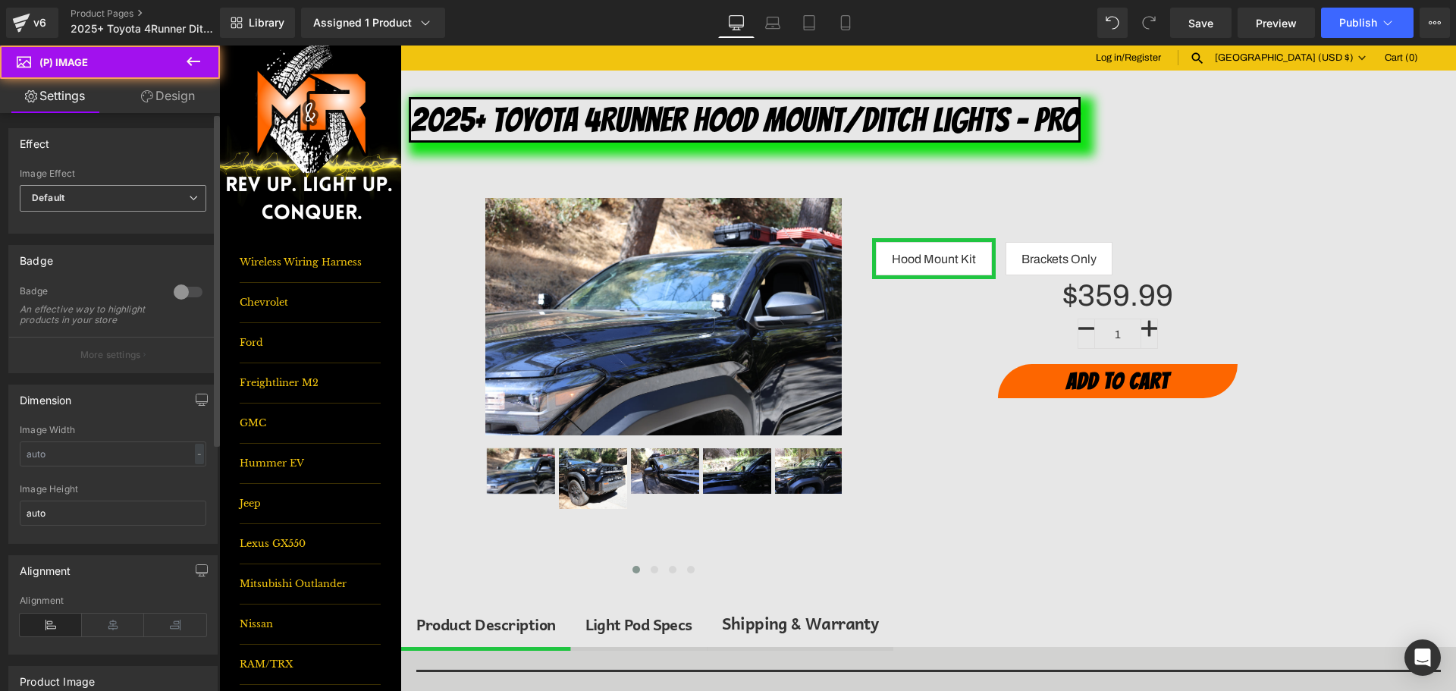
click at [86, 196] on span "Default" at bounding box center [113, 198] width 187 height 27
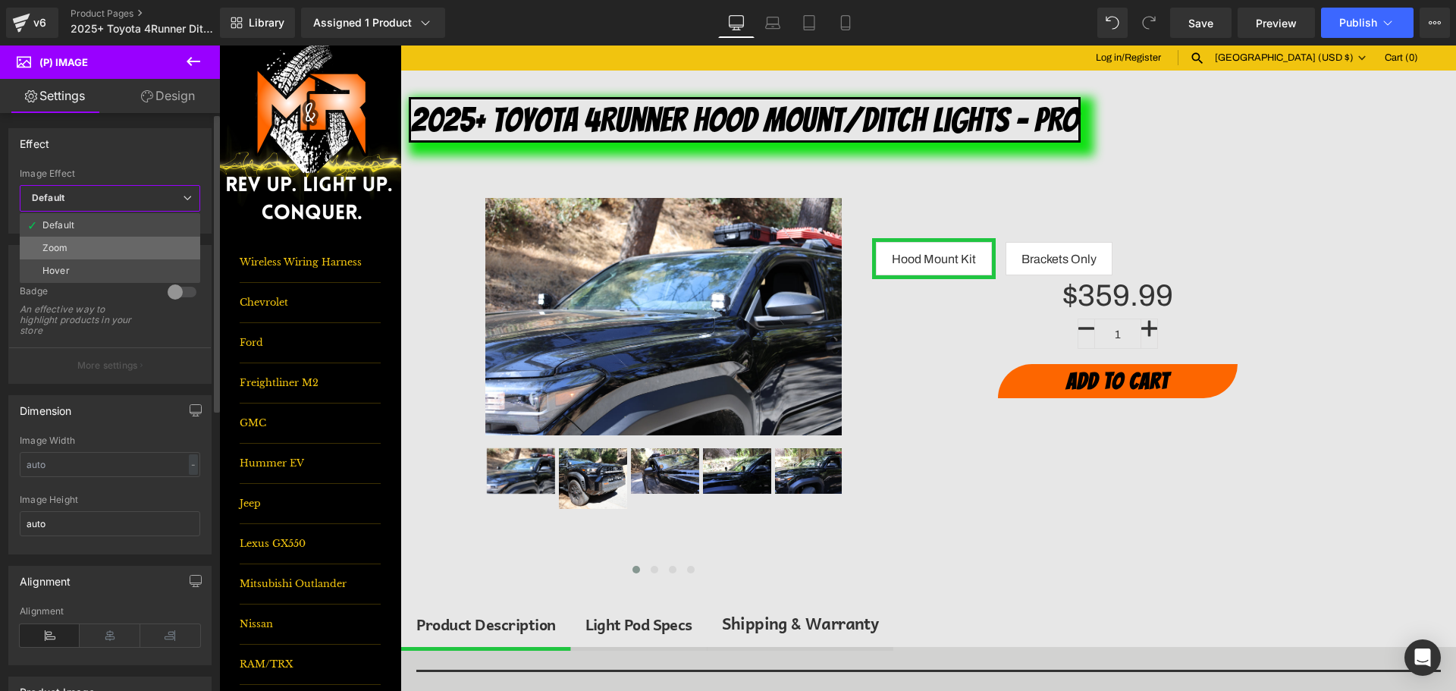
click at [89, 237] on li "Zoom" at bounding box center [110, 248] width 180 height 23
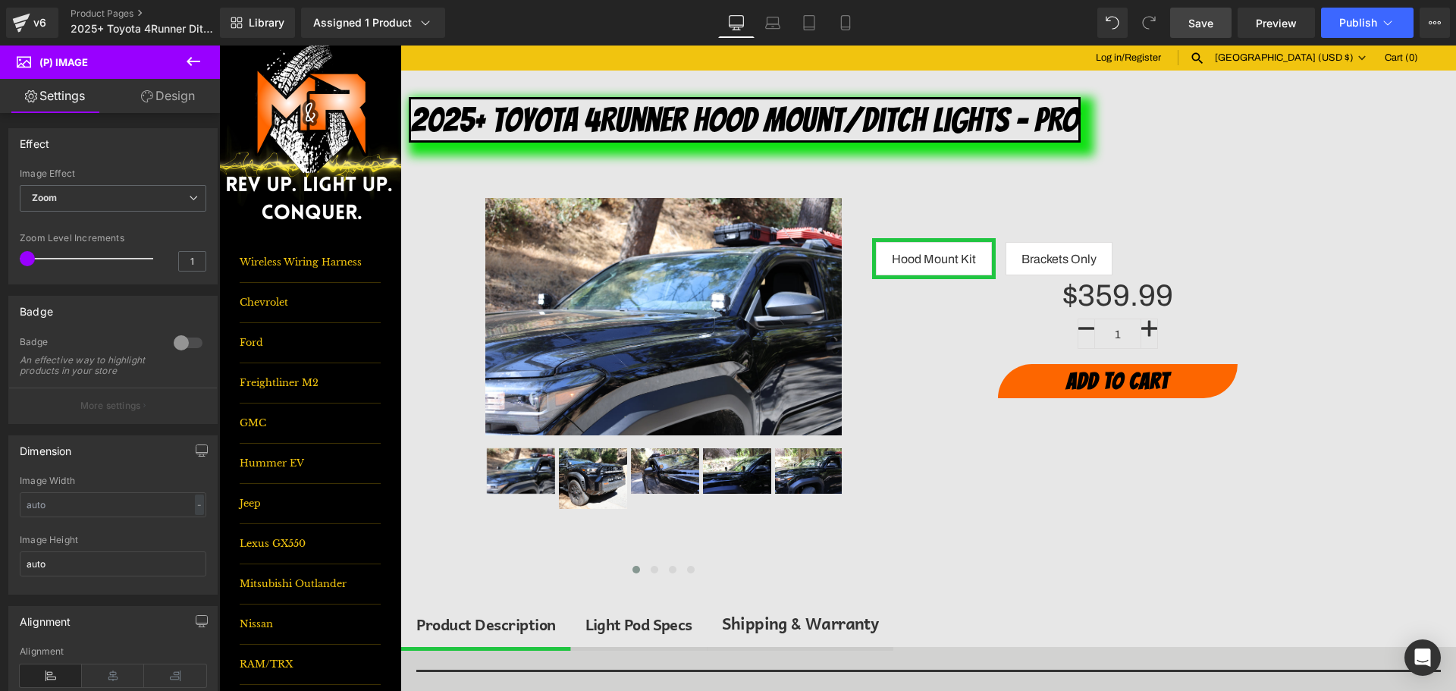
click at [1217, 11] on link "Save" at bounding box center [1200, 23] width 61 height 30
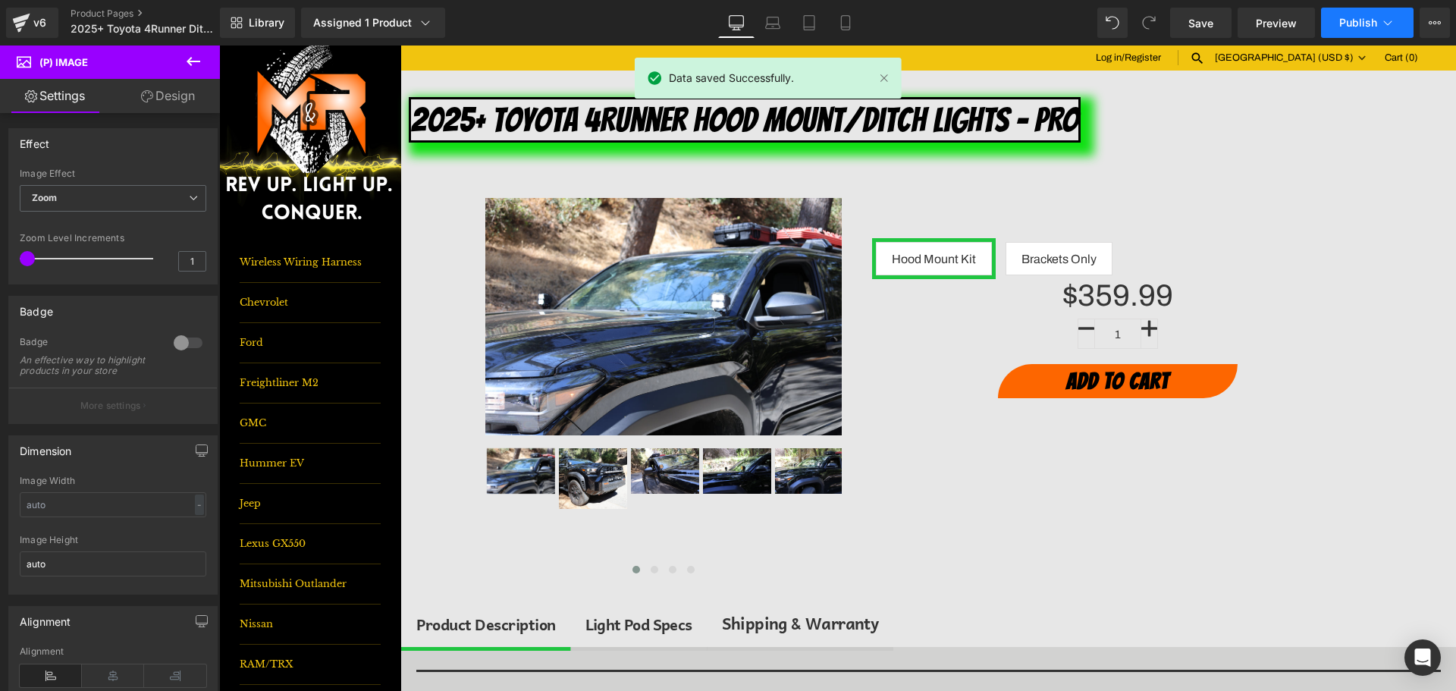
click at [1362, 24] on span "Publish" at bounding box center [1358, 23] width 38 height 12
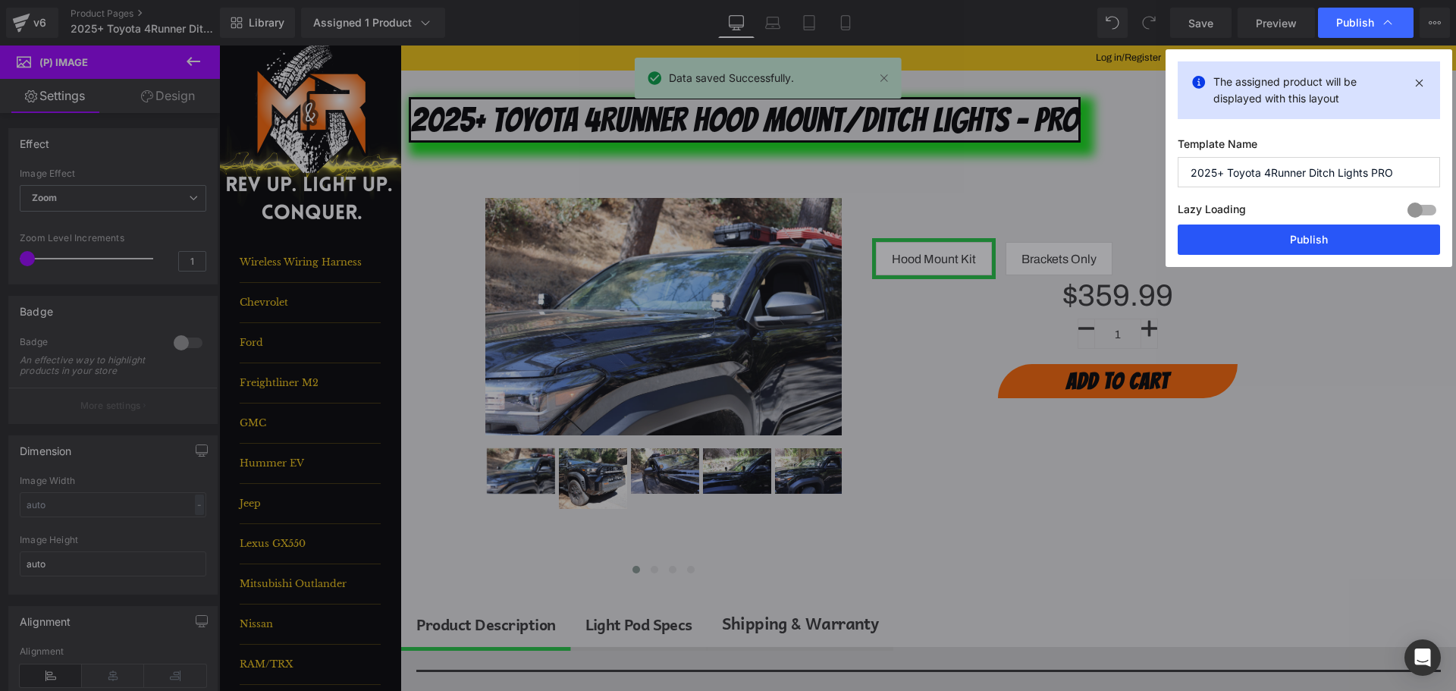
click at [1348, 233] on button "Publish" at bounding box center [1309, 239] width 262 height 30
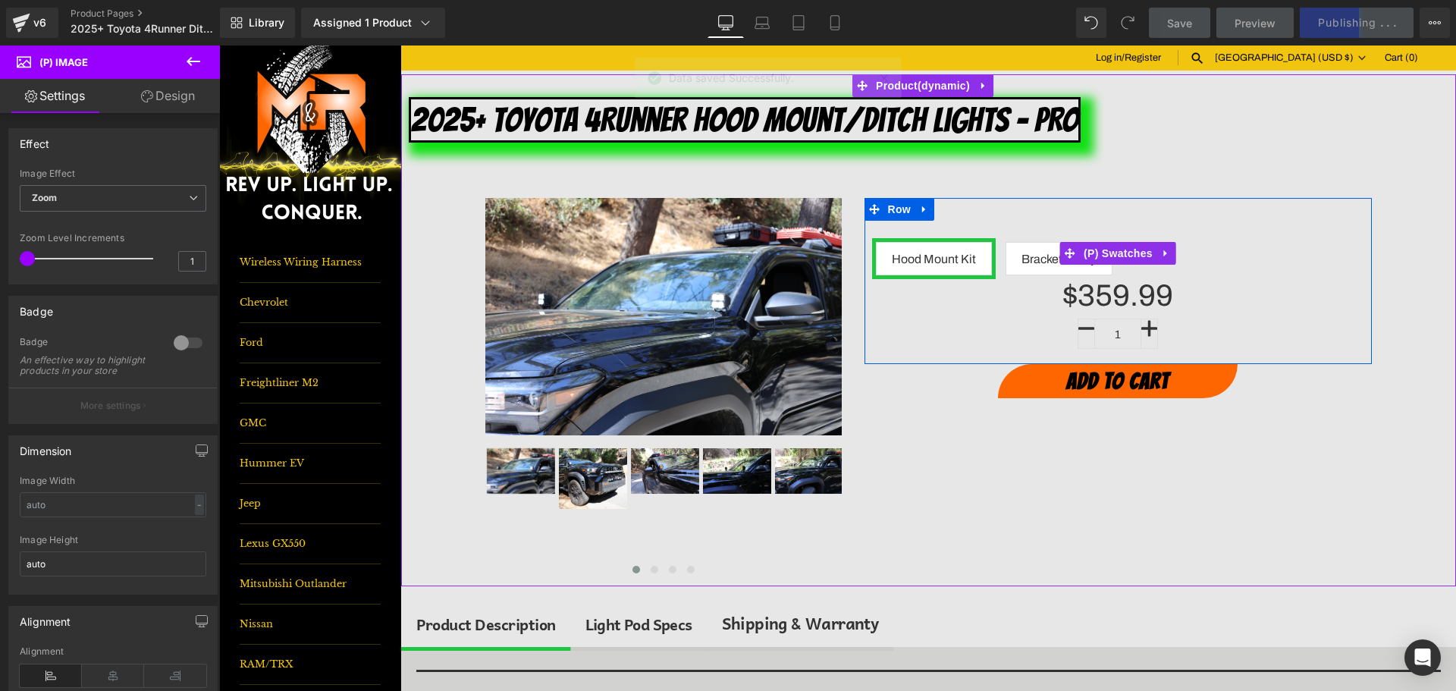
click at [1042, 262] on span "Brackets Only" at bounding box center [1059, 259] width 75 height 32
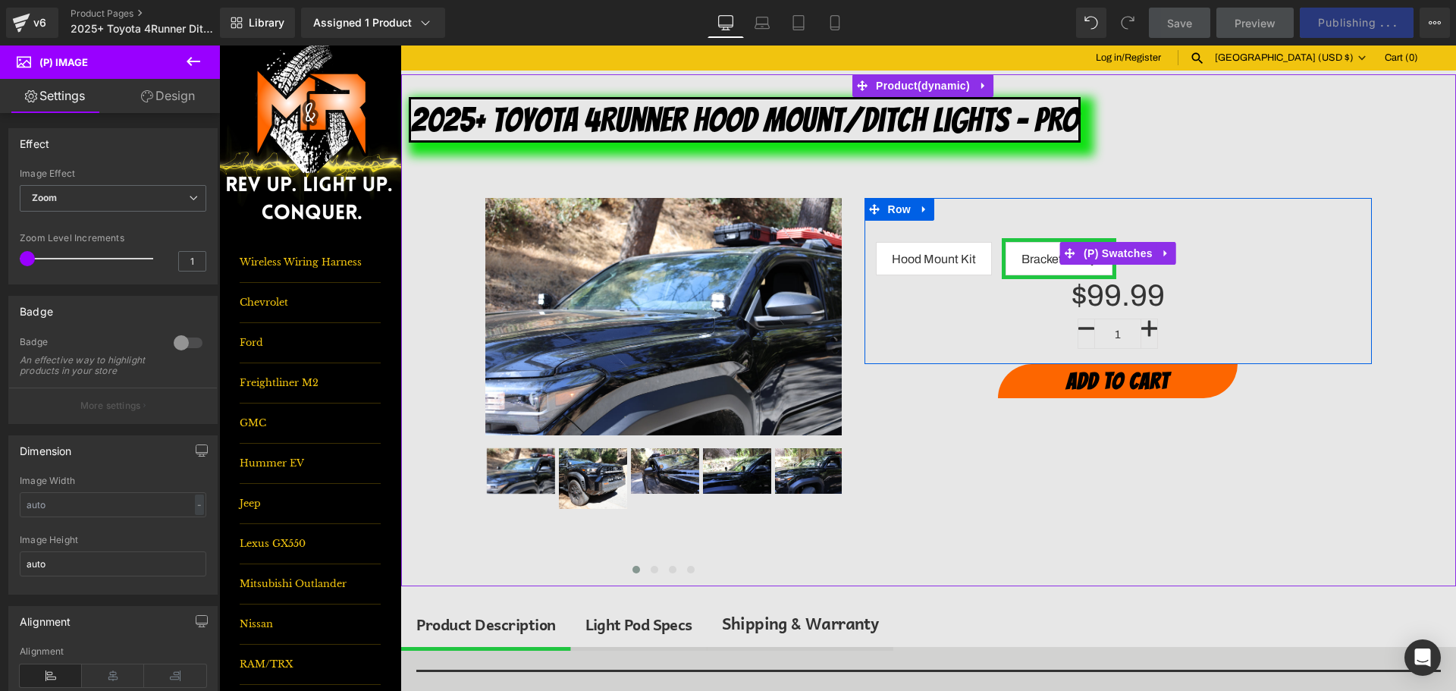
click at [926, 258] on span "Hood Mount Kit" at bounding box center [934, 259] width 84 height 32
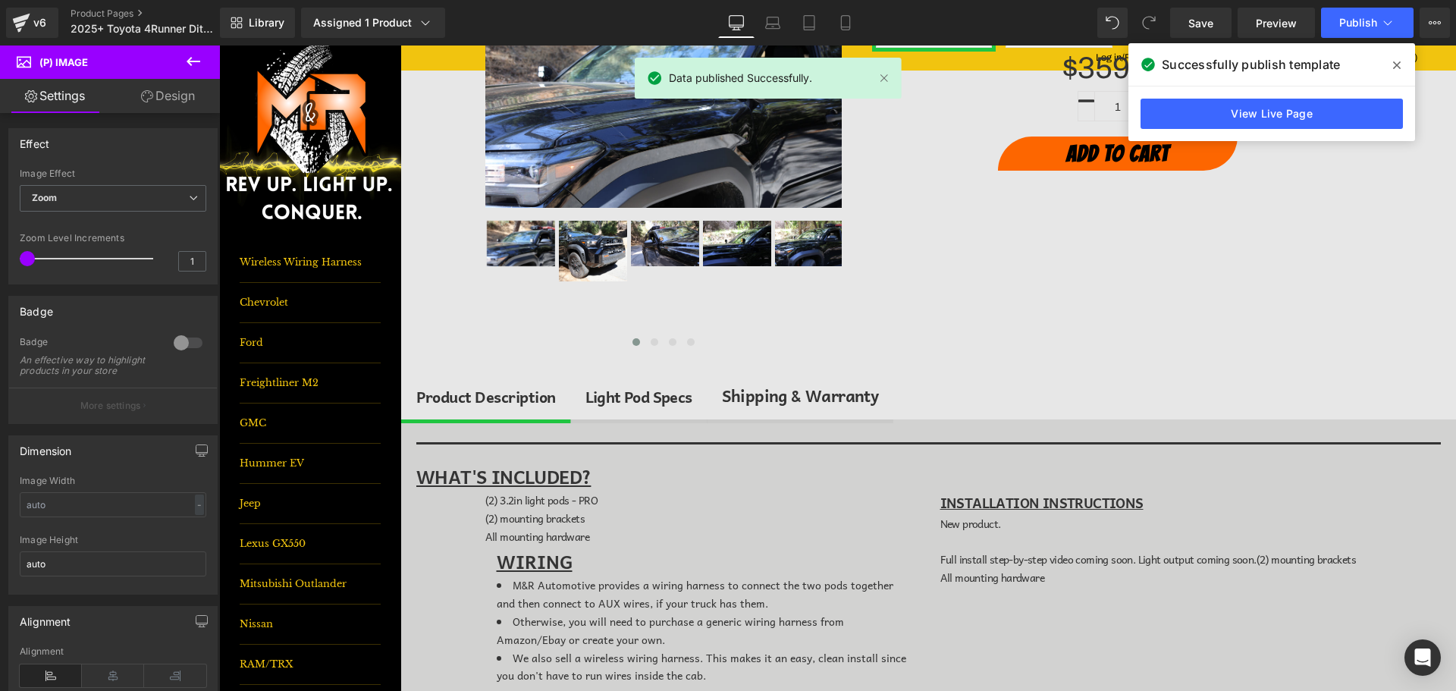
click at [677, 400] on div "Light Pod Specs" at bounding box center [638, 396] width 107 height 24
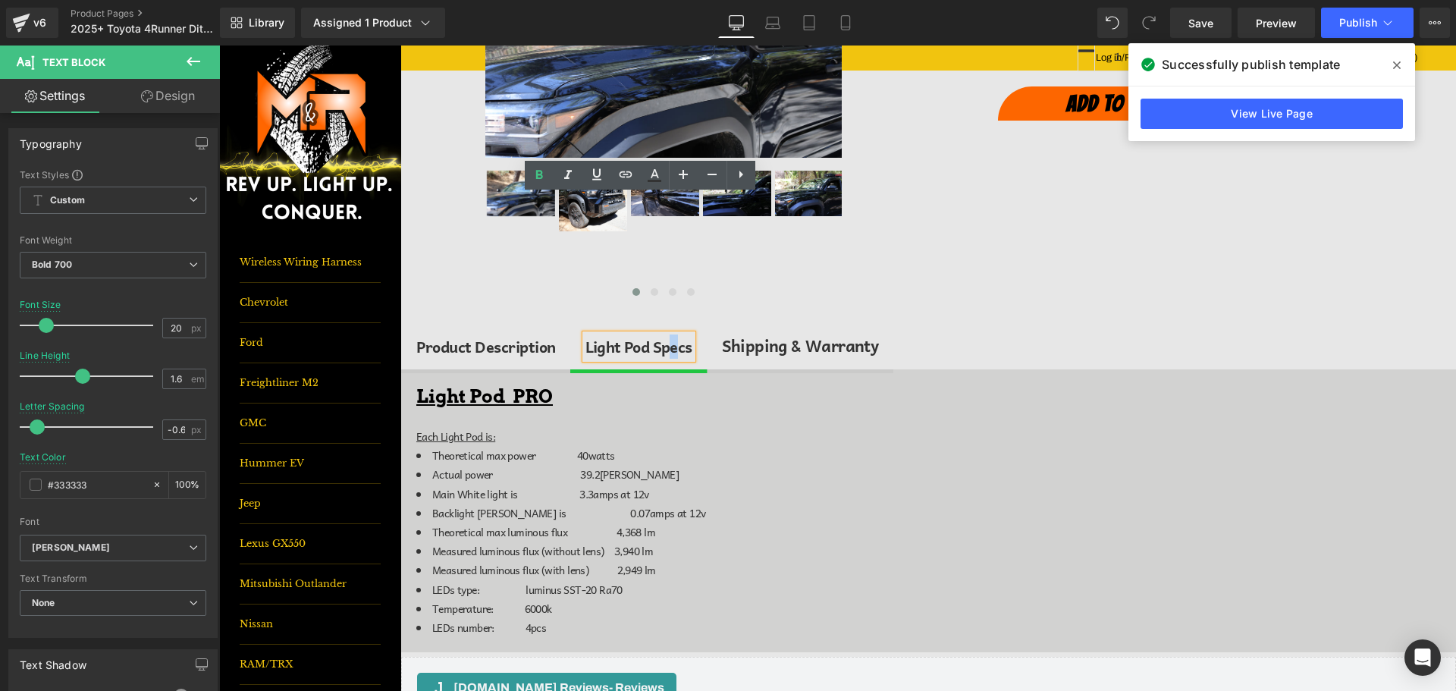
scroll to position [228, 0]
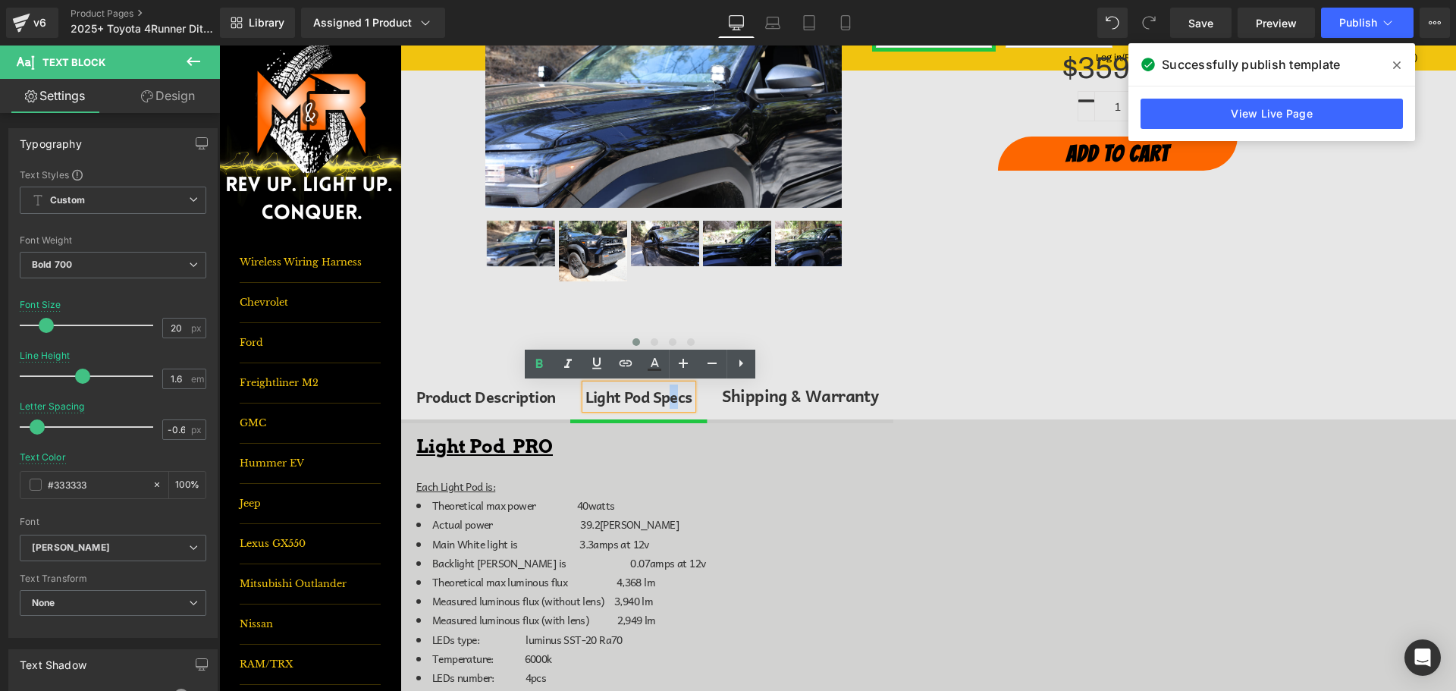
drag, startPoint x: 485, startPoint y: 402, endPoint x: 552, endPoint y: 393, distance: 68.1
click at [485, 402] on div "Product Description" at bounding box center [486, 396] width 140 height 25
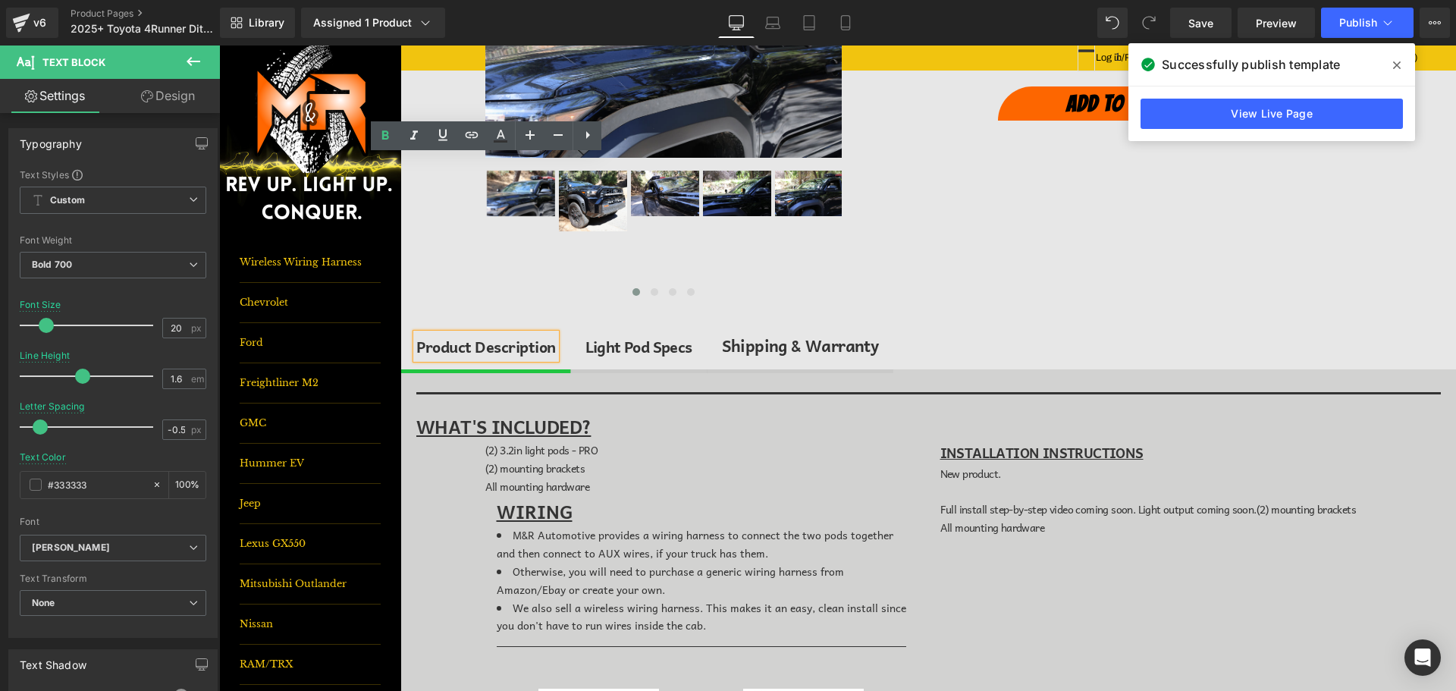
scroll to position [0, 0]
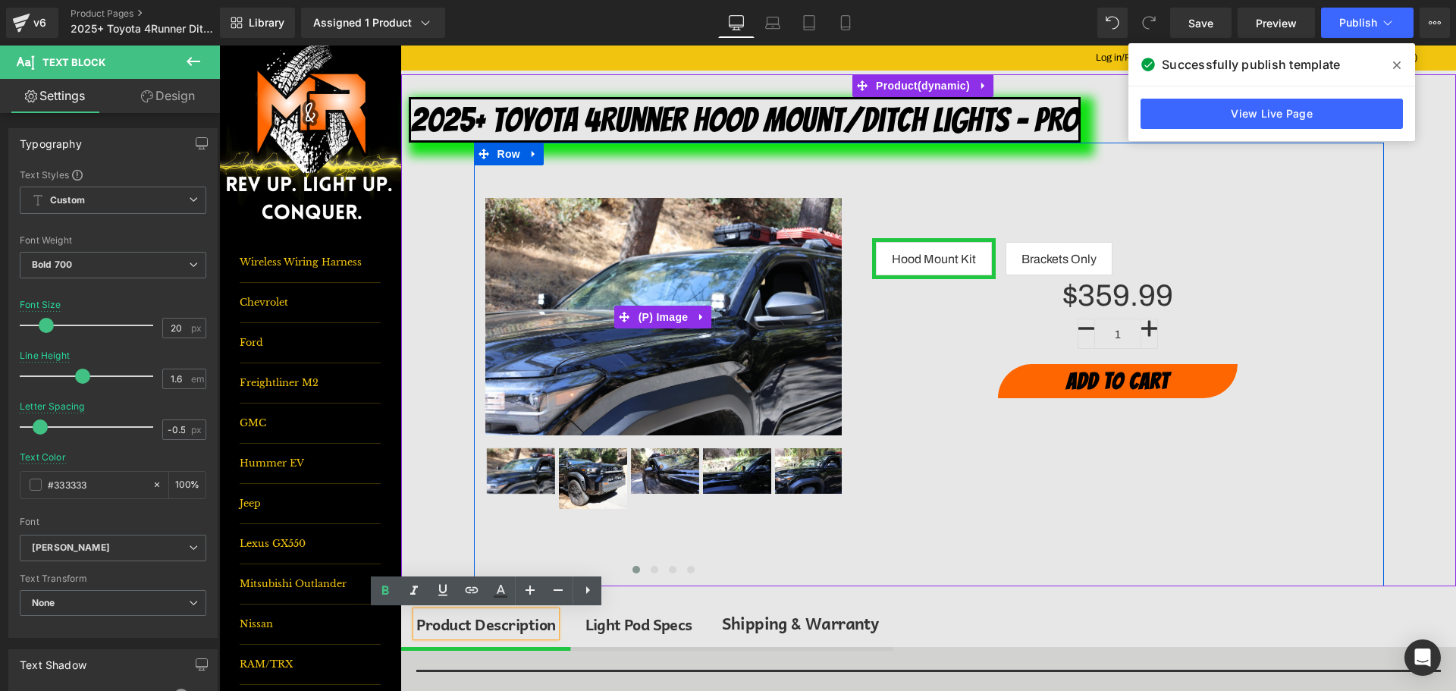
drag, startPoint x: 678, startPoint y: 308, endPoint x: 394, endPoint y: 268, distance: 286.5
click at [678, 308] on span "(P) Image" at bounding box center [664, 317] width 58 height 23
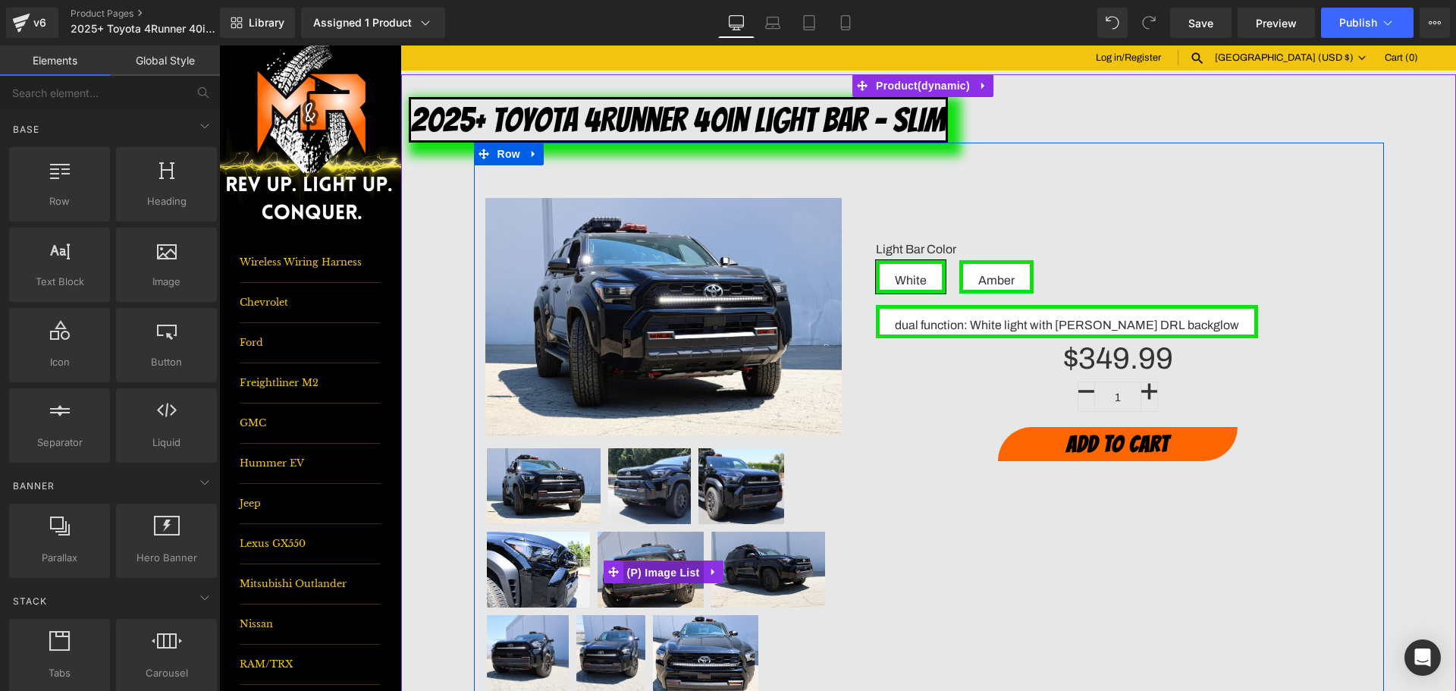
click at [651, 568] on span "(P) Image List" at bounding box center [663, 572] width 80 height 23
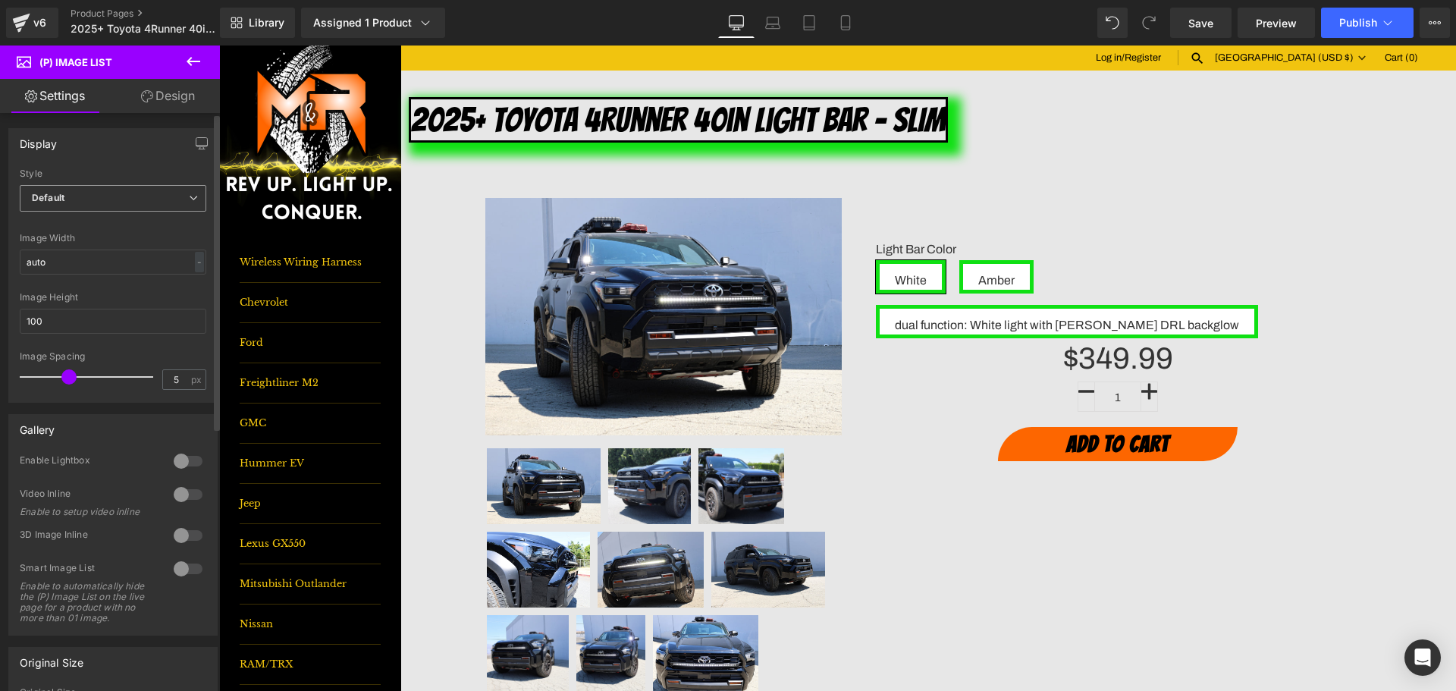
click at [81, 196] on span "Default" at bounding box center [113, 198] width 187 height 27
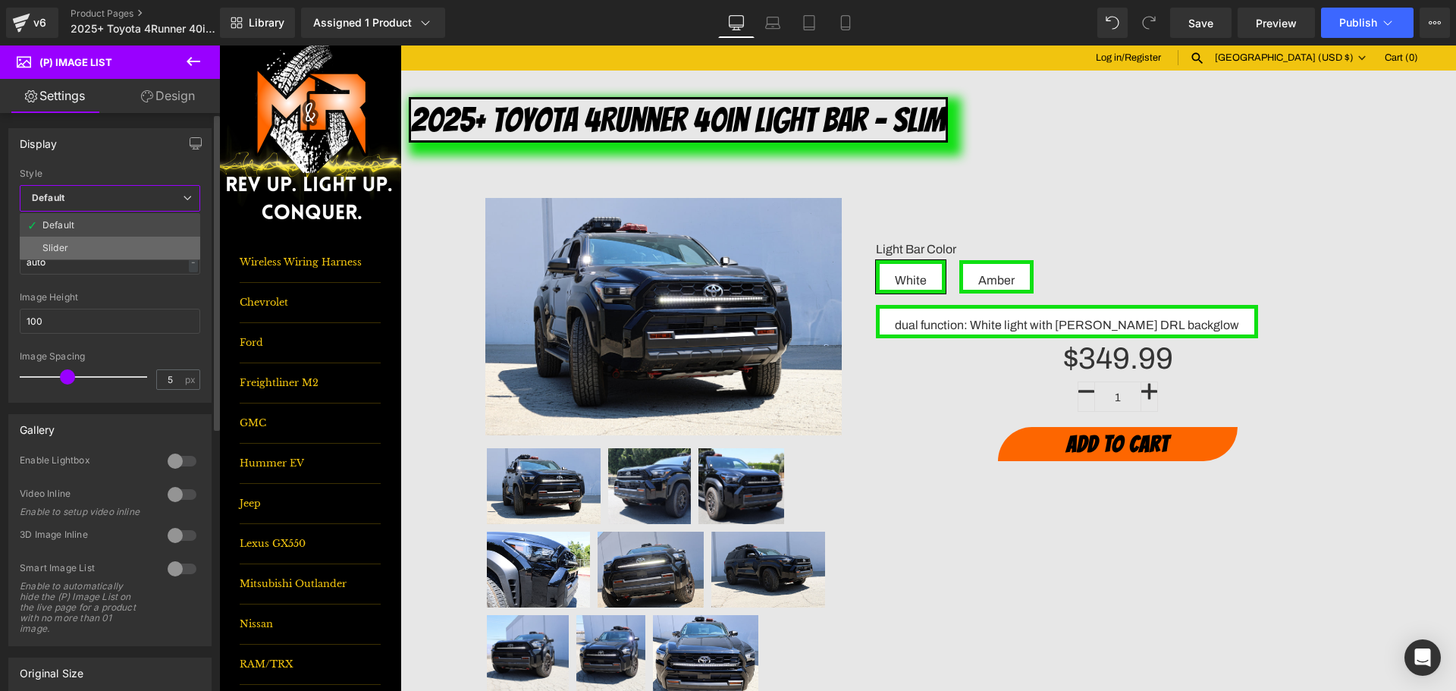
click at [98, 246] on li "Slider" at bounding box center [110, 248] width 180 height 23
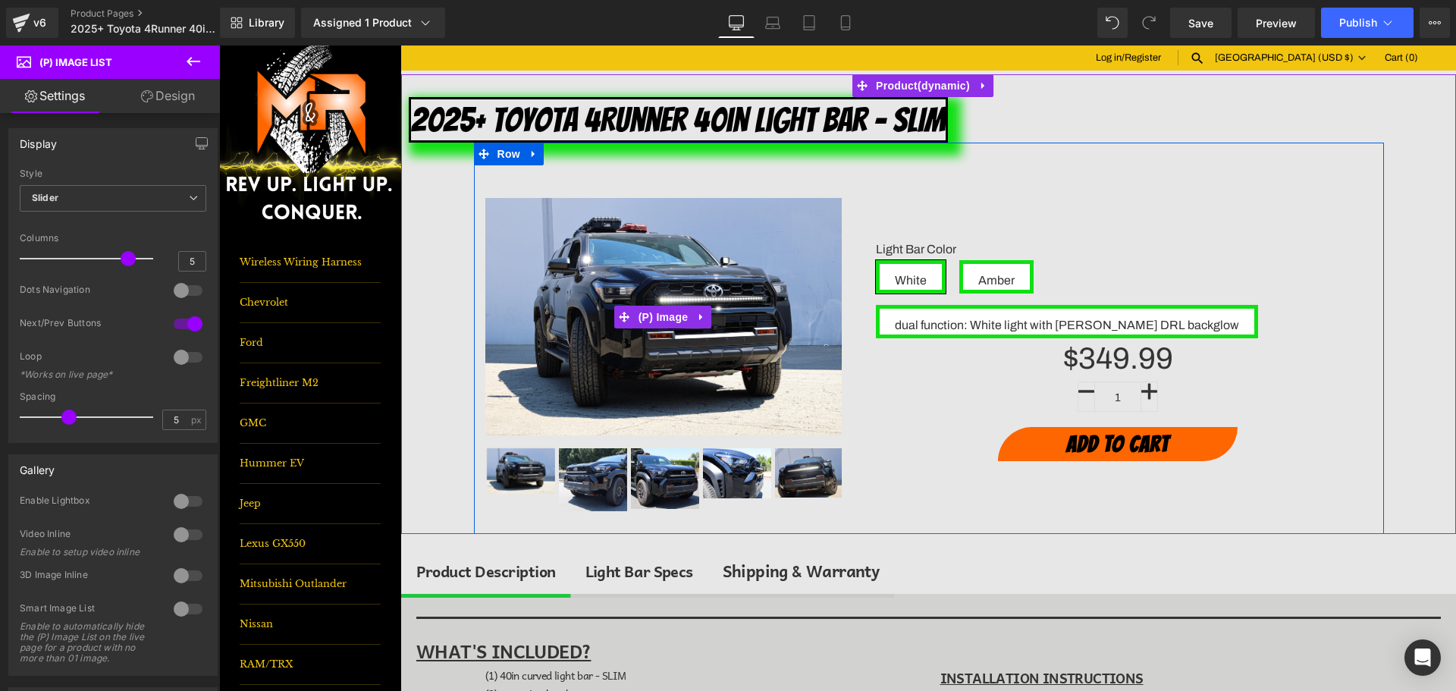
click at [656, 300] on img at bounding box center [663, 316] width 356 height 237
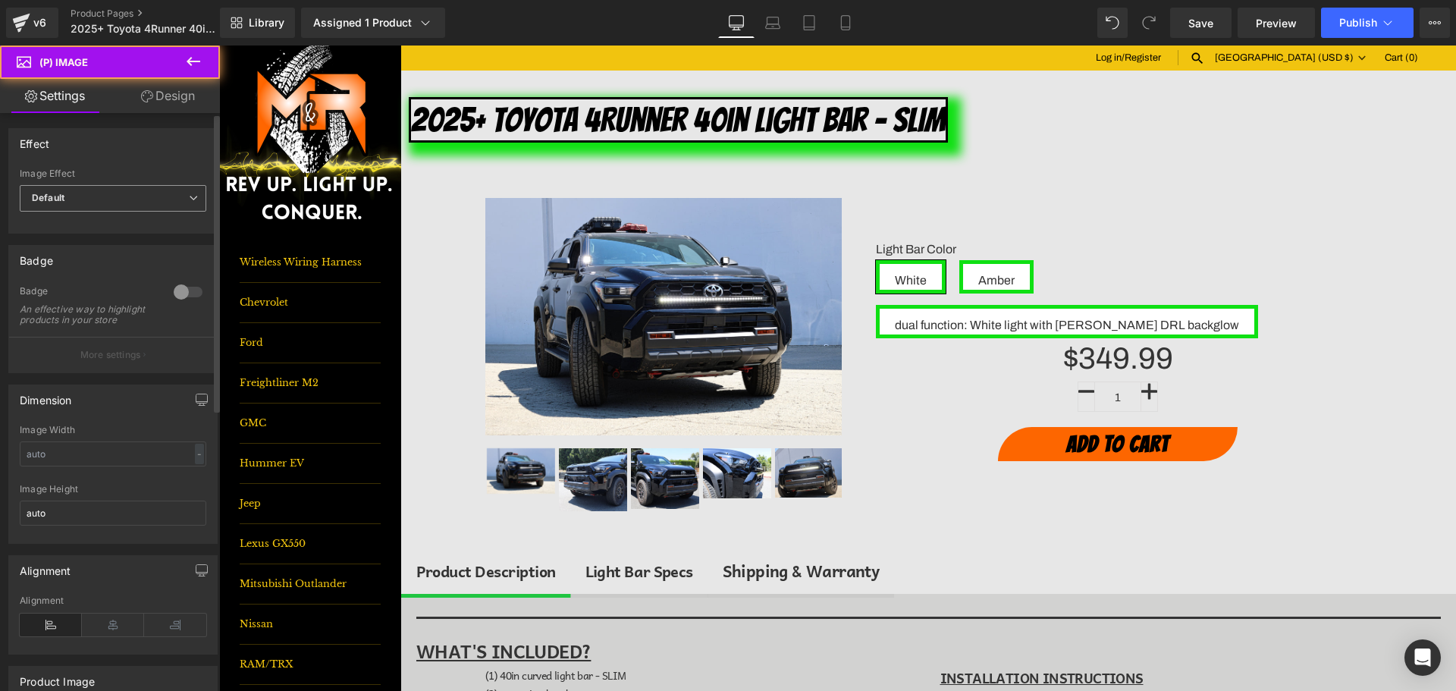
click at [105, 191] on span "Default" at bounding box center [113, 198] width 187 height 27
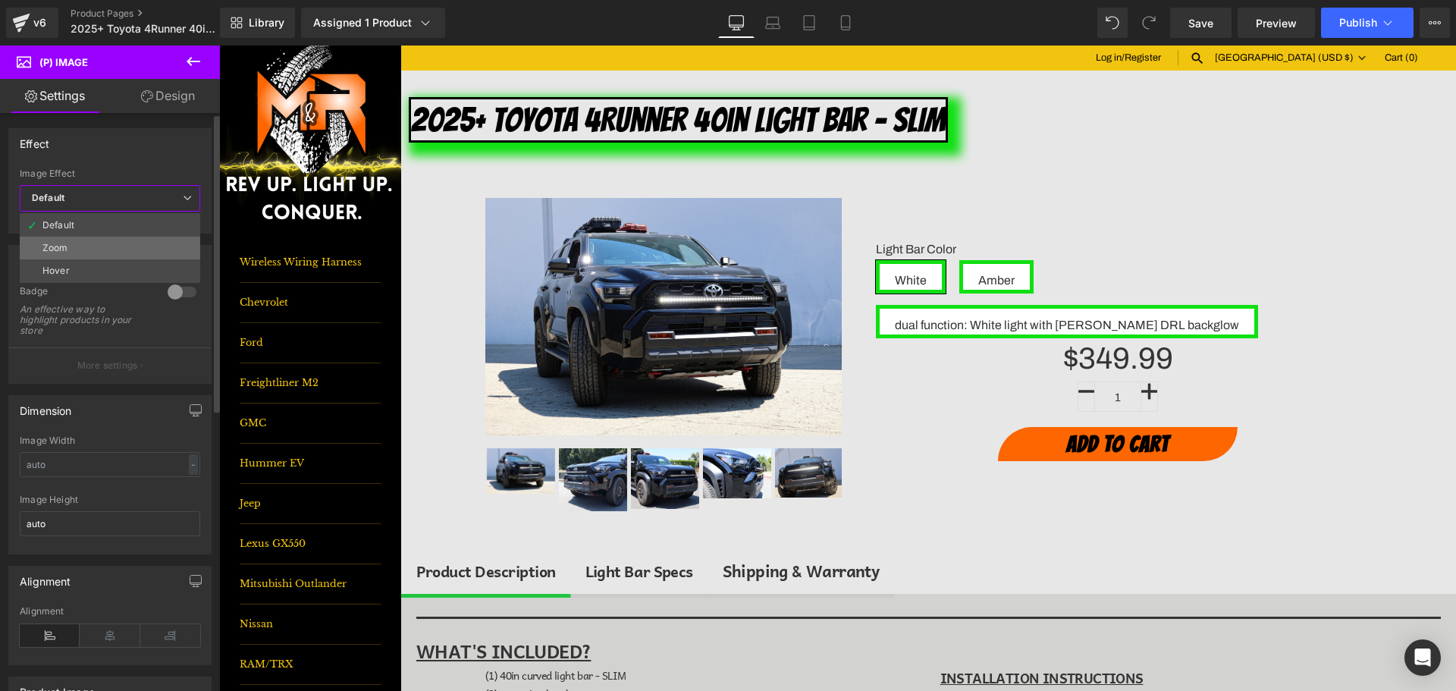
click at [97, 254] on li "Zoom" at bounding box center [110, 248] width 180 height 23
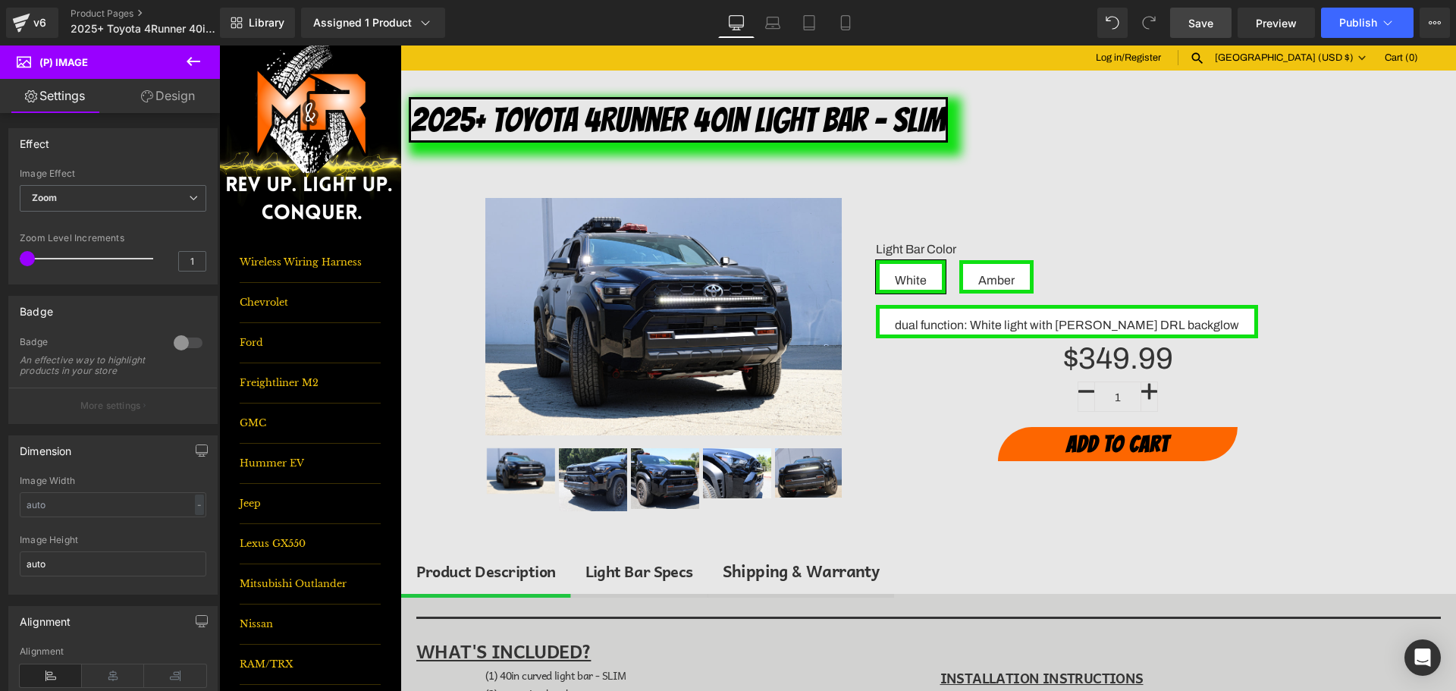
click at [1180, 35] on link "Save" at bounding box center [1200, 23] width 61 height 30
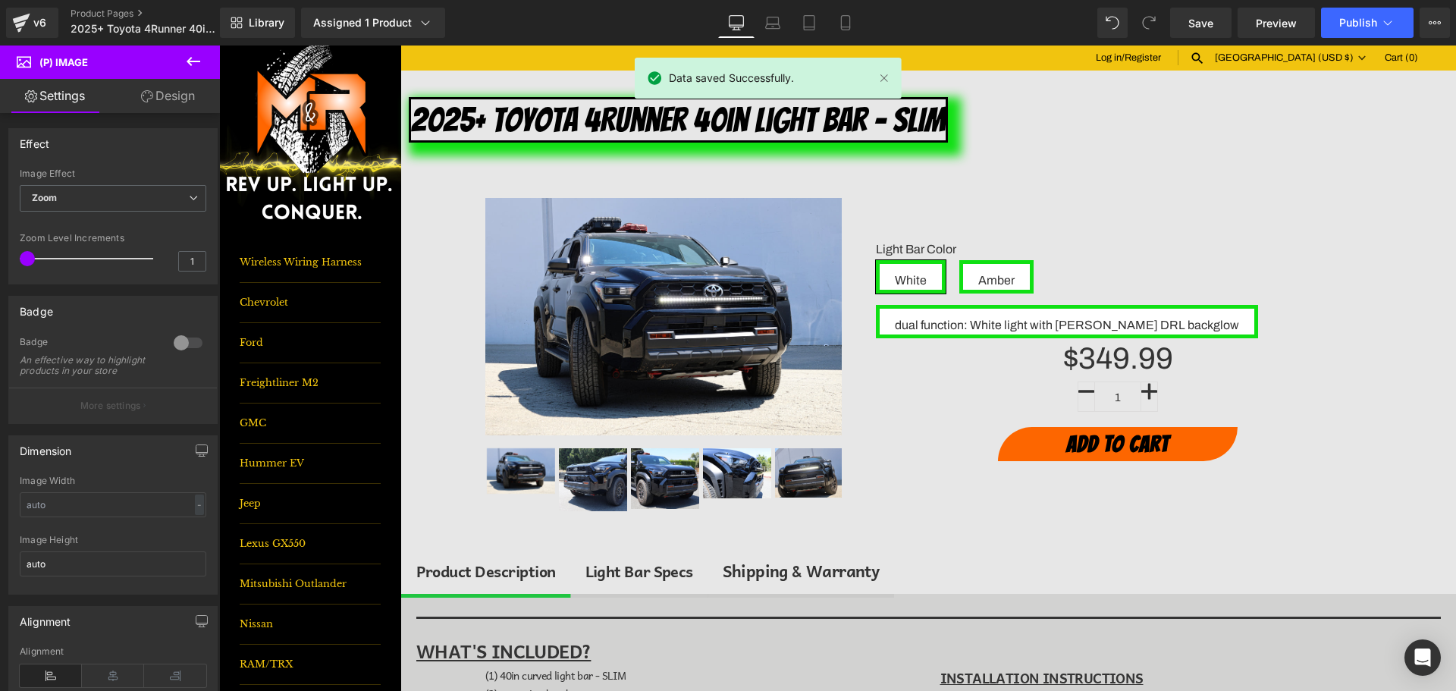
click at [1388, 5] on div "Library Assigned 1 Product Product Preview 2025+ Toyota 4Runner 40in Light Bar …" at bounding box center [838, 23] width 1236 height 46
click at [1359, 29] on button "Publish" at bounding box center [1367, 23] width 93 height 30
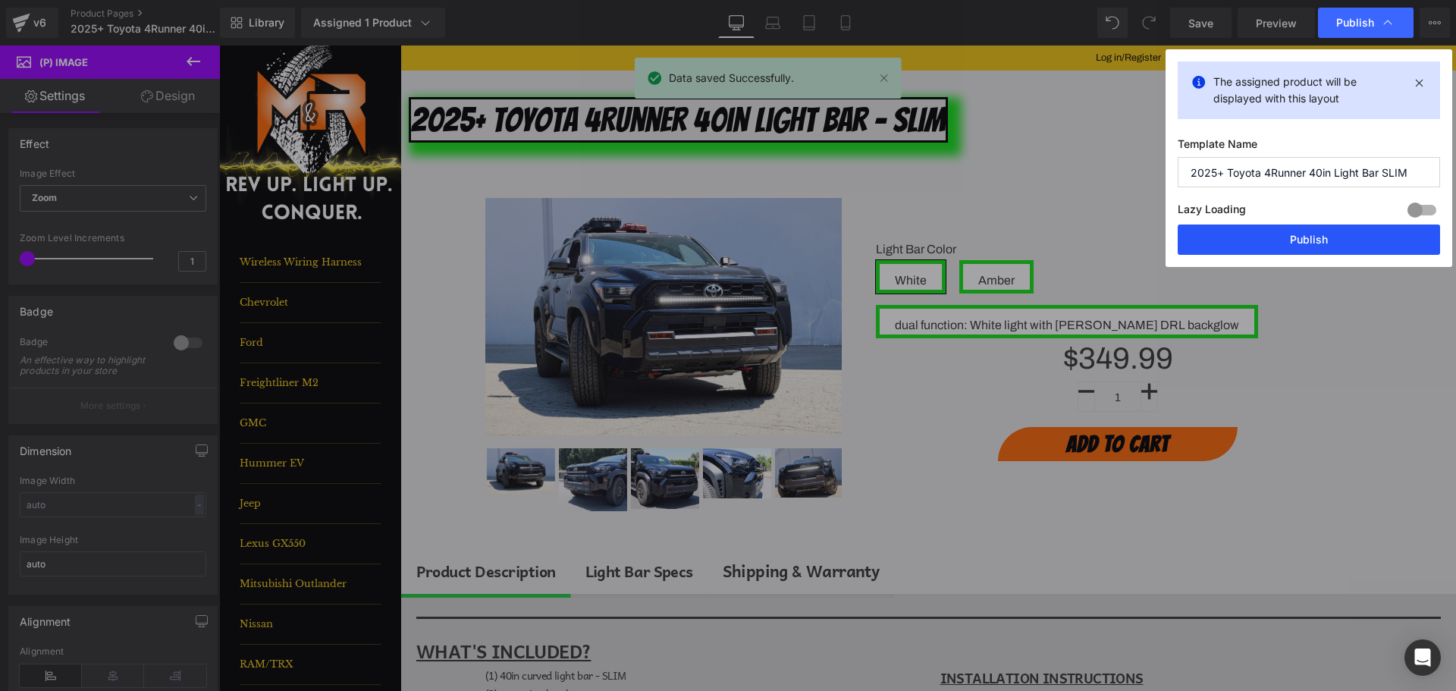
click at [1359, 240] on button "Publish" at bounding box center [1309, 239] width 262 height 30
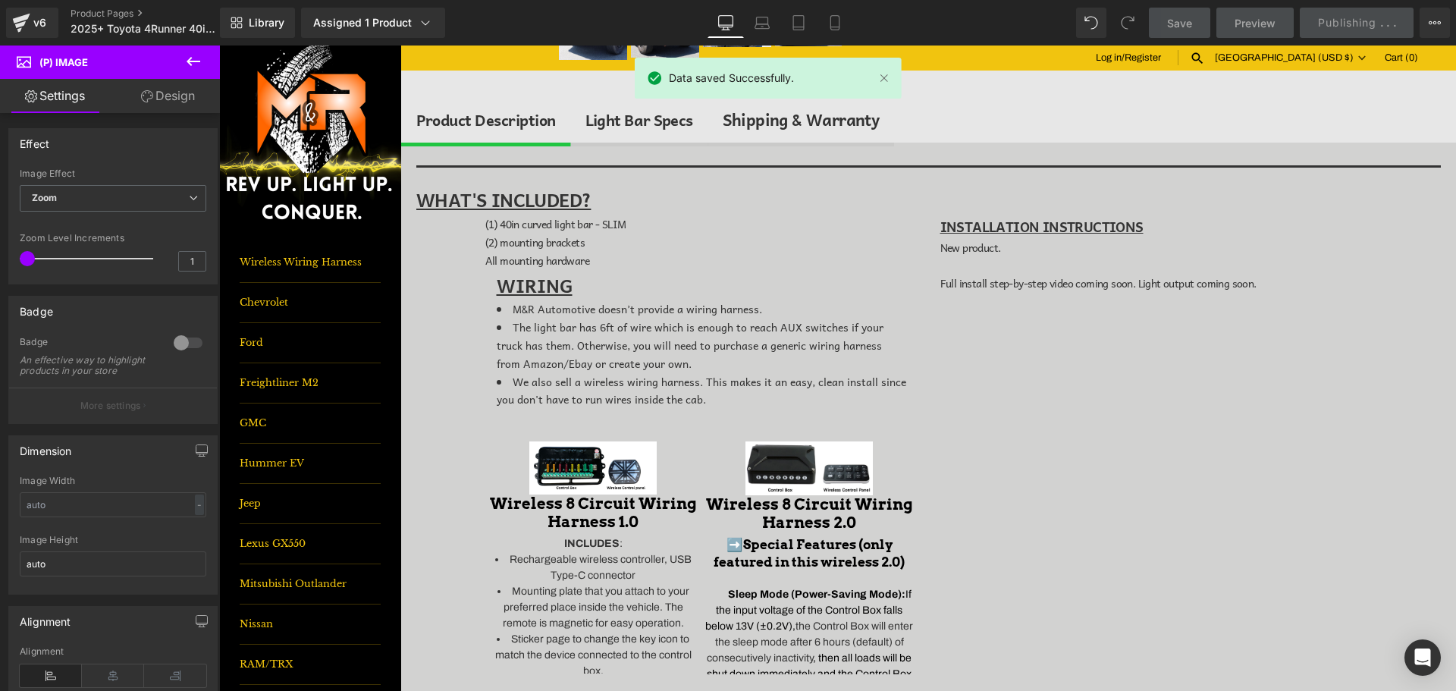
scroll to position [455, 0]
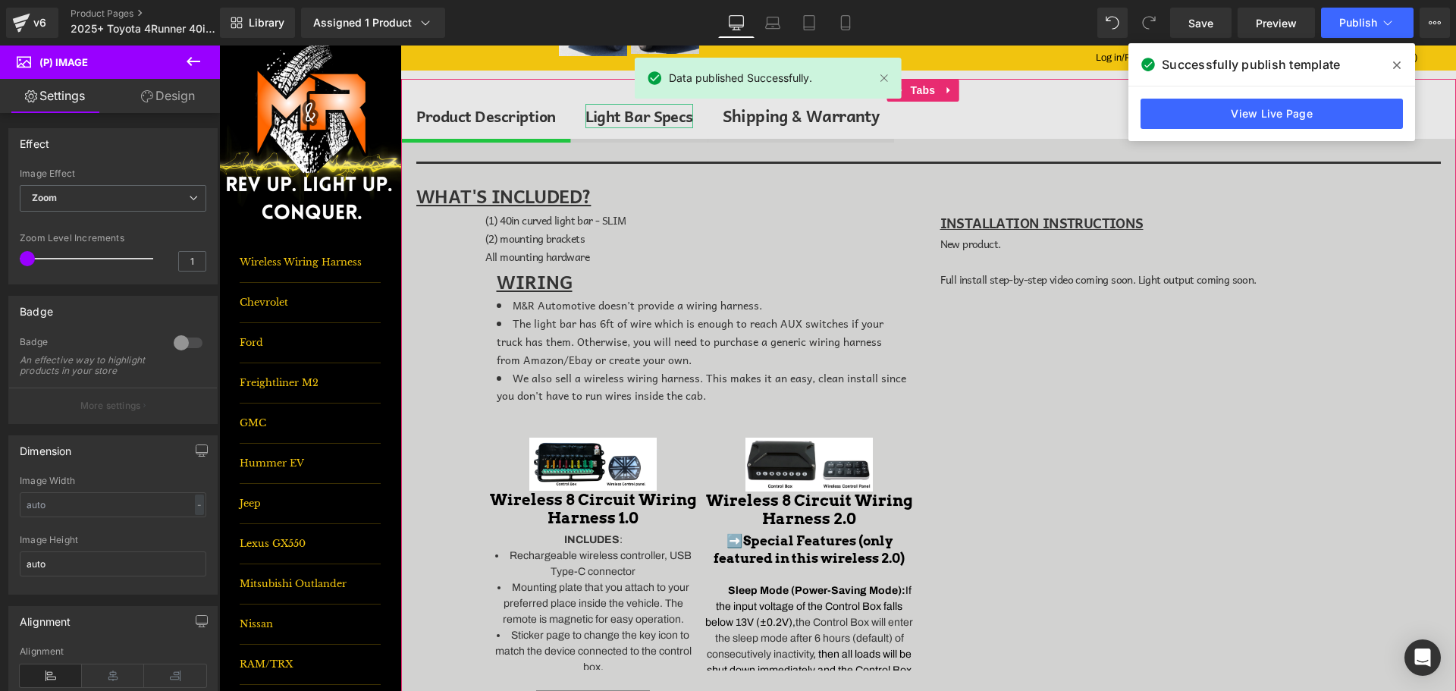
click at [622, 115] on div "Light Bar Specs" at bounding box center [639, 116] width 108 height 24
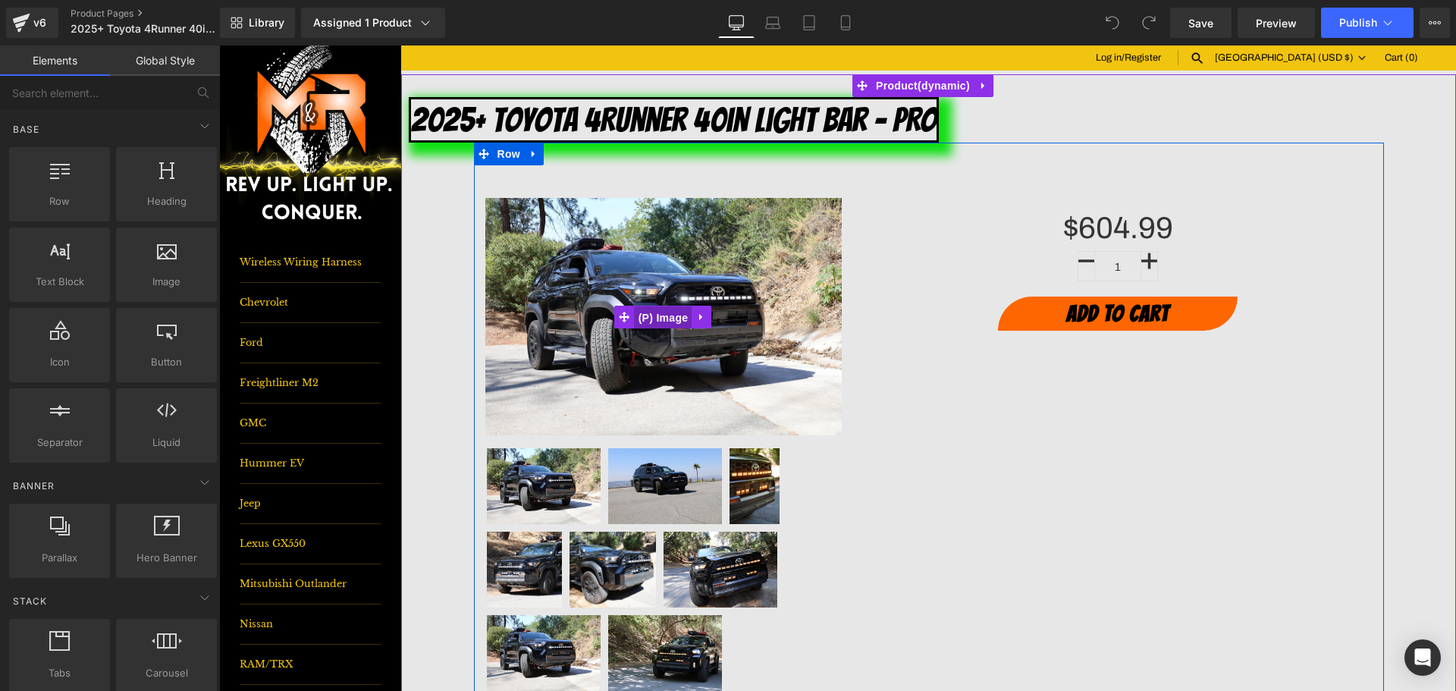
click at [661, 319] on span "(P) Image" at bounding box center [664, 317] width 58 height 23
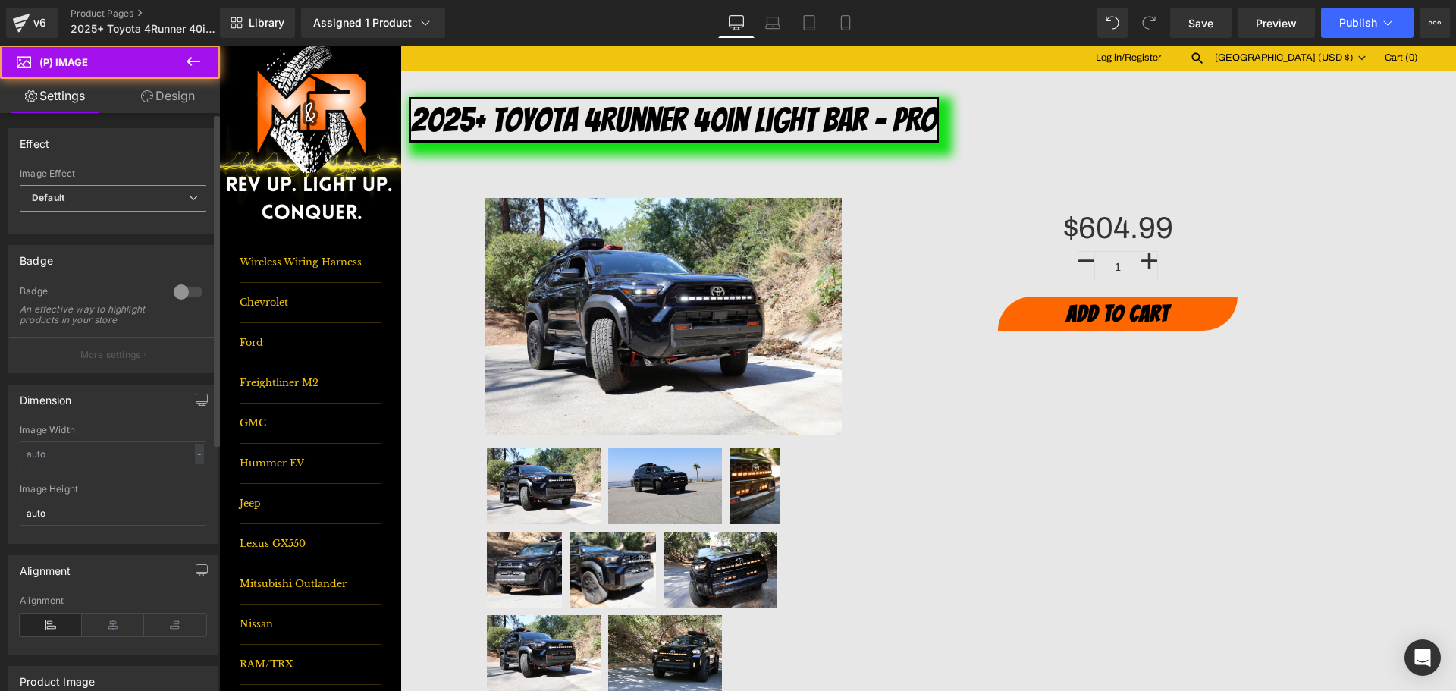
click at [89, 199] on span "Default" at bounding box center [113, 198] width 187 height 27
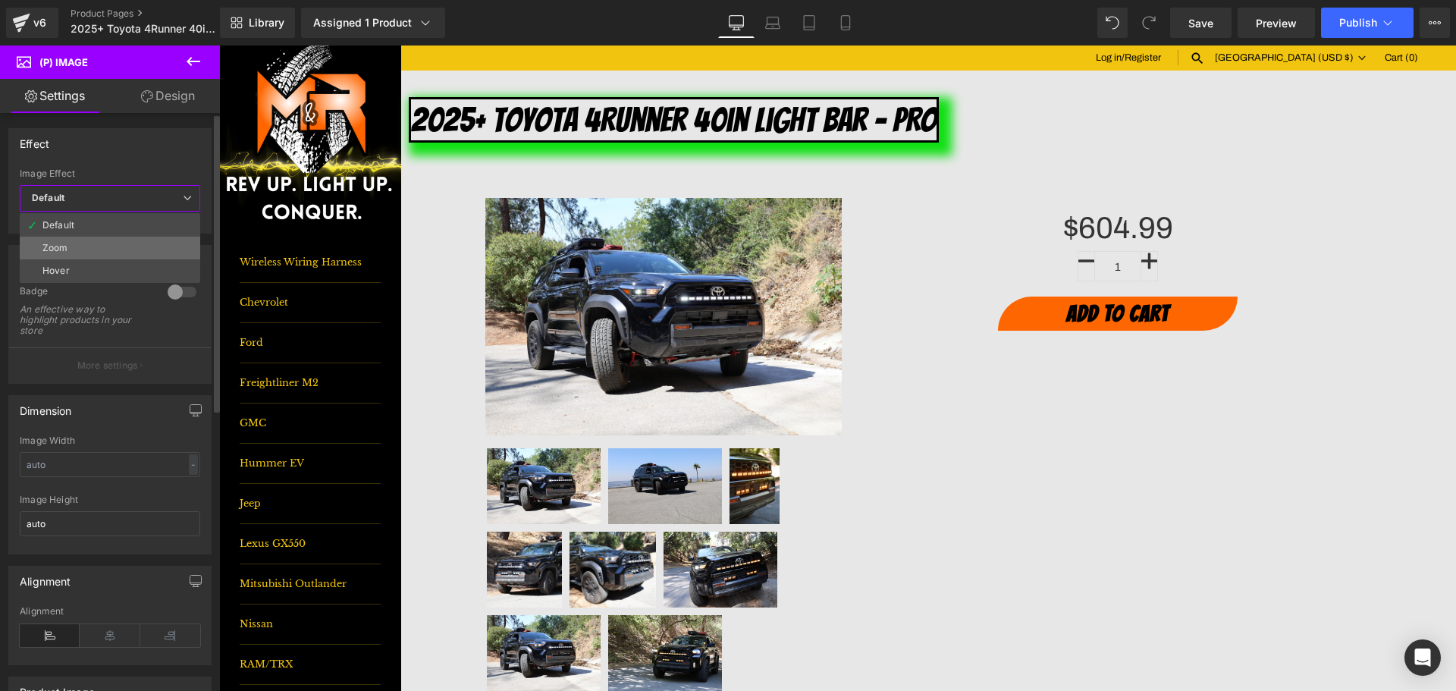
click at [99, 240] on li "Zoom" at bounding box center [110, 248] width 180 height 23
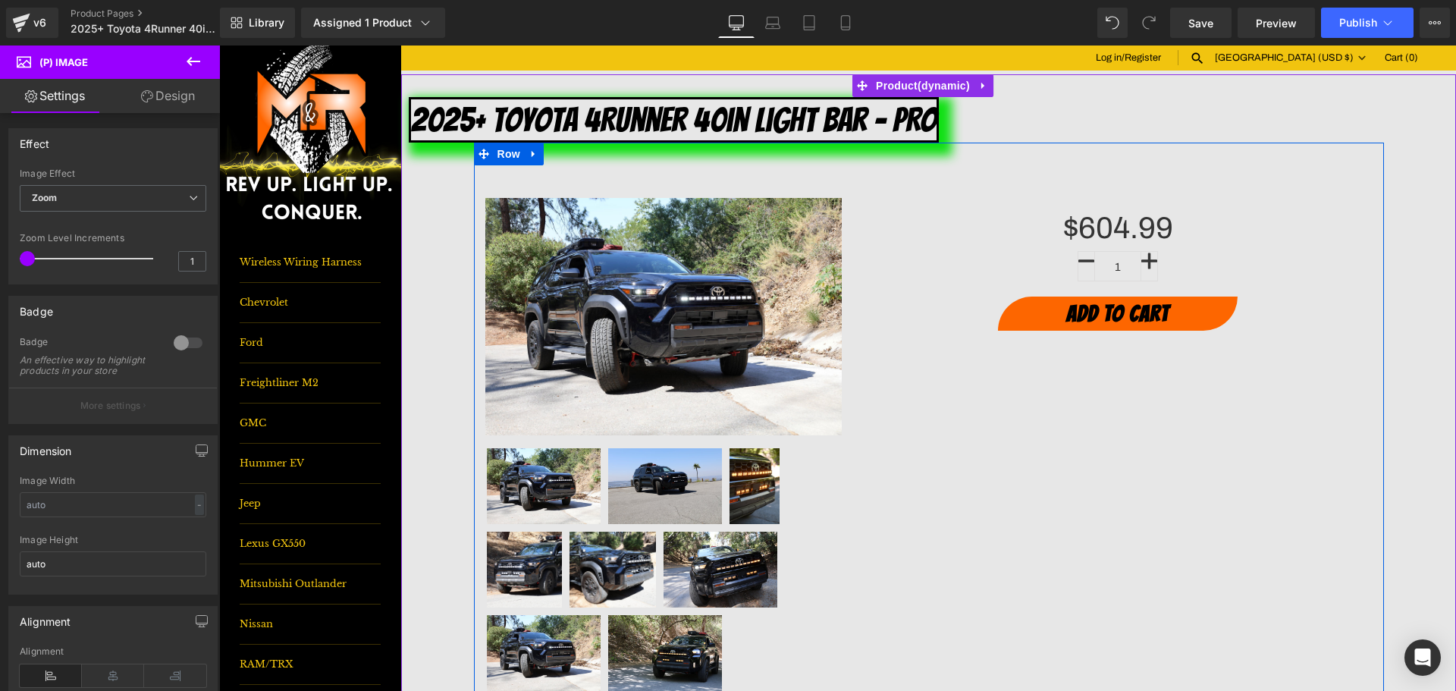
click at [874, 547] on div "Sale Off (P) Image" at bounding box center [929, 628] width 910 height 971
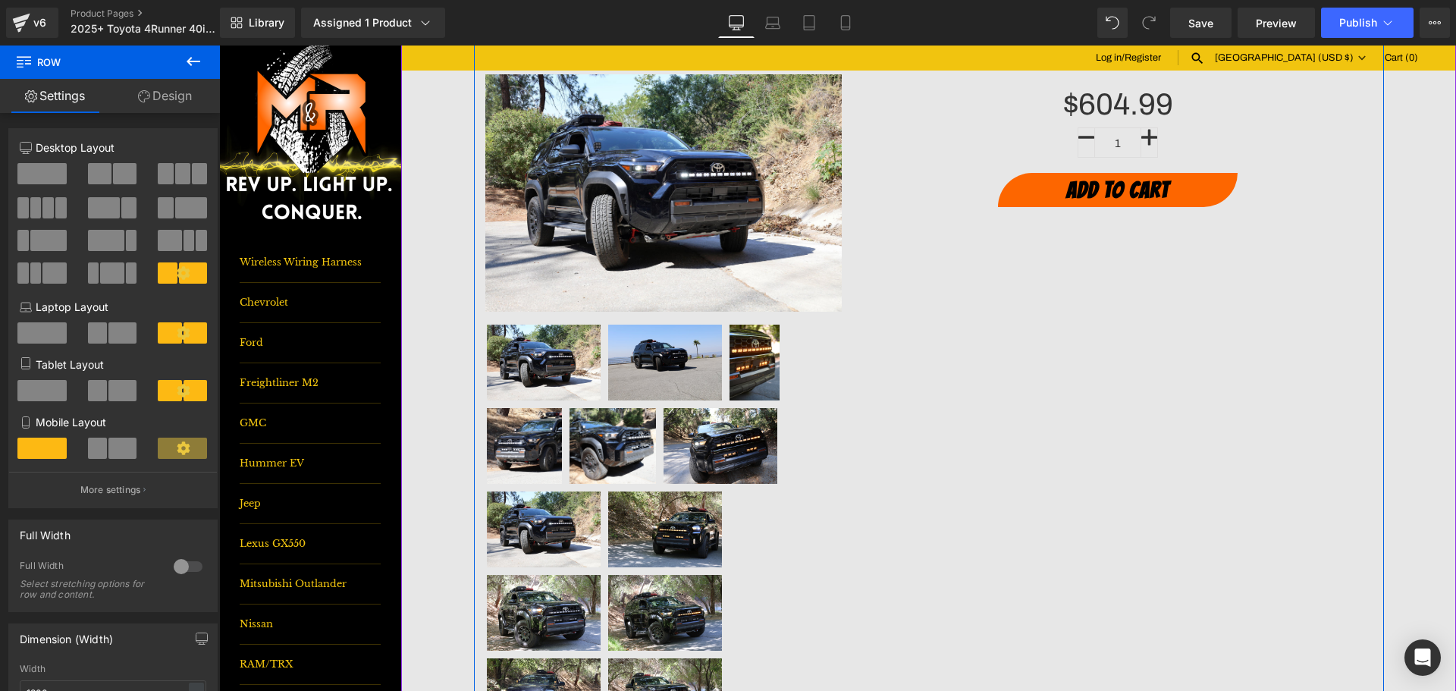
scroll to position [152, 0]
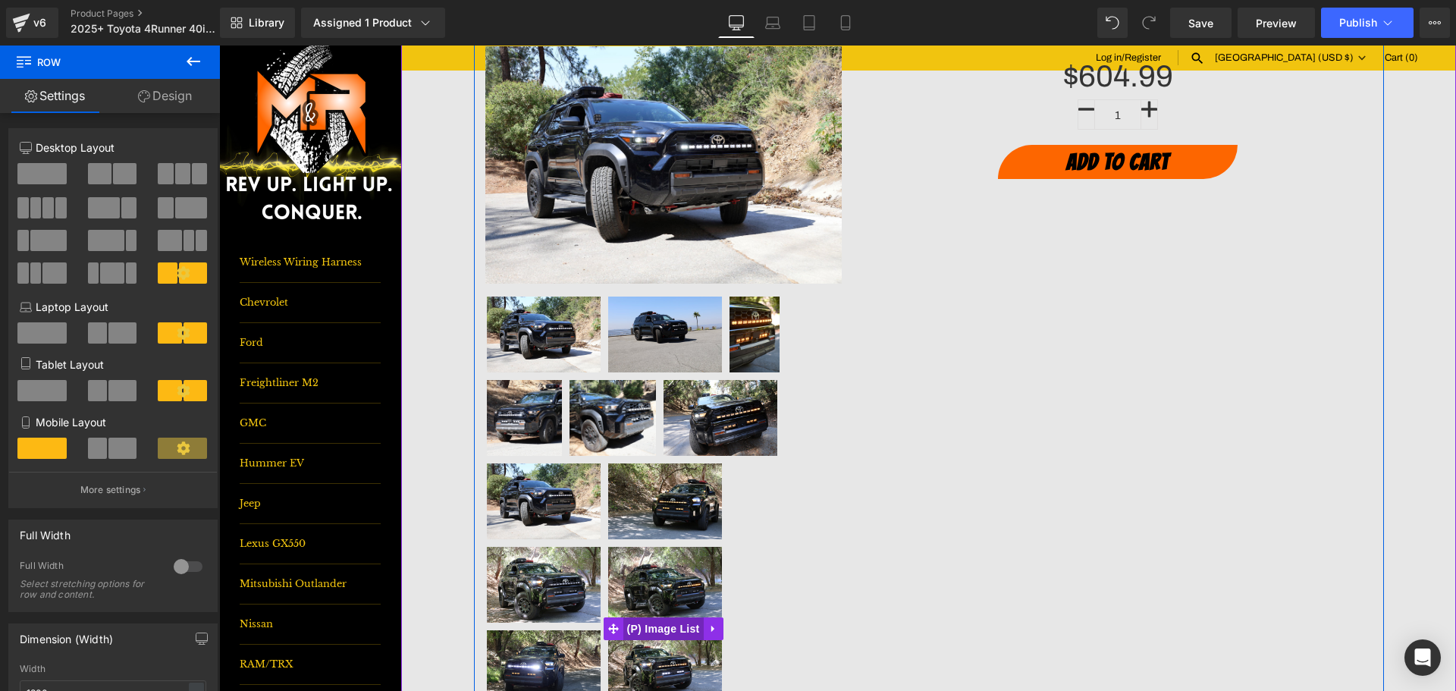
click at [638, 626] on span "(P) Image List" at bounding box center [663, 628] width 80 height 23
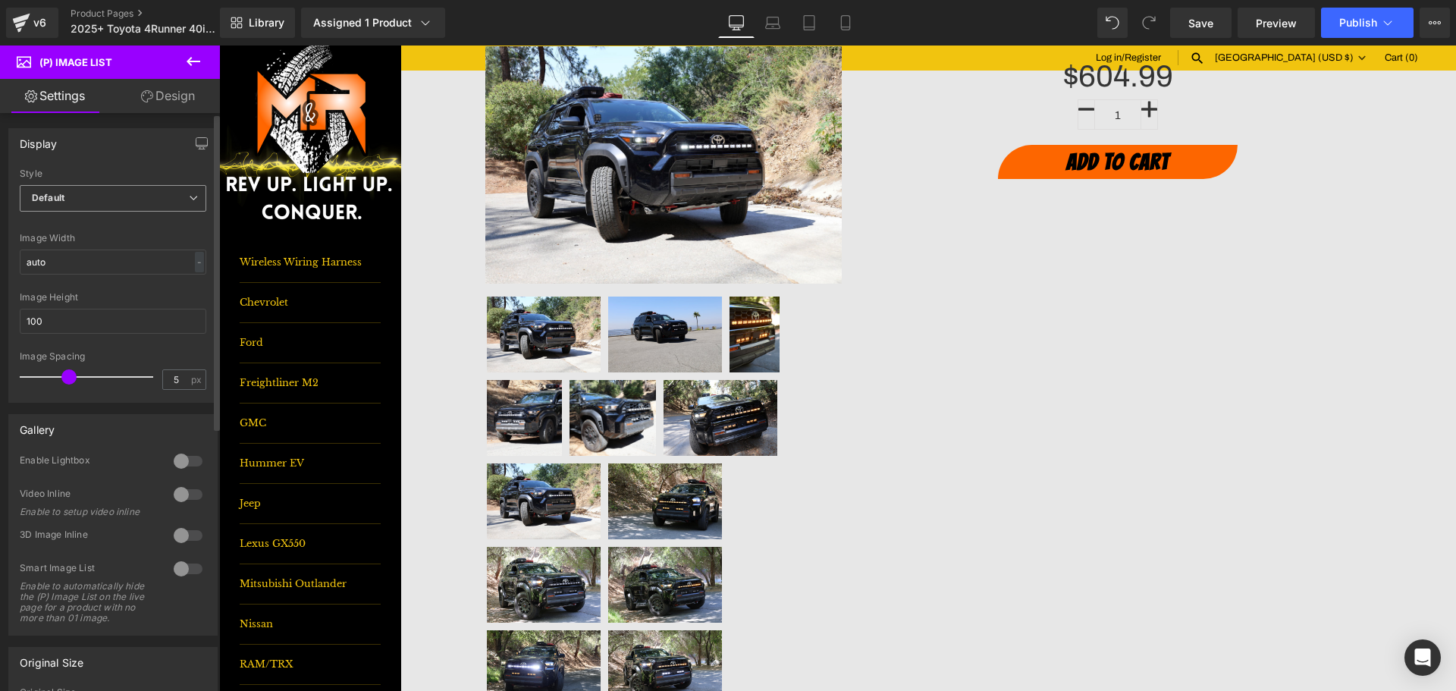
click at [96, 208] on span "Default" at bounding box center [113, 198] width 187 height 27
drag, startPoint x: 85, startPoint y: 241, endPoint x: 212, endPoint y: 203, distance: 132.9
click at [85, 242] on li "Slider" at bounding box center [110, 248] width 180 height 23
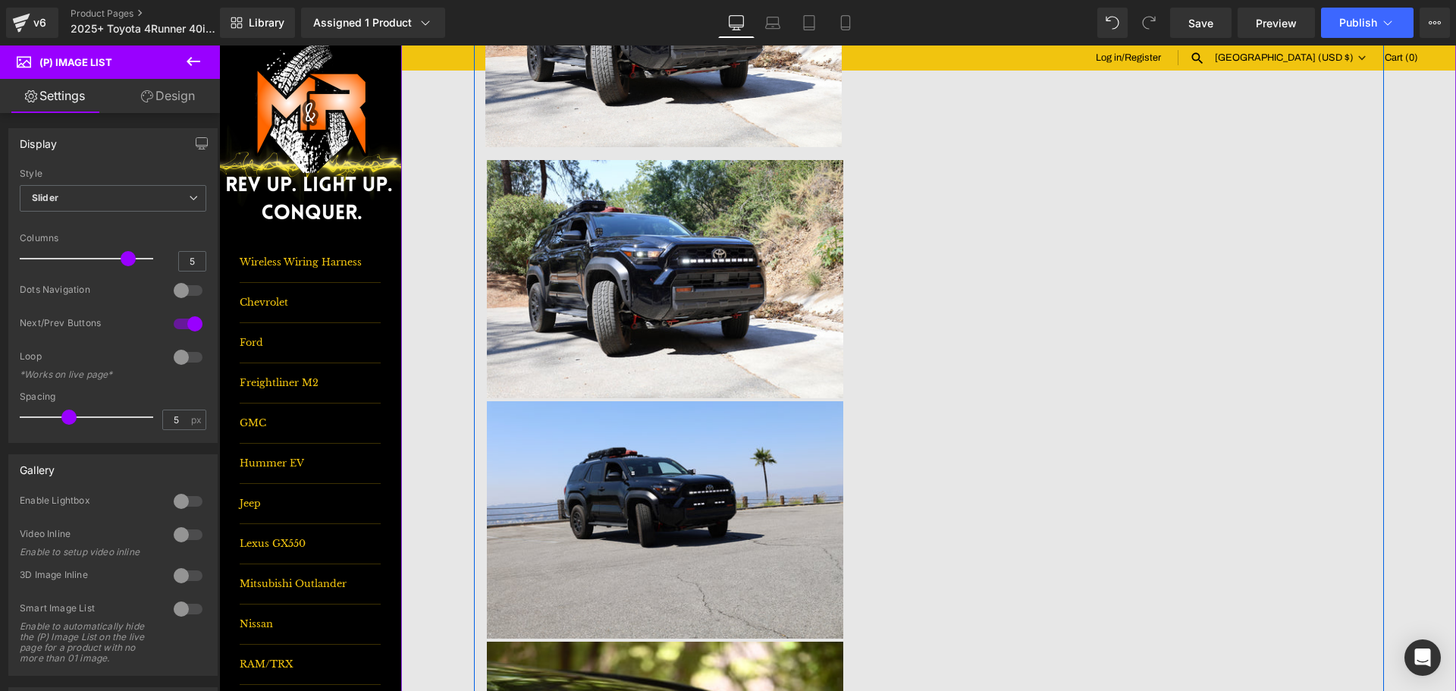
scroll to position [0, 0]
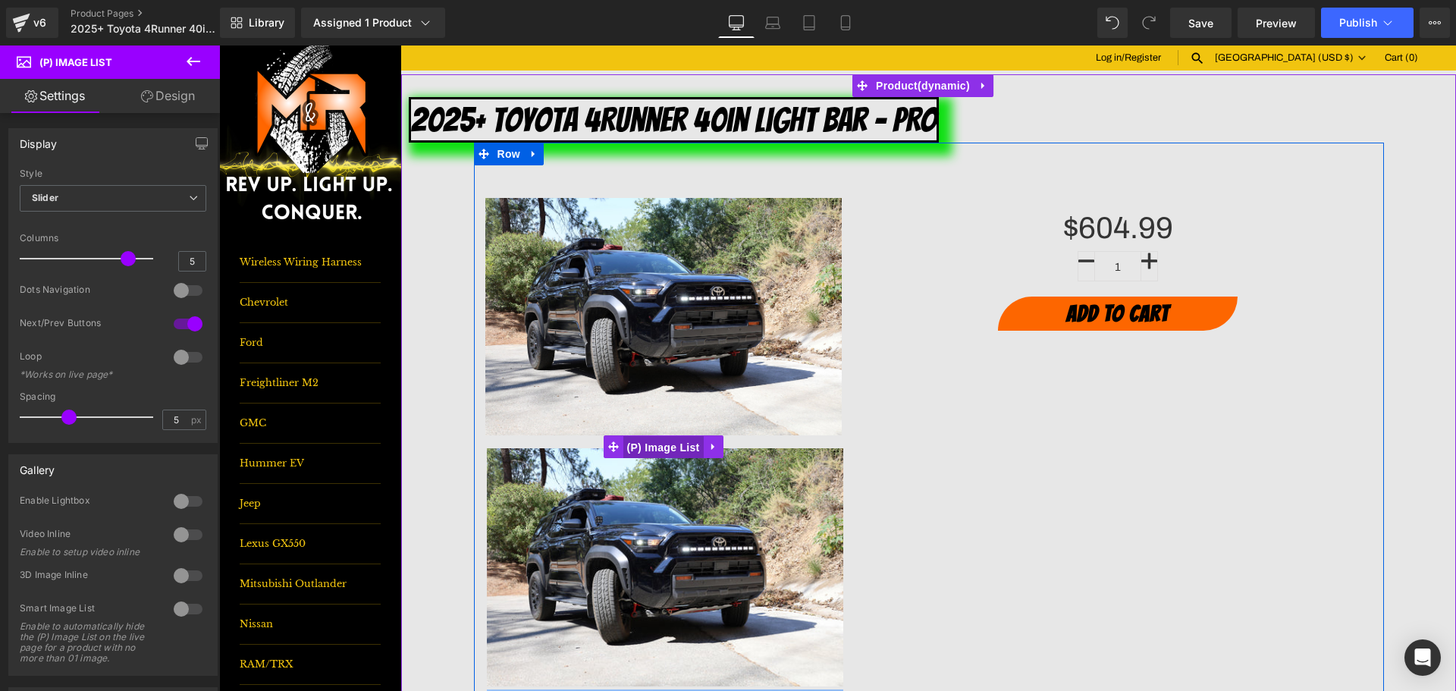
click at [667, 450] on span "(P) Image List" at bounding box center [663, 447] width 80 height 23
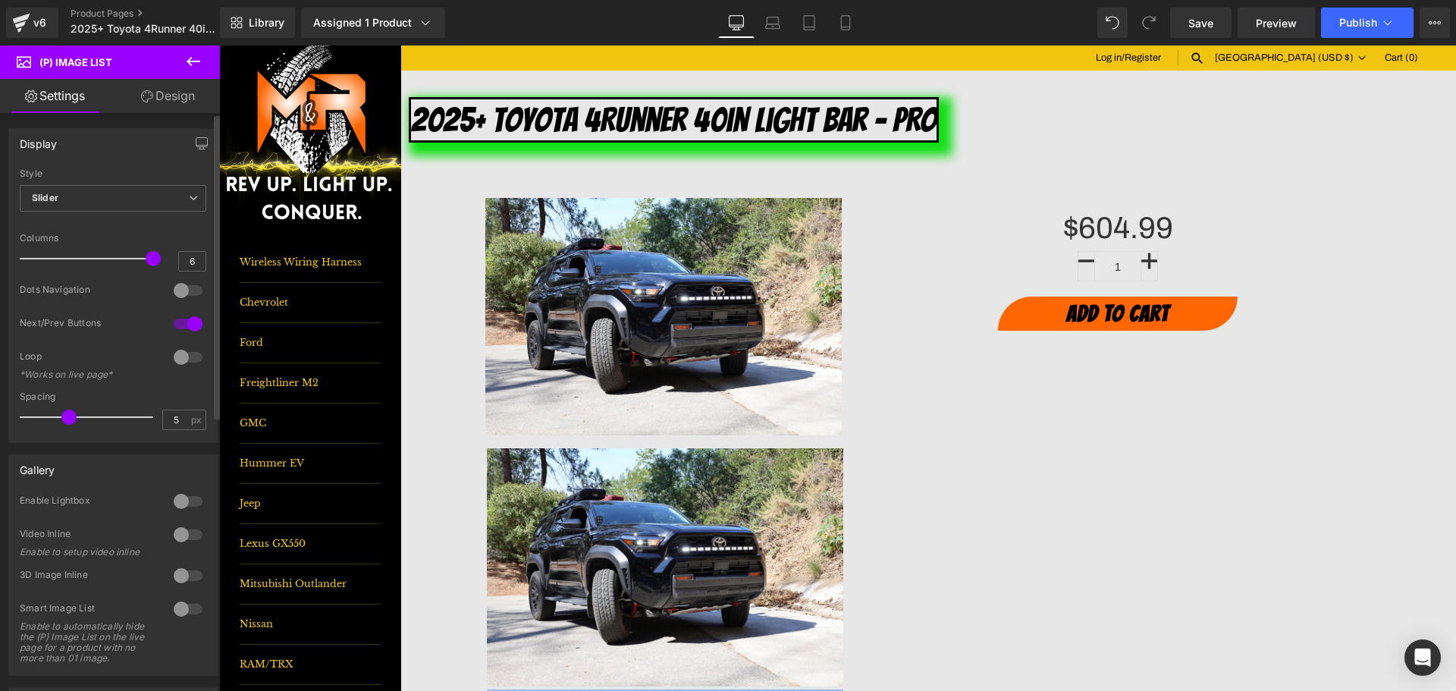
drag, startPoint x: 111, startPoint y: 259, endPoint x: 152, endPoint y: 265, distance: 41.3
click at [152, 265] on span at bounding box center [153, 258] width 15 height 15
type input "5"
click at [113, 255] on div at bounding box center [90, 258] width 126 height 30
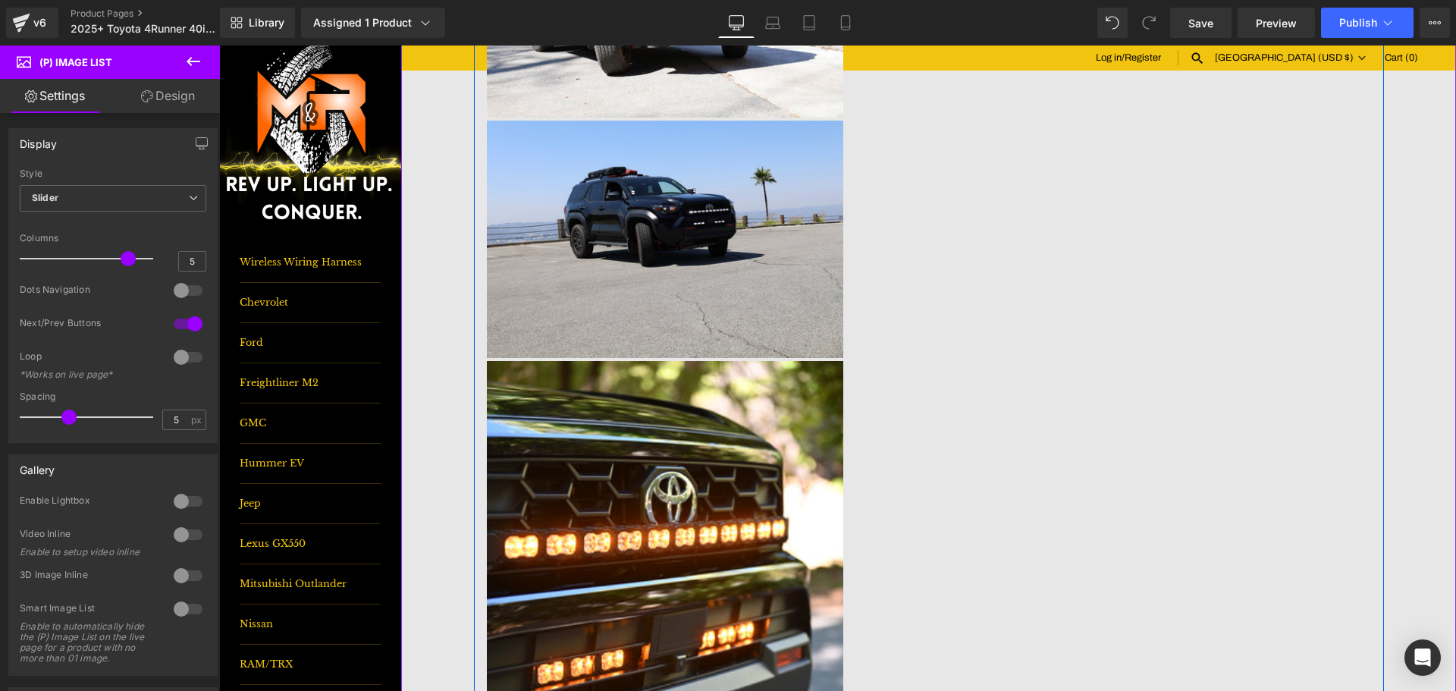
scroll to position [758, 0]
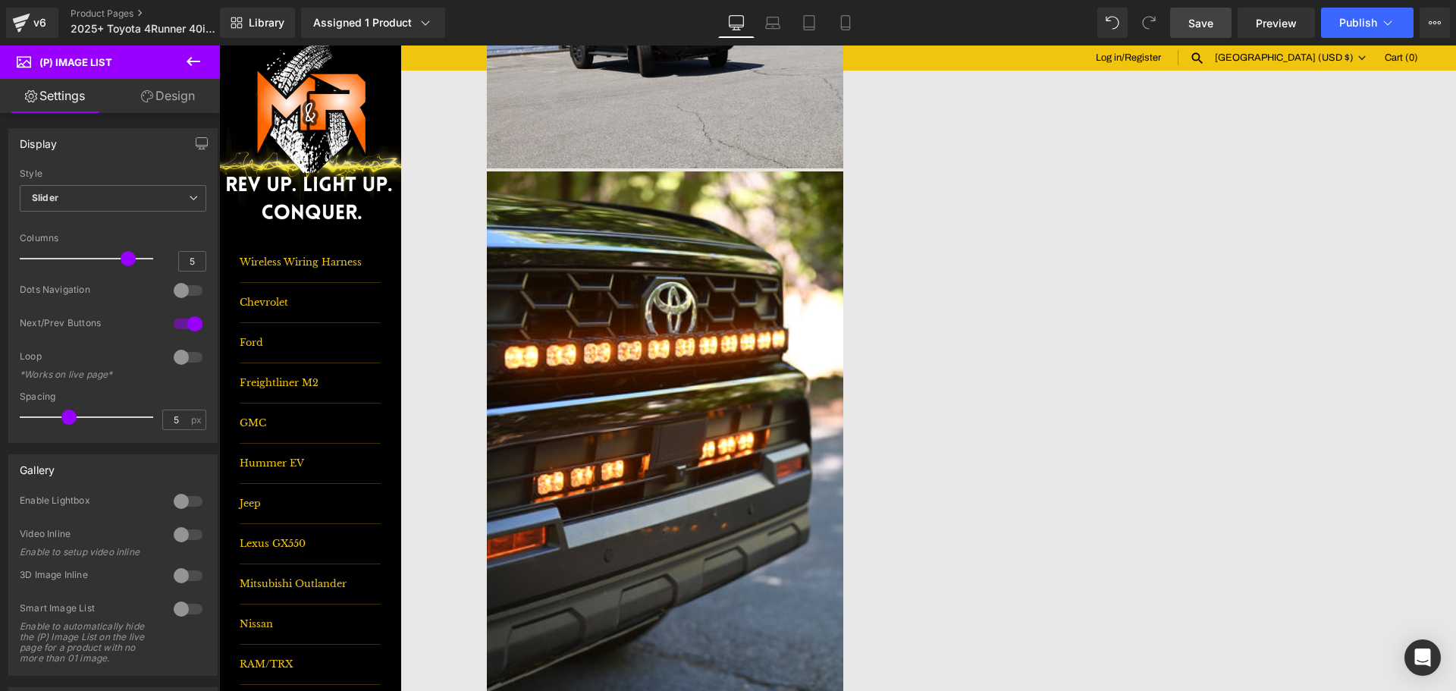
drag, startPoint x: 1188, startPoint y: 24, endPoint x: 1194, endPoint y: 31, distance: 8.6
click at [1188, 24] on link "Save" at bounding box center [1200, 23] width 61 height 30
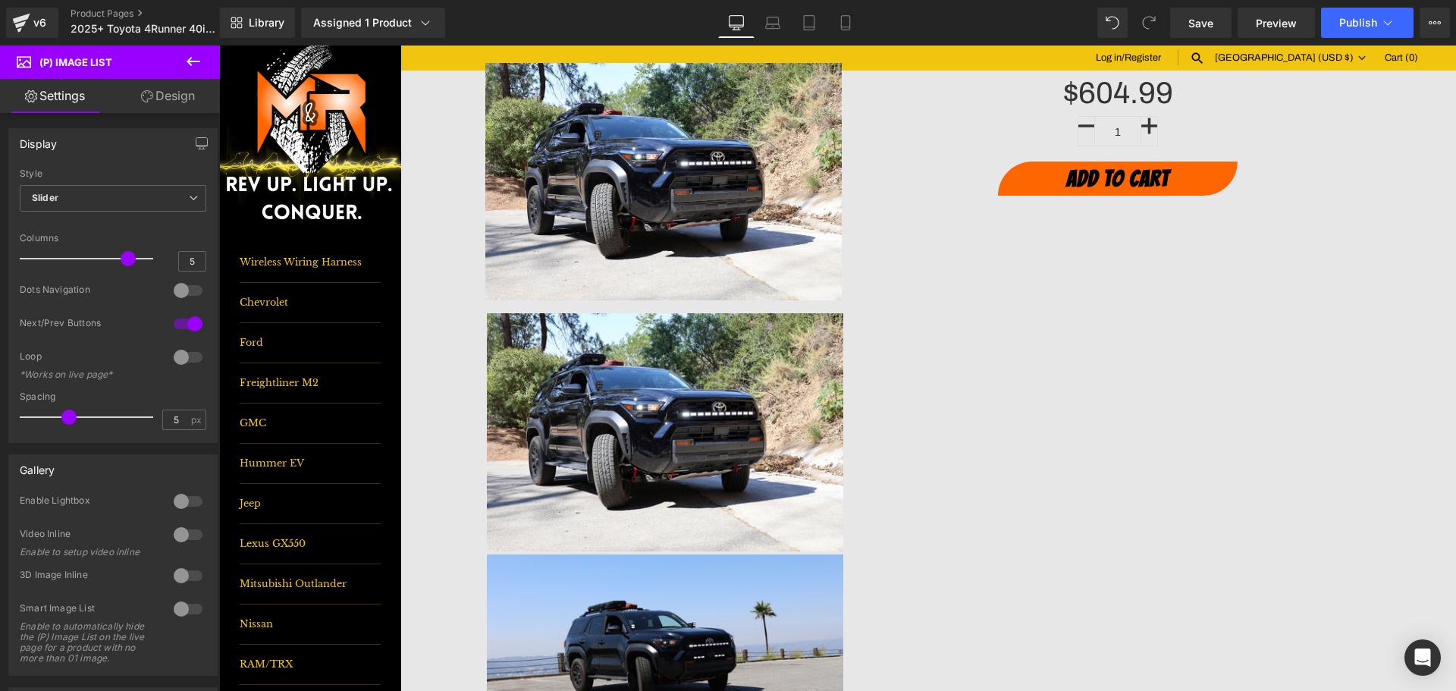
scroll to position [0, 0]
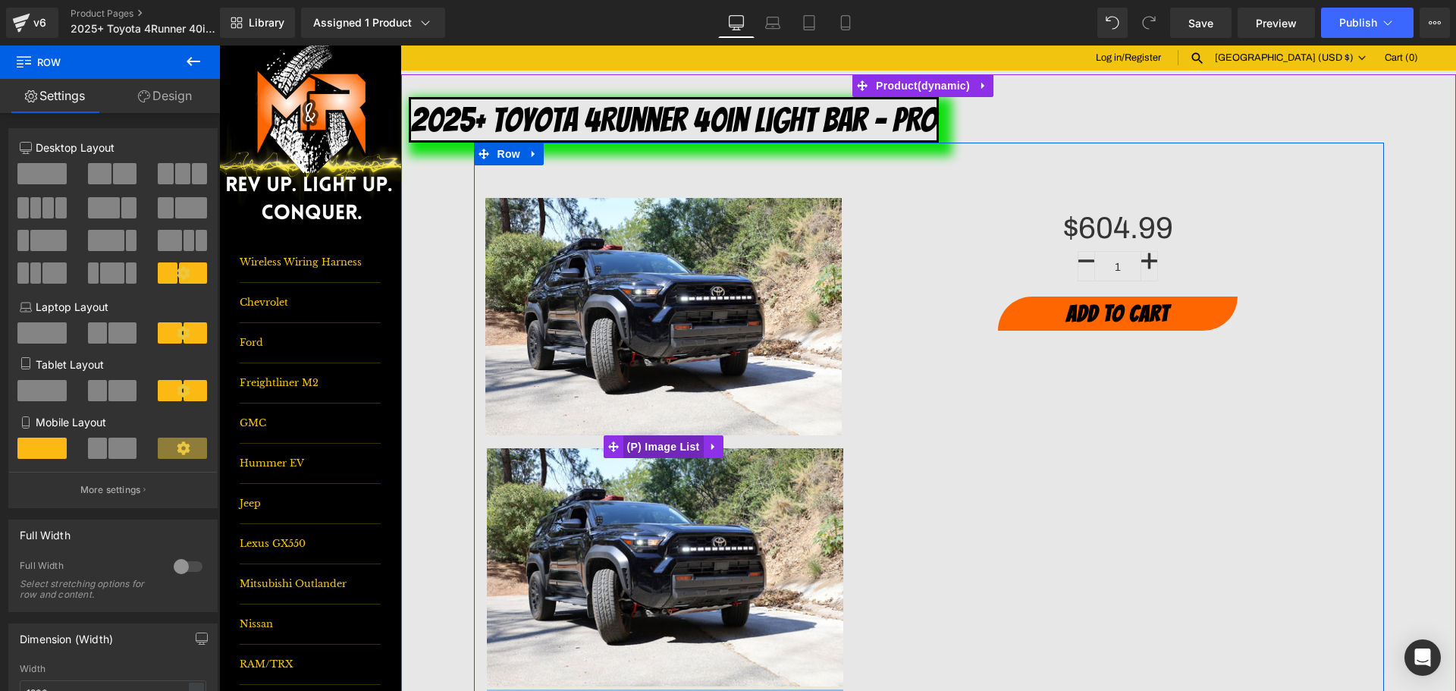
click at [661, 446] on span "(P) Image List" at bounding box center [663, 446] width 80 height 23
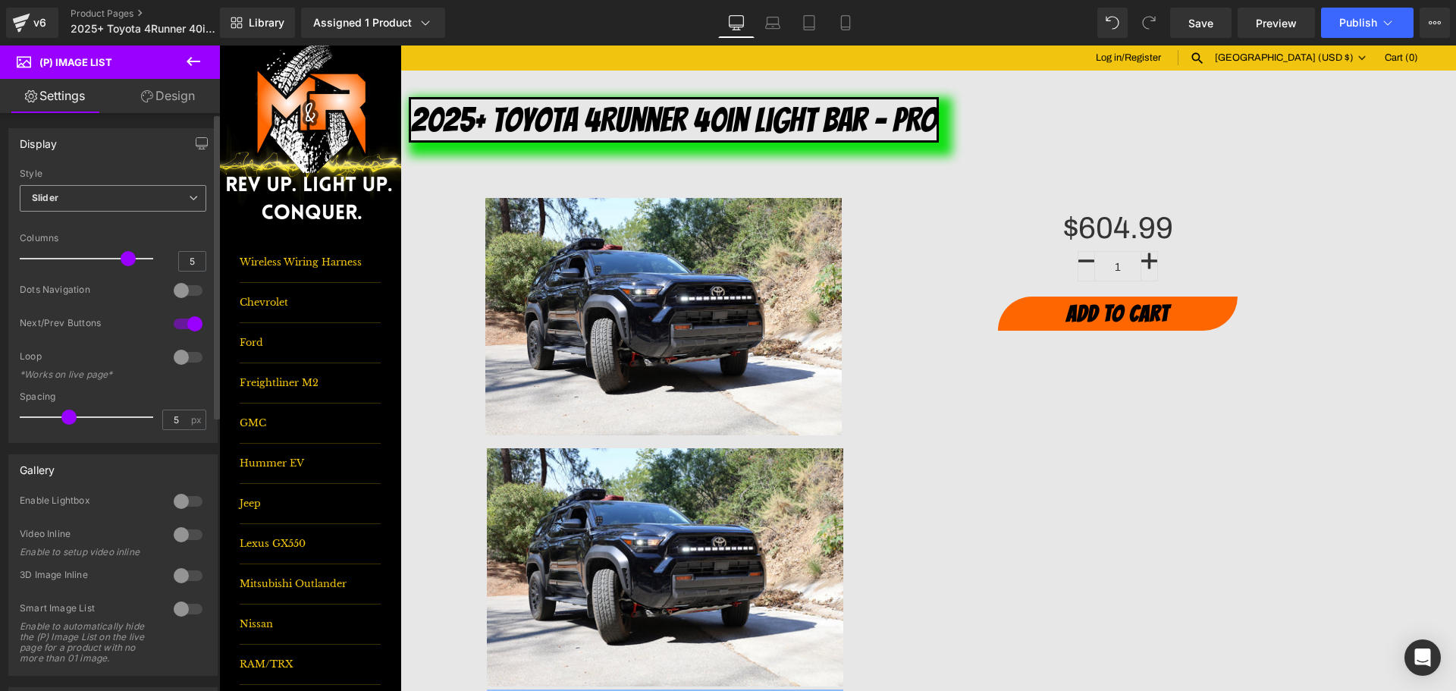
drag, startPoint x: 130, startPoint y: 199, endPoint x: 122, endPoint y: 208, distance: 11.8
click at [128, 201] on span "Slider" at bounding box center [113, 198] width 187 height 27
click at [108, 227] on li "Default" at bounding box center [110, 225] width 180 height 23
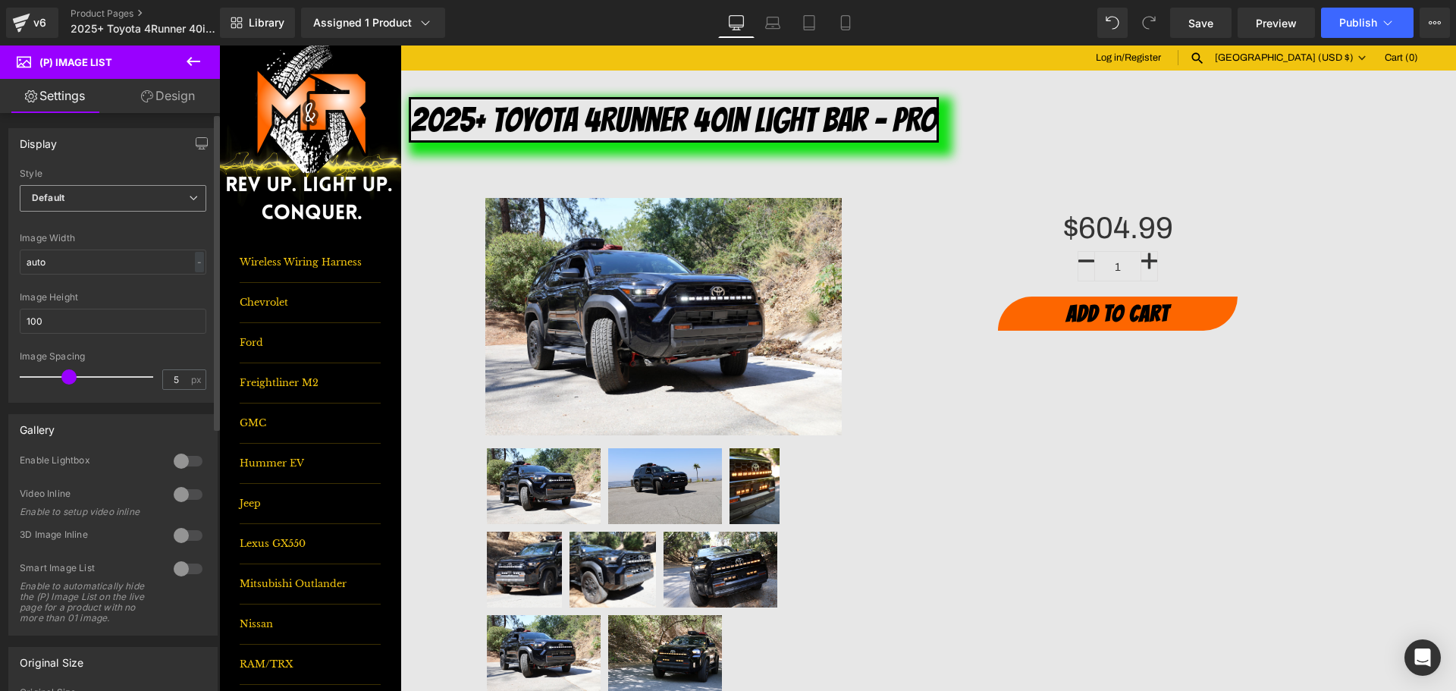
click at [130, 194] on span "Default" at bounding box center [113, 198] width 187 height 27
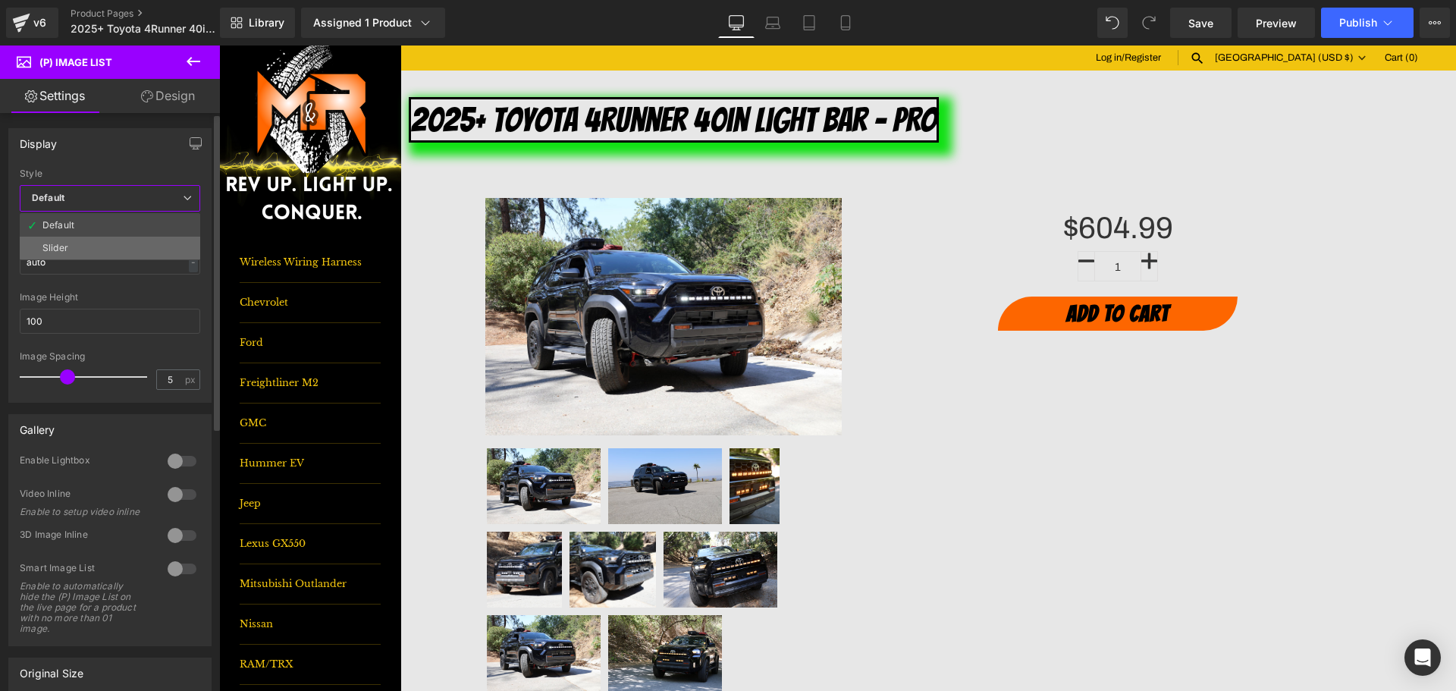
click at [117, 246] on li "Slider" at bounding box center [110, 248] width 180 height 23
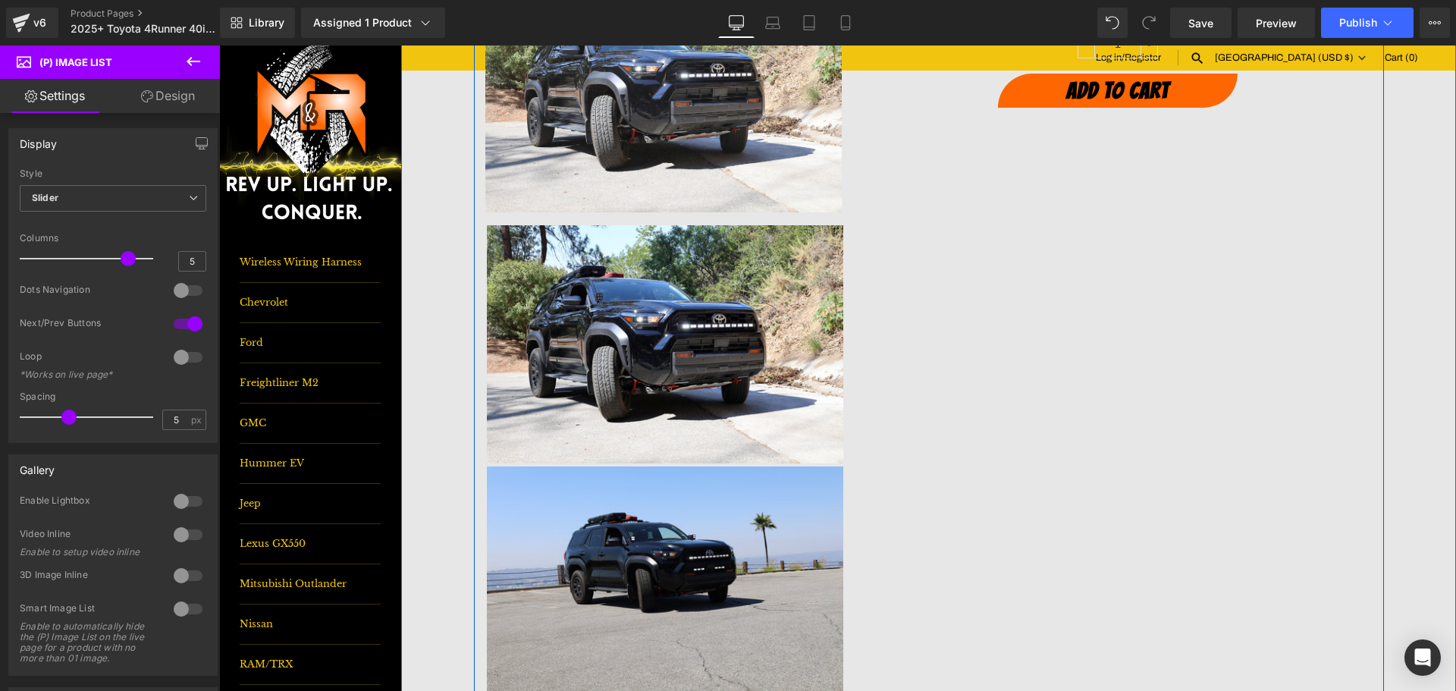
scroll to position [228, 0]
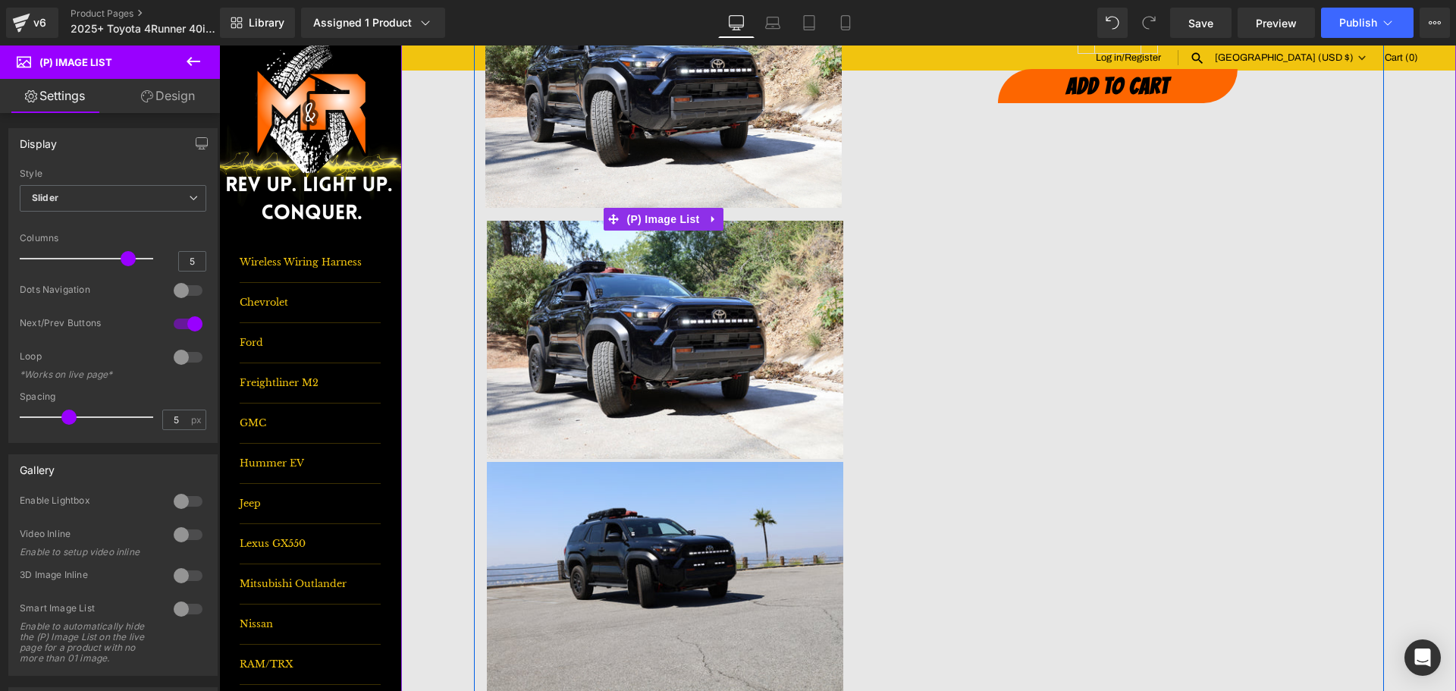
click at [659, 288] on img at bounding box center [665, 339] width 356 height 237
click at [708, 218] on icon at bounding box center [713, 219] width 11 height 11
click at [719, 224] on icon at bounding box center [723, 219] width 11 height 11
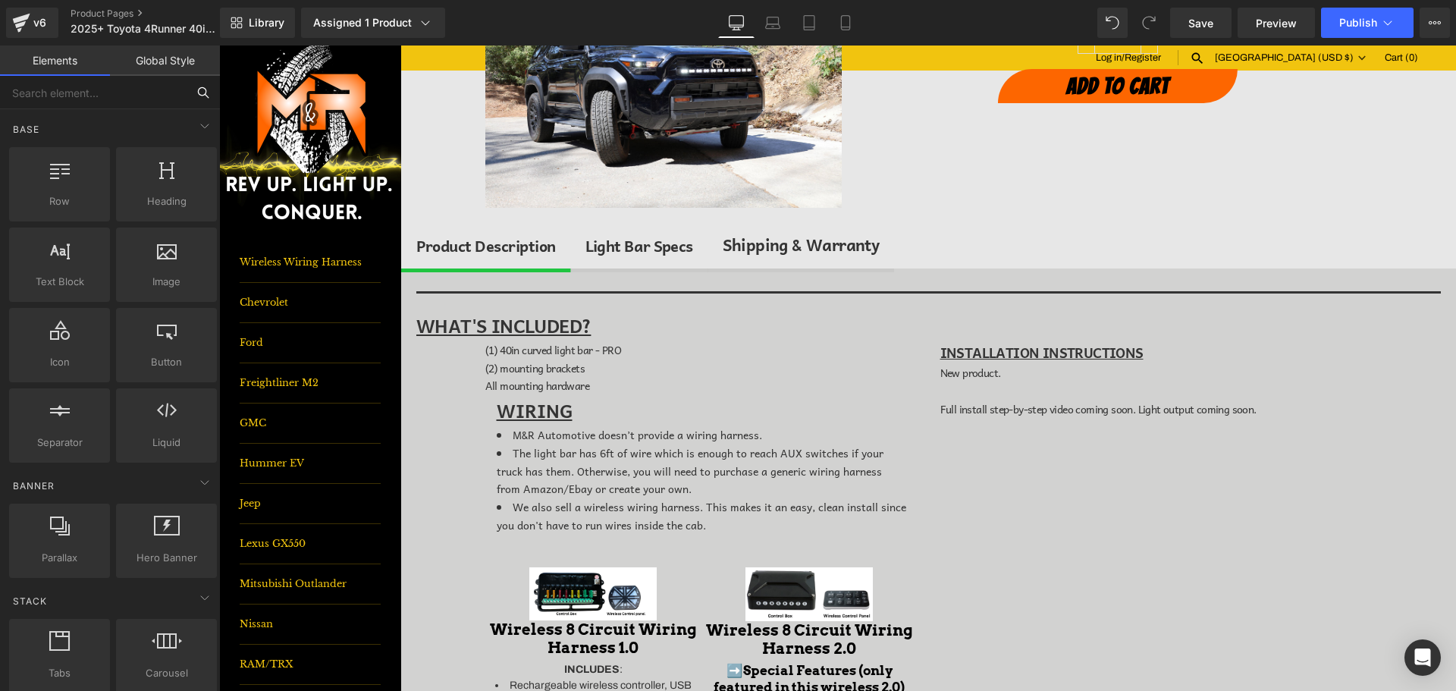
click at [83, 87] on input "text" at bounding box center [93, 92] width 187 height 33
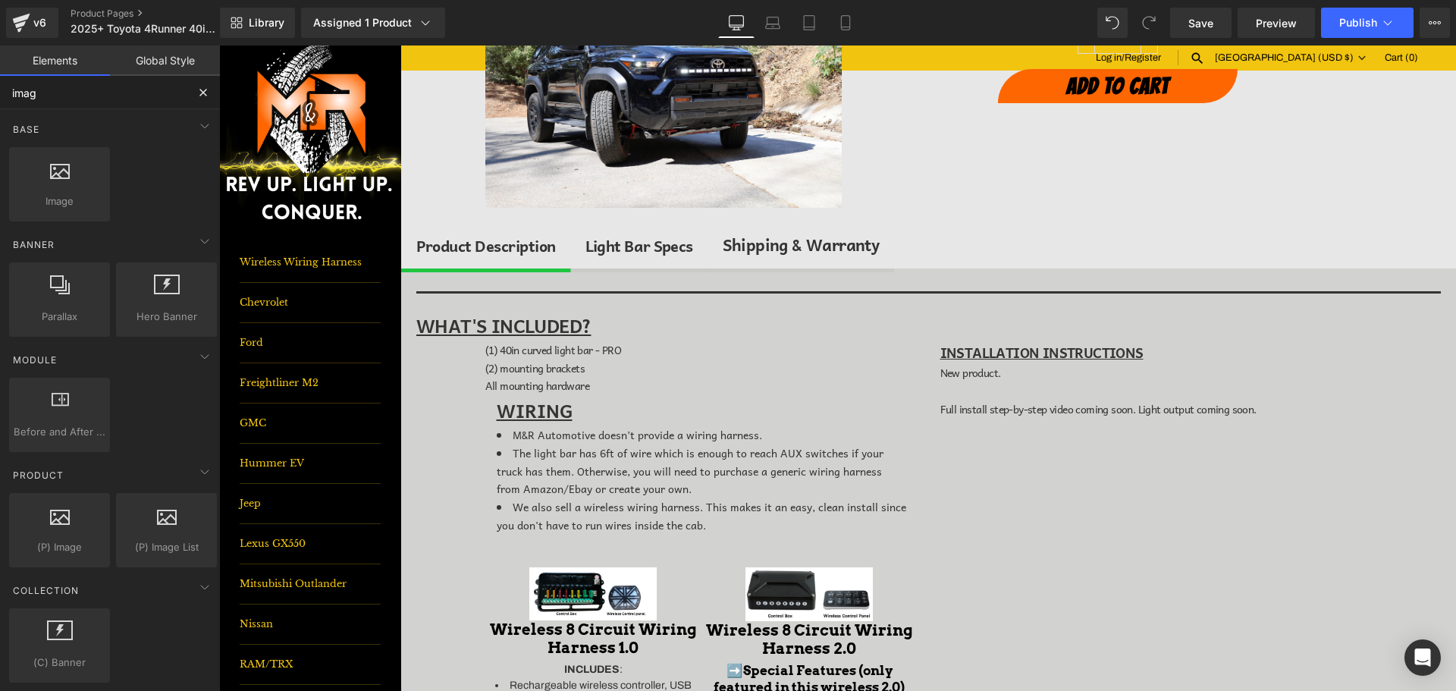
type input "image"
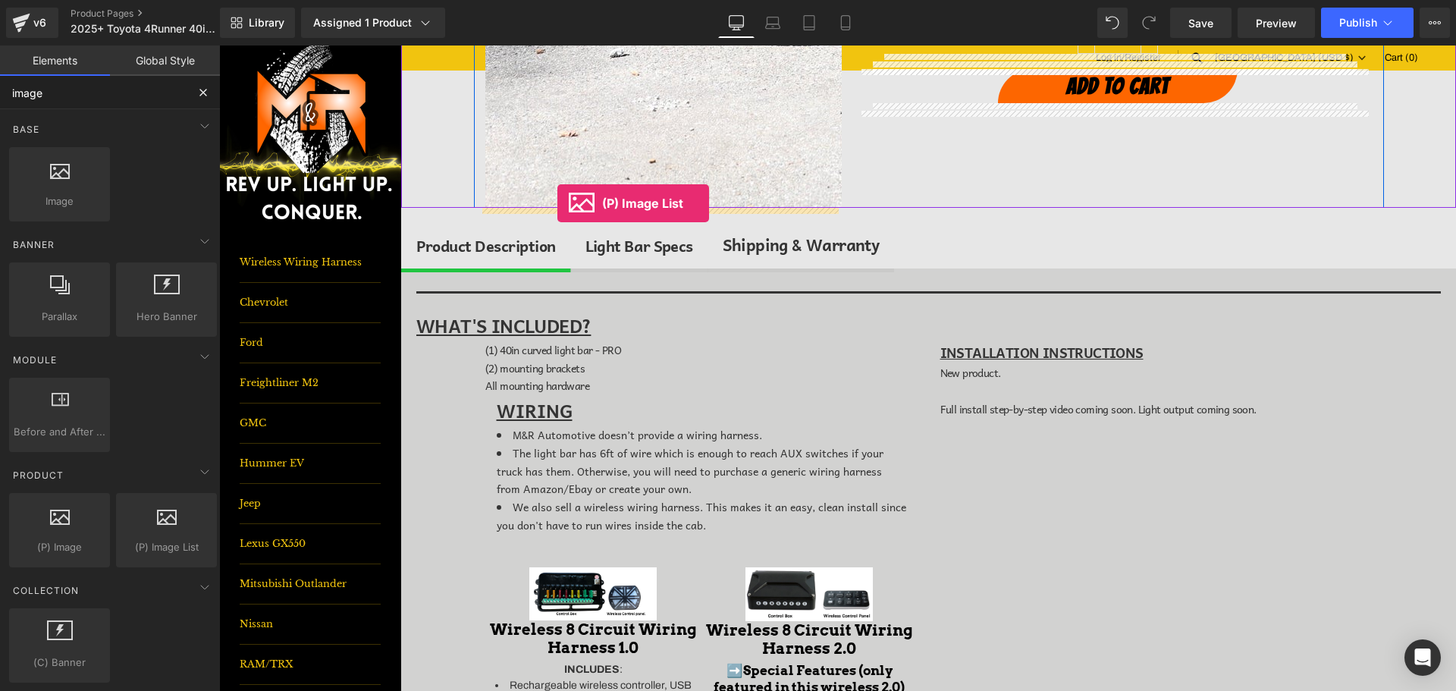
drag, startPoint x: 359, startPoint y: 582, endPoint x: 557, endPoint y: 203, distance: 427.1
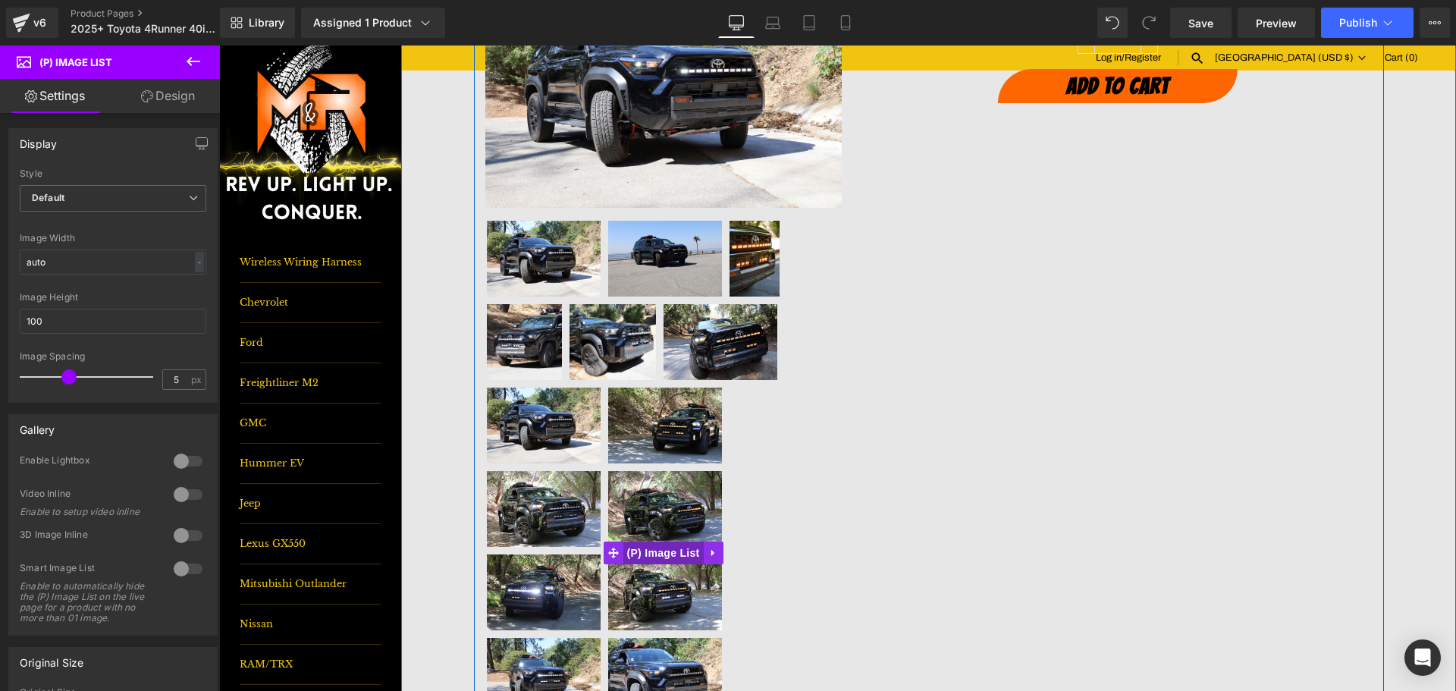
click at [663, 549] on span "(P) Image List" at bounding box center [663, 552] width 80 height 23
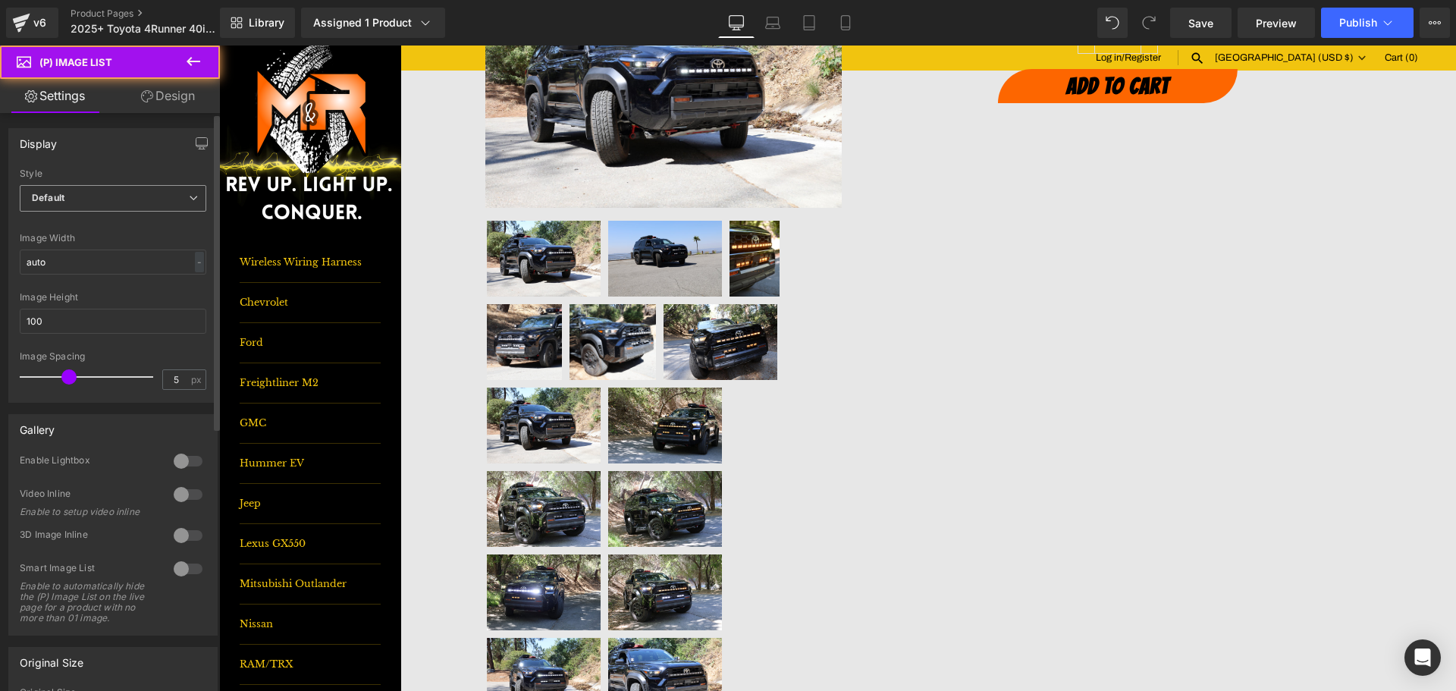
click at [109, 193] on span "Default" at bounding box center [113, 198] width 187 height 27
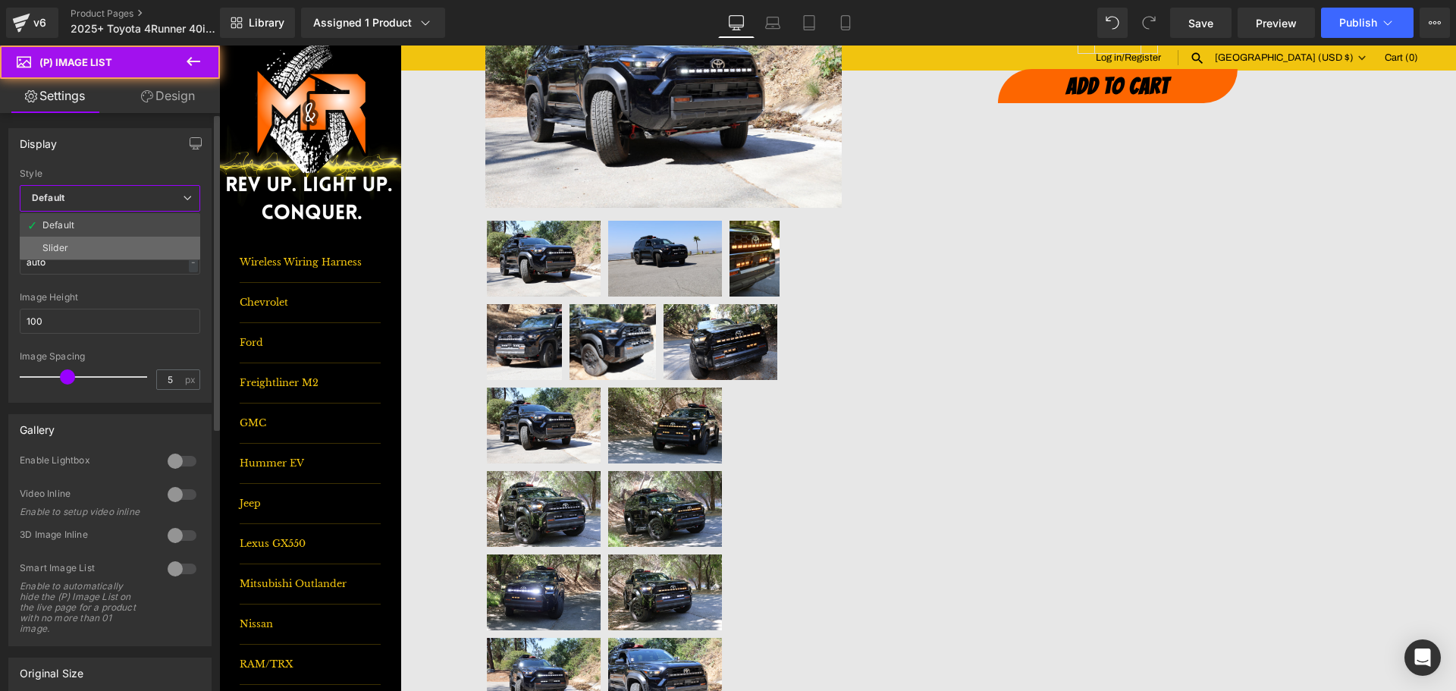
click at [93, 238] on li "Slider" at bounding box center [110, 248] width 180 height 23
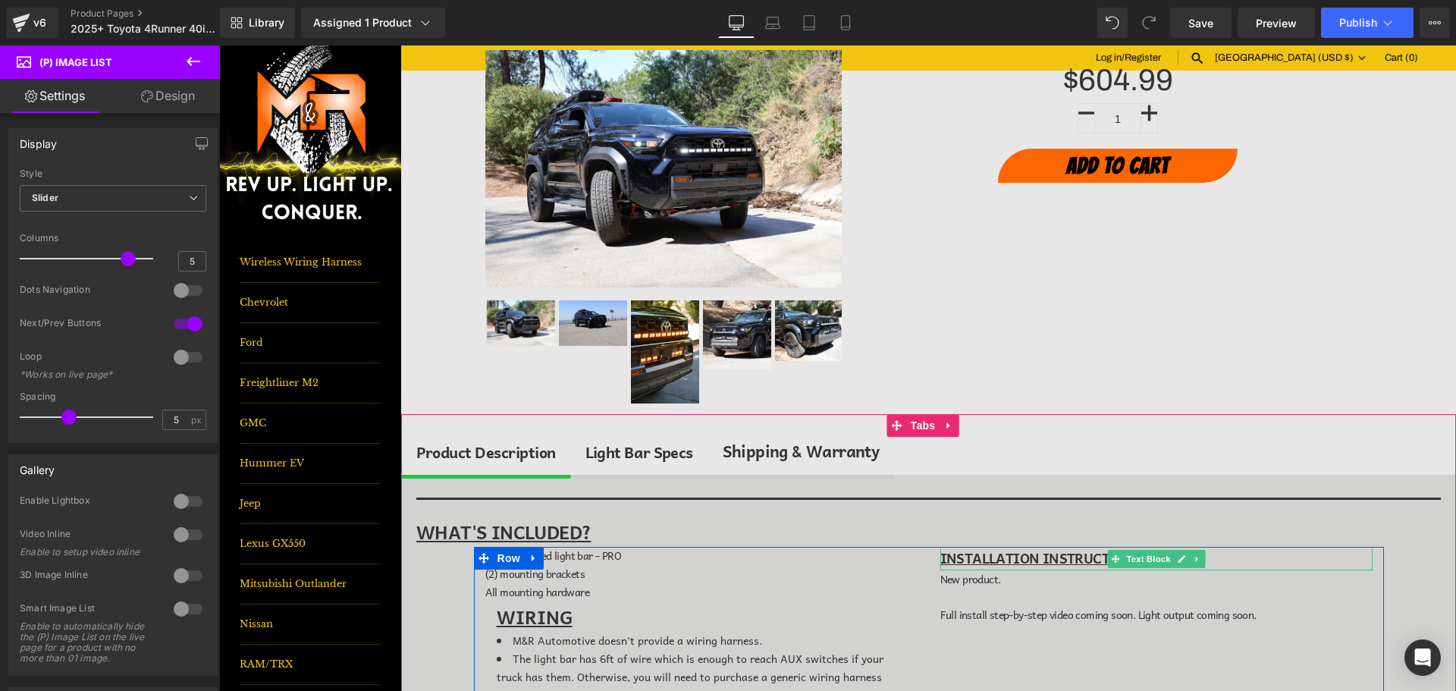
scroll to position [0, 0]
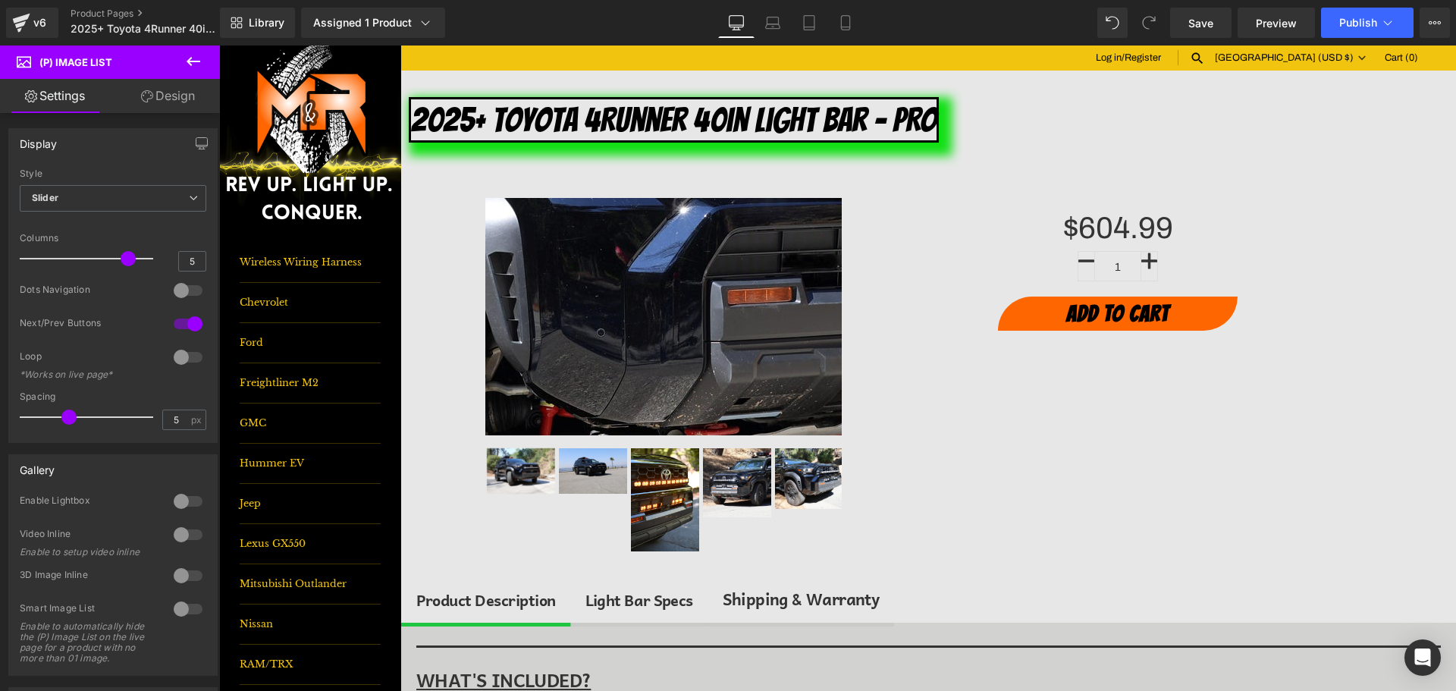
click at [674, 320] on div "Sale Off (P) Image" at bounding box center [663, 316] width 356 height 237
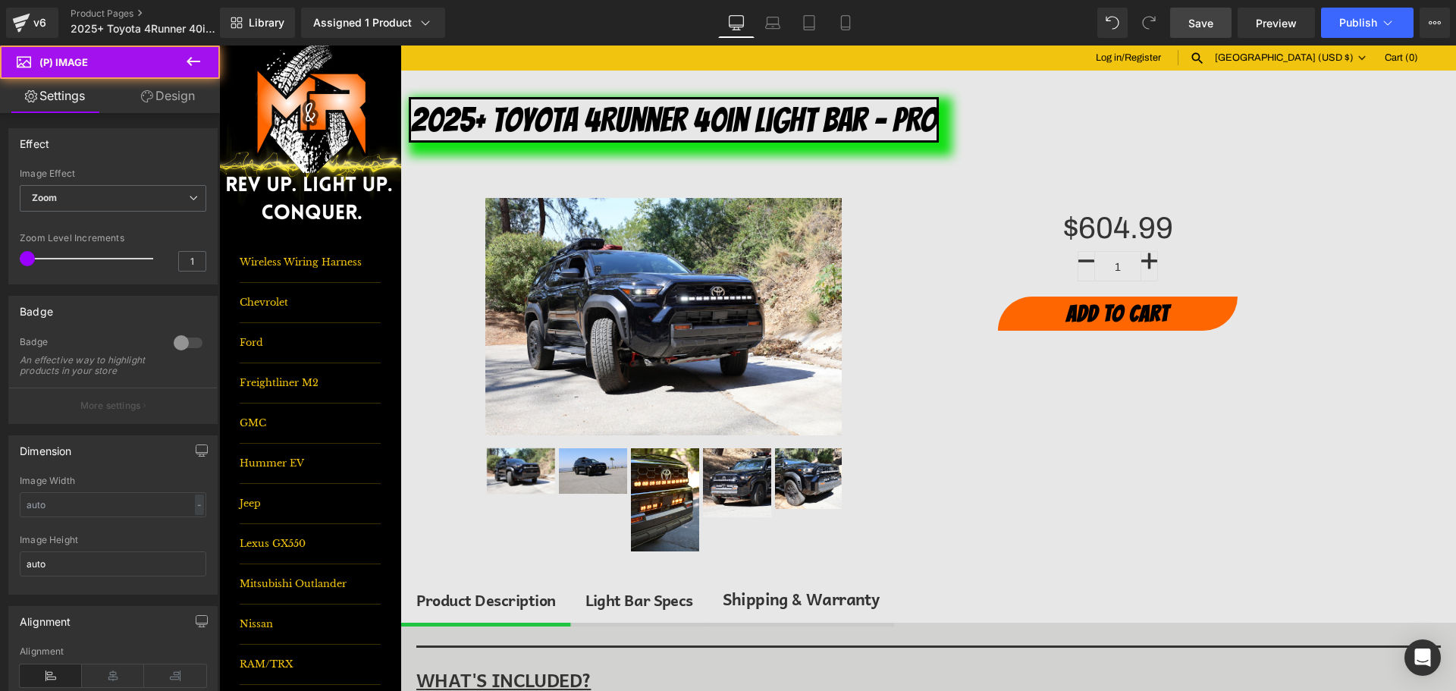
click at [1215, 27] on link "Save" at bounding box center [1200, 23] width 61 height 30
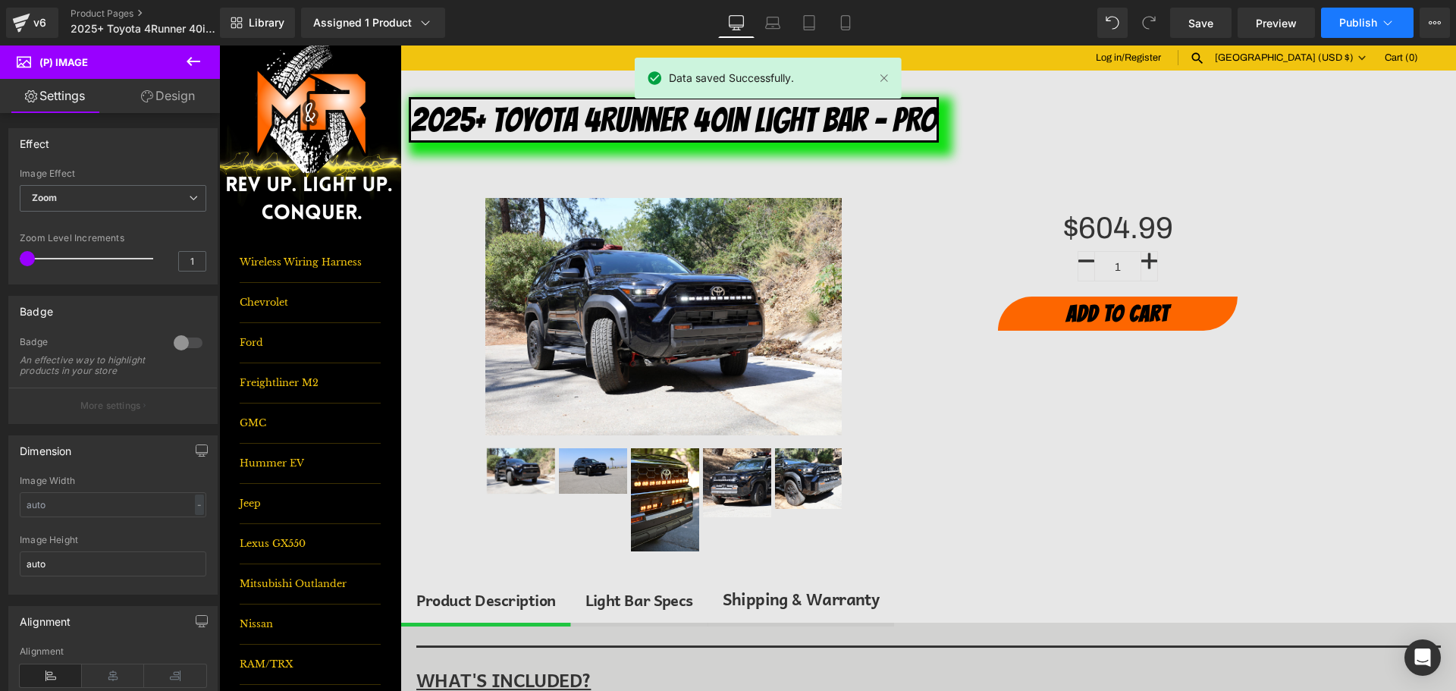
click at [1372, 26] on span "Publish" at bounding box center [1358, 23] width 38 height 12
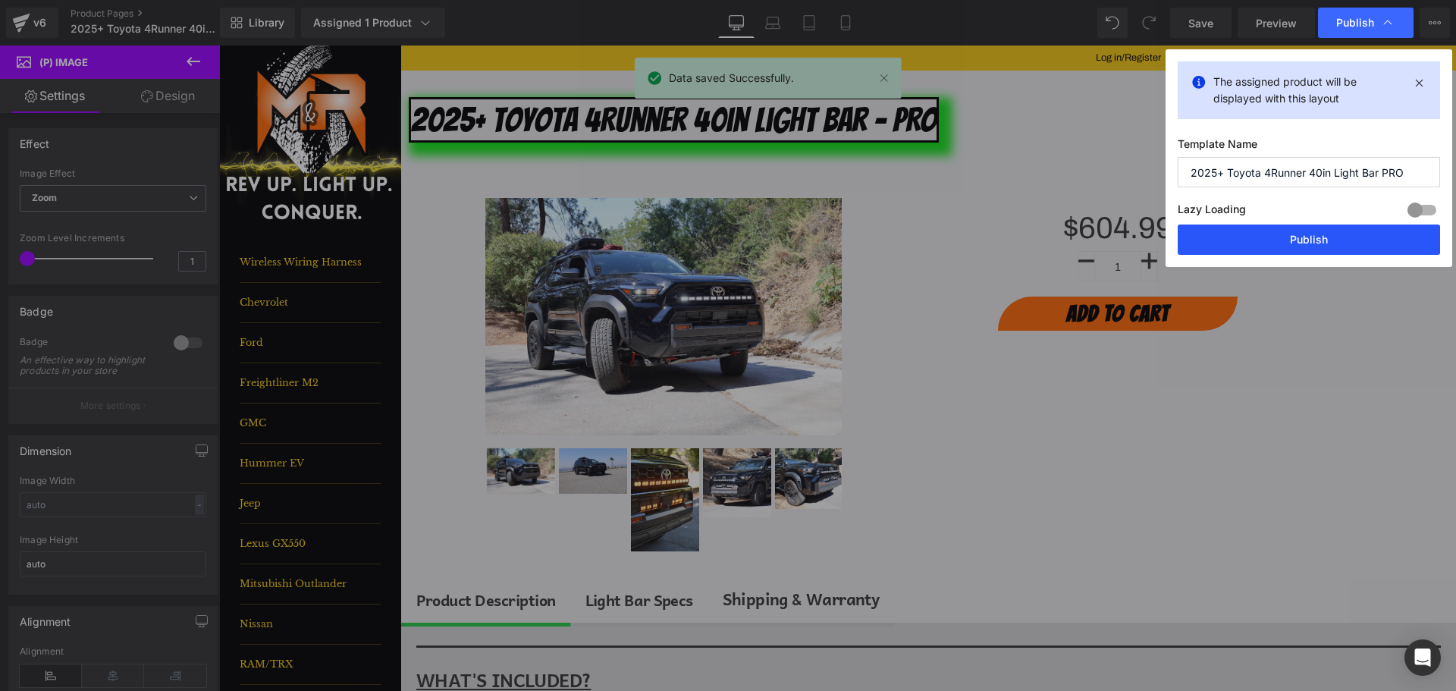
click at [1359, 225] on button "Publish" at bounding box center [1309, 239] width 262 height 30
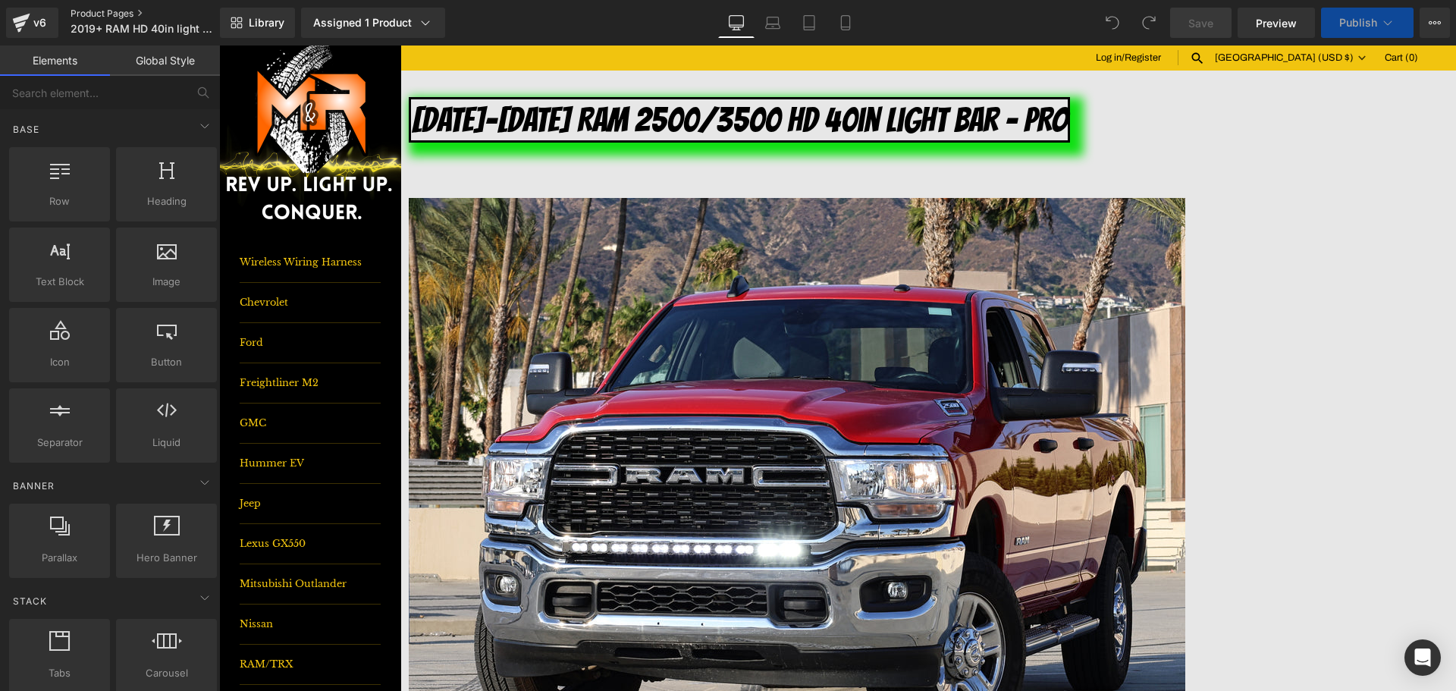
click at [123, 11] on link "Product Pages" at bounding box center [158, 14] width 174 height 12
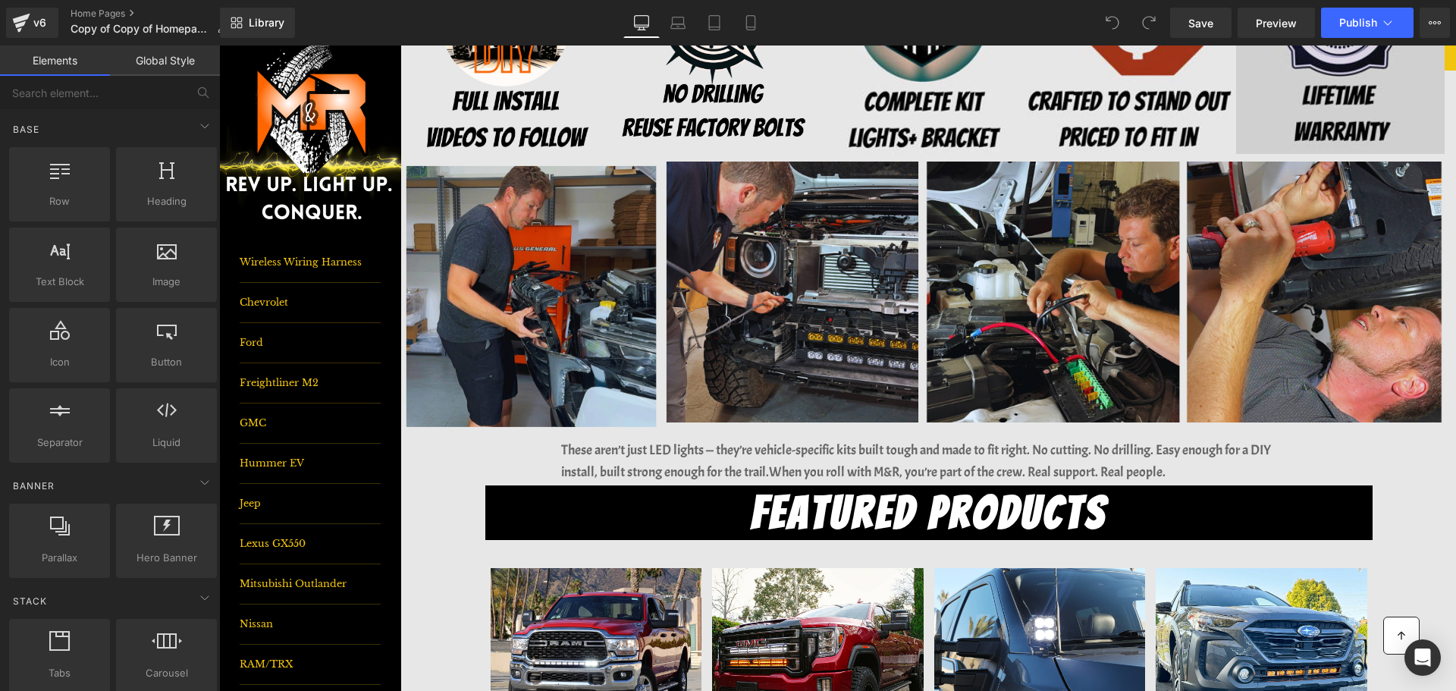
scroll to position [304, 0]
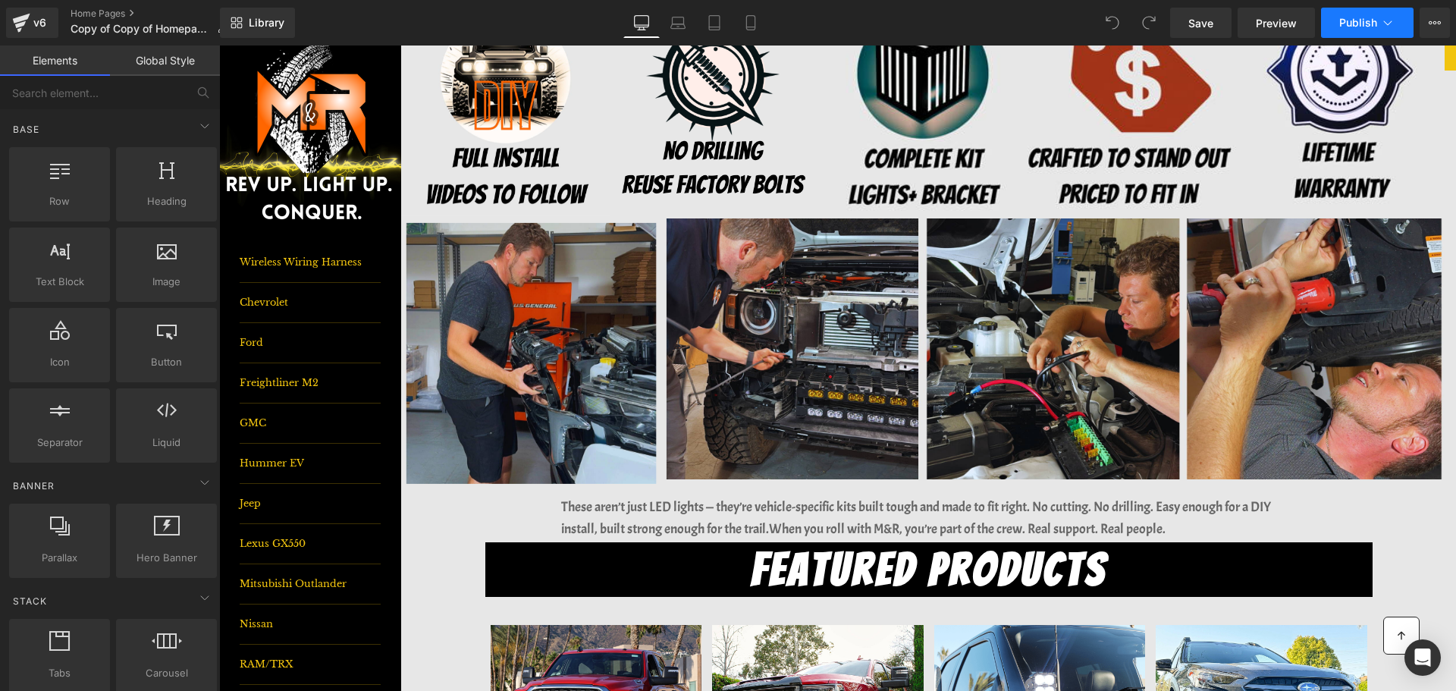
click at [1373, 20] on span "Publish" at bounding box center [1358, 23] width 38 height 12
click at [1206, 25] on span "Save" at bounding box center [1200, 23] width 25 height 16
click at [1355, 24] on span "Publish" at bounding box center [1358, 23] width 38 height 12
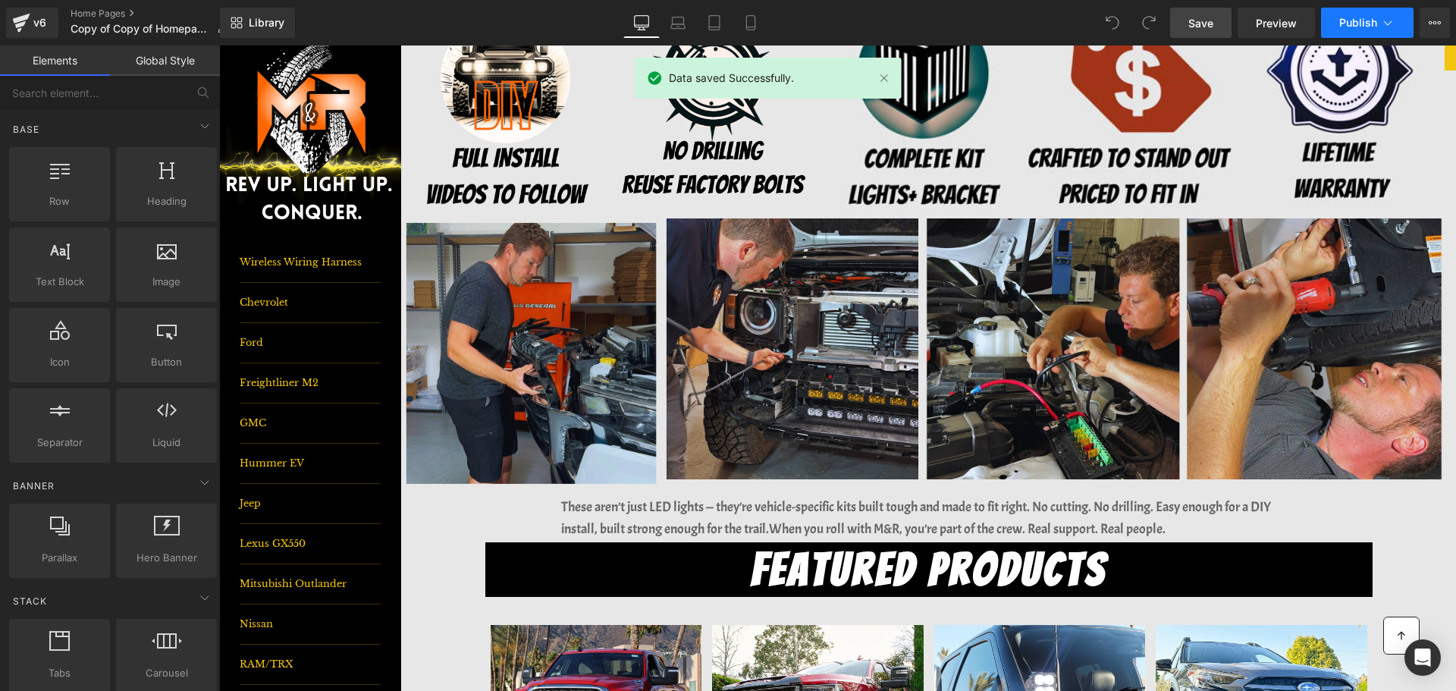
click at [1355, 20] on span "Publish" at bounding box center [1358, 23] width 38 height 12
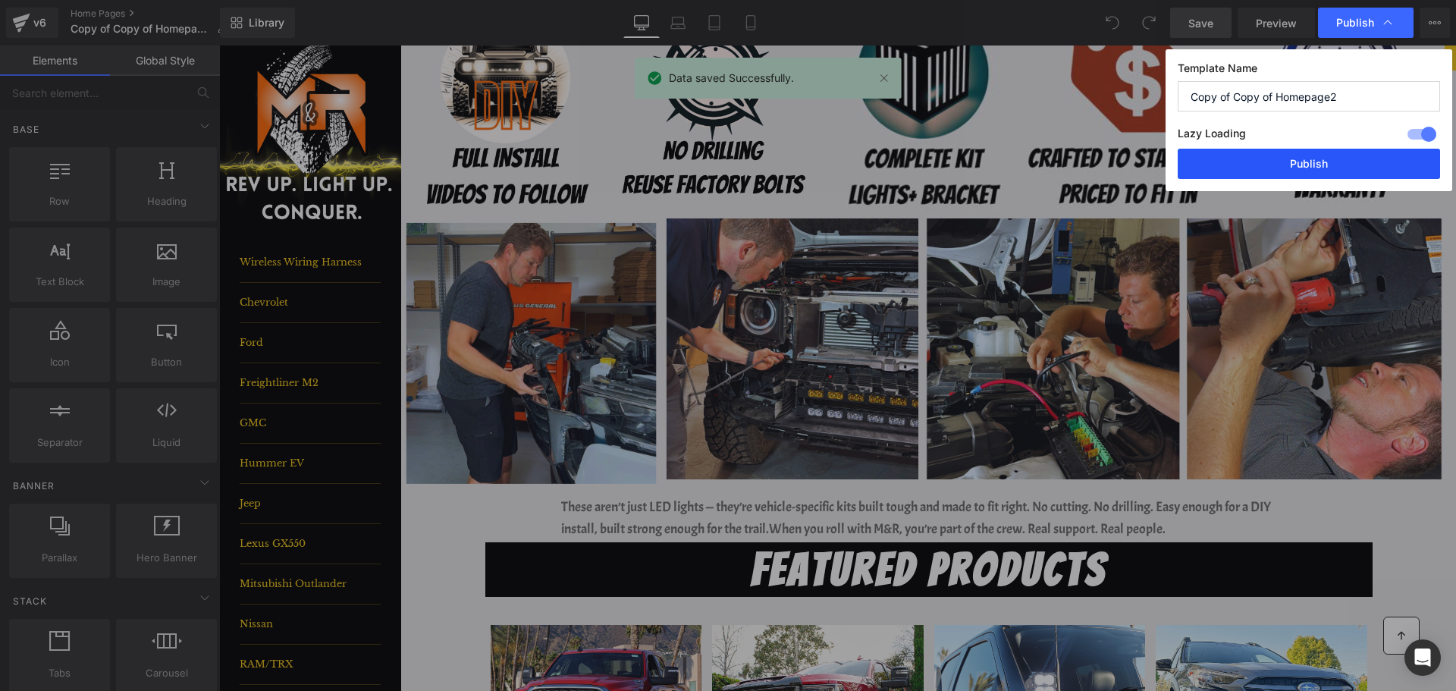
click at [1385, 166] on button "Publish" at bounding box center [1309, 164] width 262 height 30
